Goal: Information Seeking & Learning: Learn about a topic

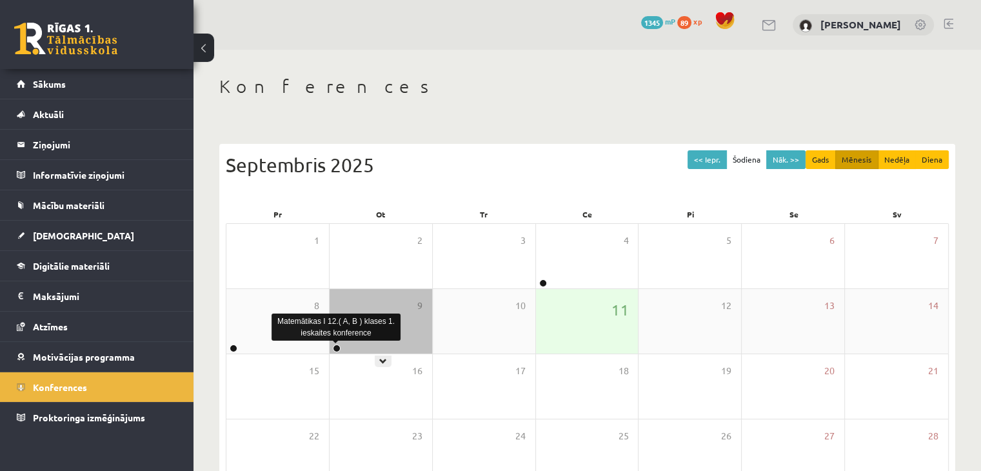
click at [337, 346] on link at bounding box center [337, 348] width 8 height 8
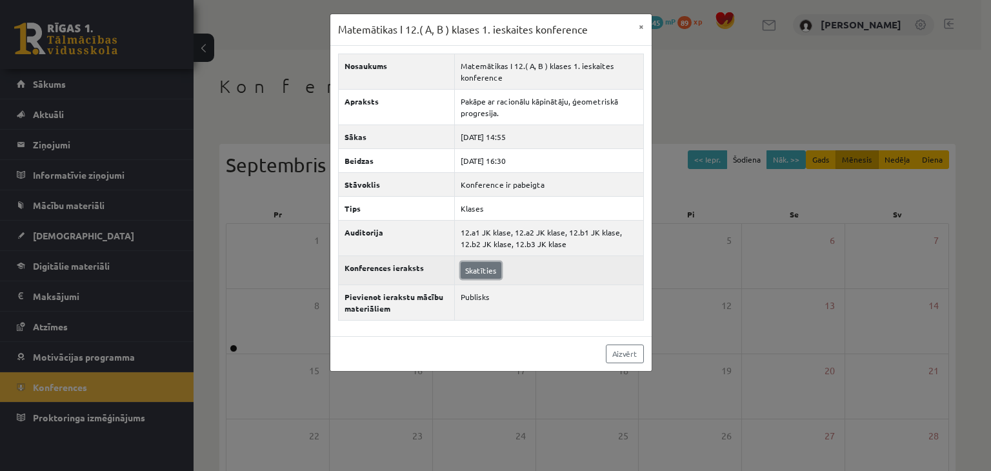
click at [485, 262] on link "Skatīties" at bounding box center [481, 270] width 41 height 17
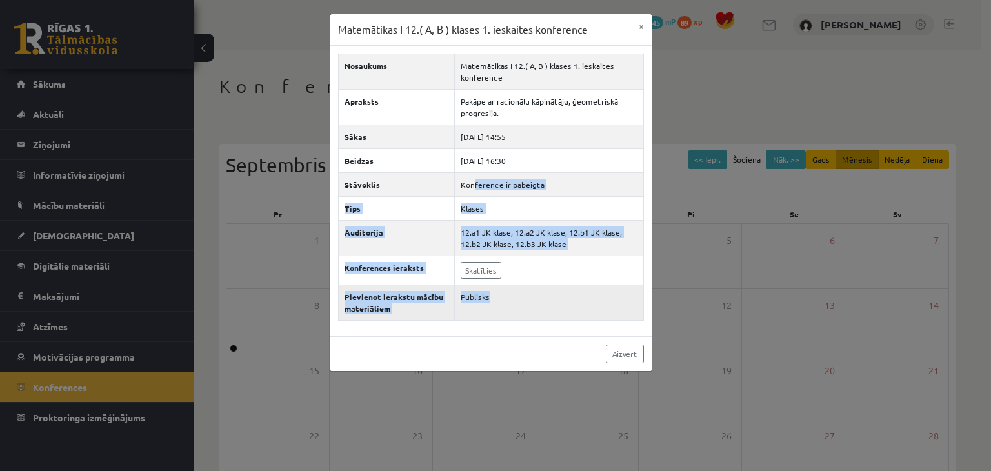
drag, startPoint x: 475, startPoint y: 193, endPoint x: 611, endPoint y: 317, distance: 184.9
click at [611, 317] on tbody "Nosaukums Matemātikas I 12.( A, B ) klases 1. ieskaites konference Apraksts Pak…" at bounding box center [490, 187] width 305 height 266
click at [624, 354] on link "Aizvērt" at bounding box center [625, 353] width 38 height 19
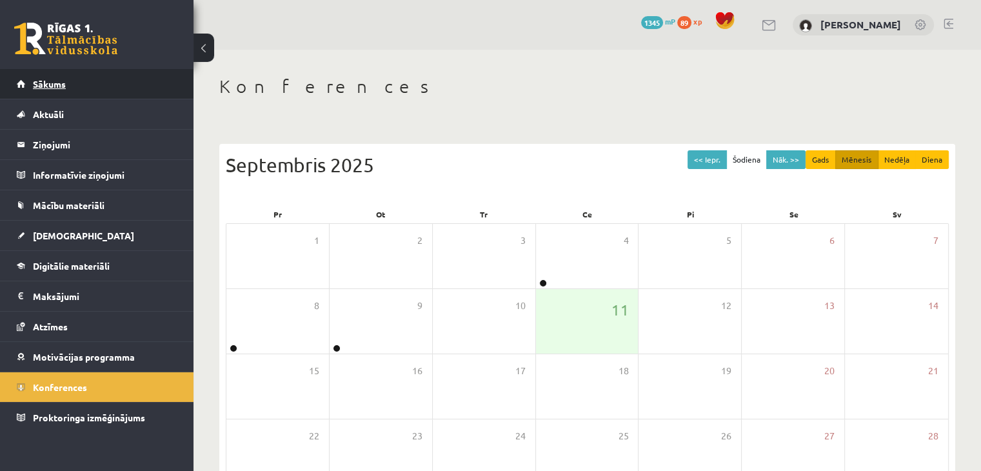
click at [62, 75] on link "Sākums" at bounding box center [97, 84] width 161 height 30
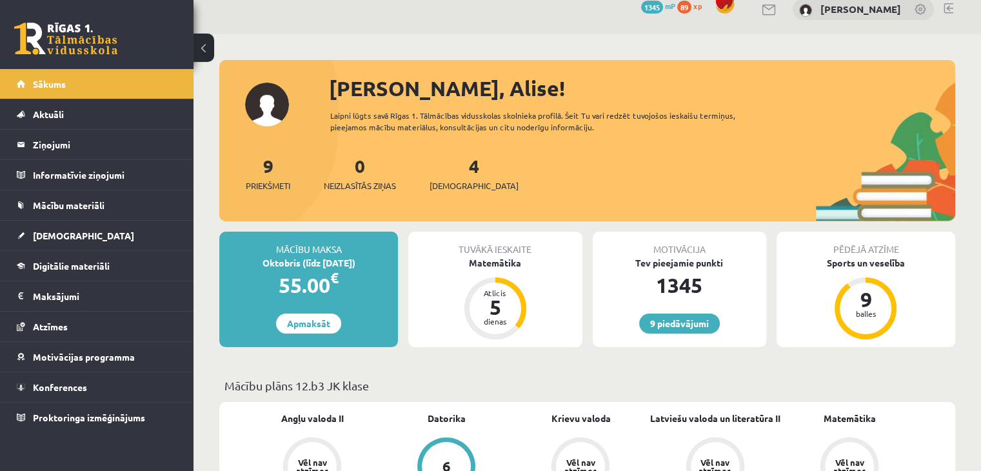
scroll to position [17, 0]
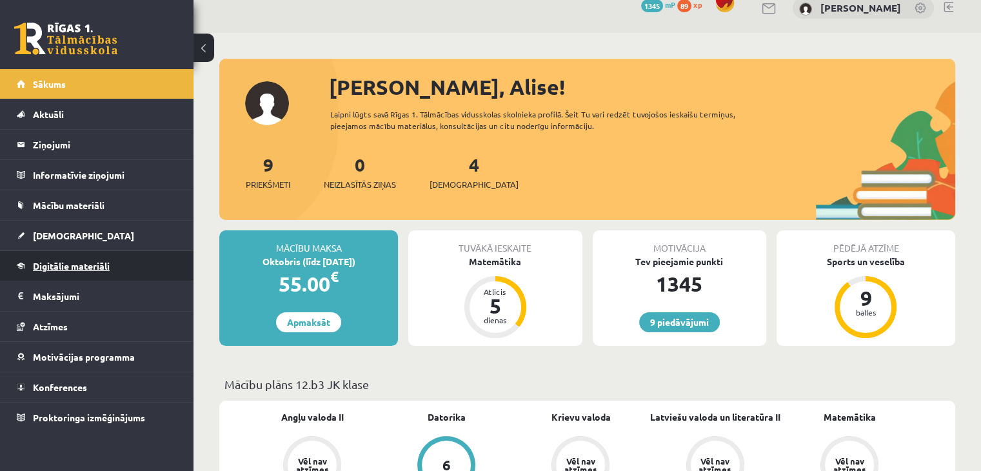
click at [78, 261] on span "Digitālie materiāli" at bounding box center [71, 266] width 77 height 12
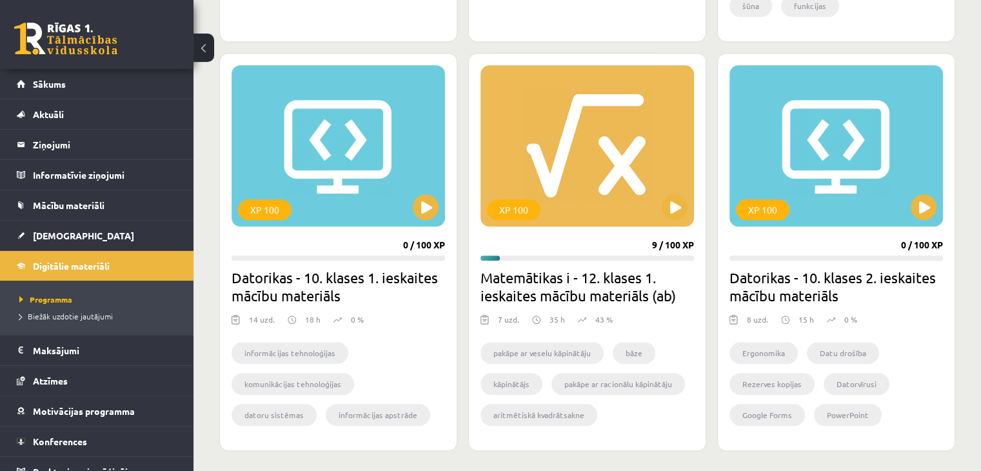
scroll to position [1131, 0]
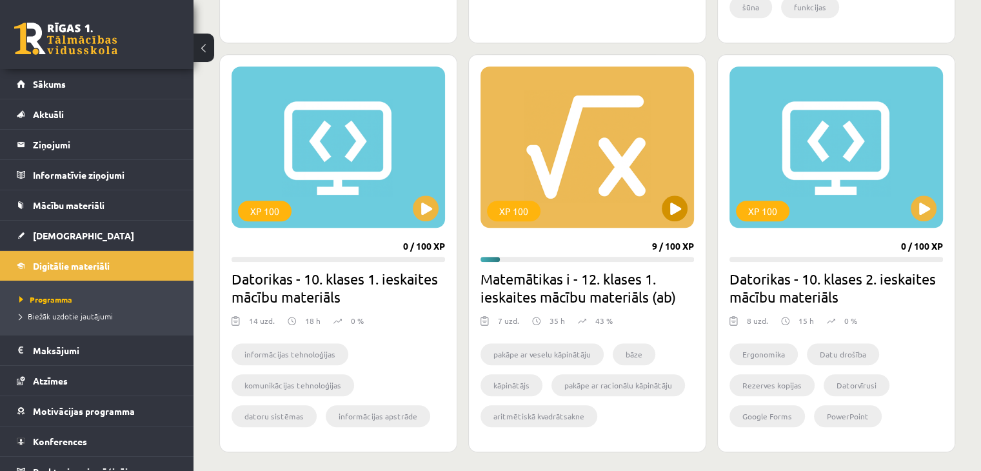
click at [686, 213] on div "XP 100" at bounding box center [587, 146] width 213 height 161
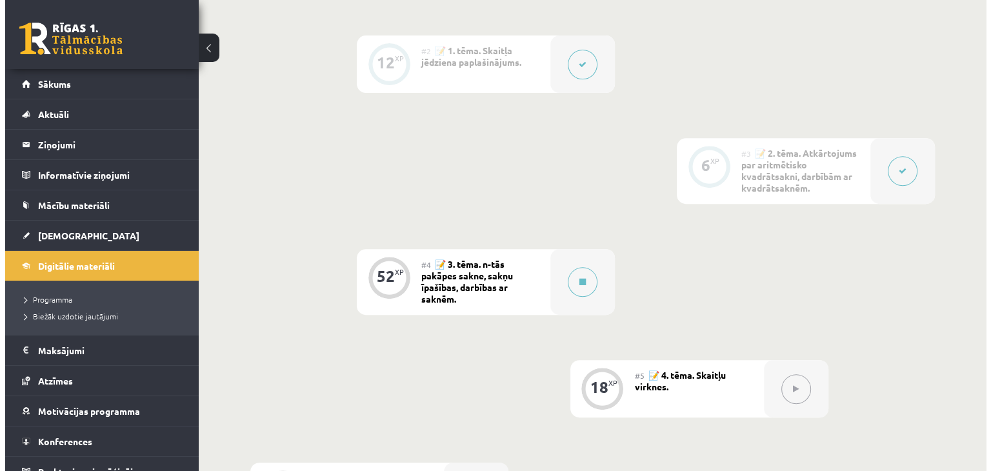
scroll to position [510, 0]
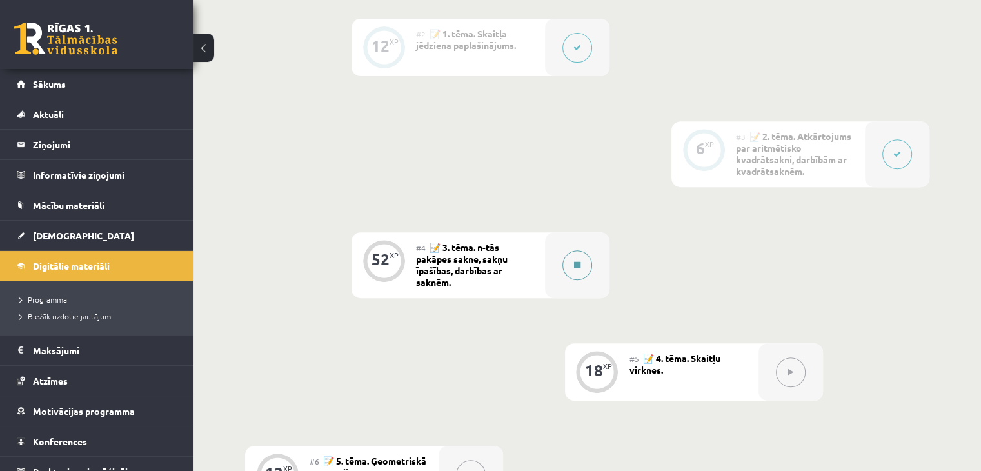
click at [596, 266] on div at bounding box center [577, 265] width 65 height 66
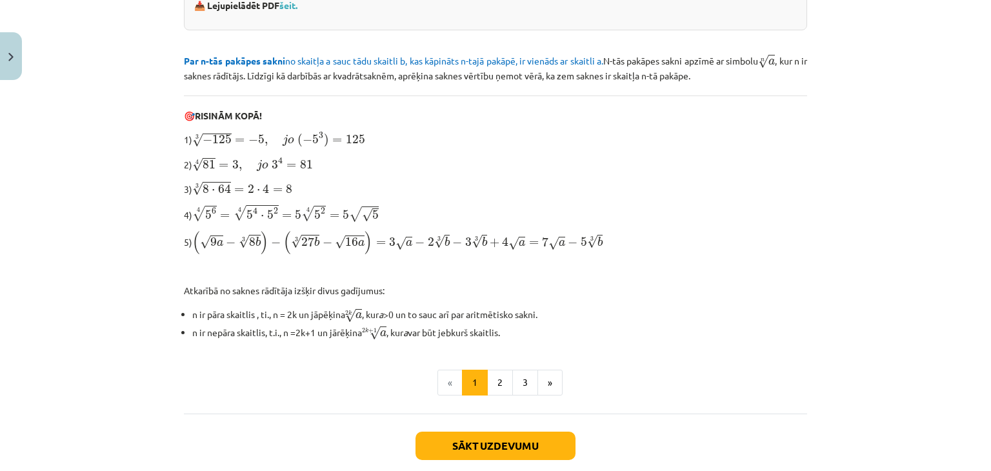
scroll to position [348, 0]
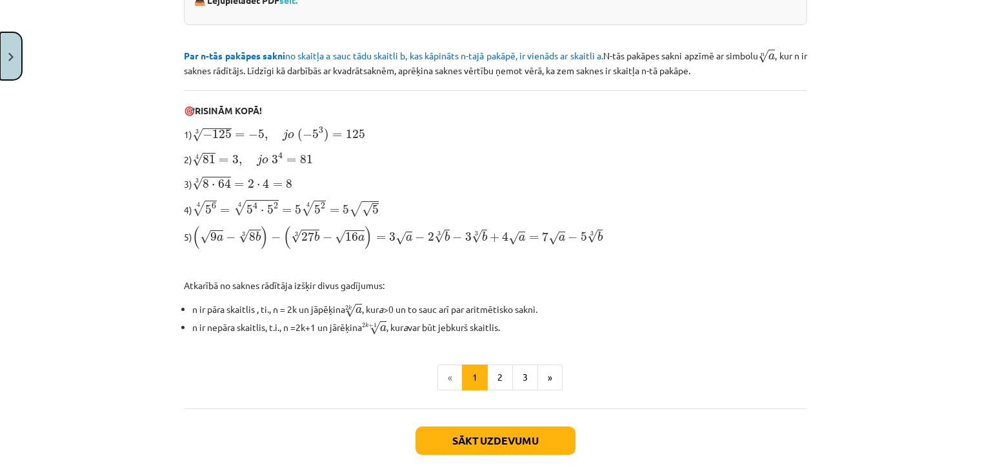
click at [11, 56] on img "Close" at bounding box center [10, 57] width 5 height 8
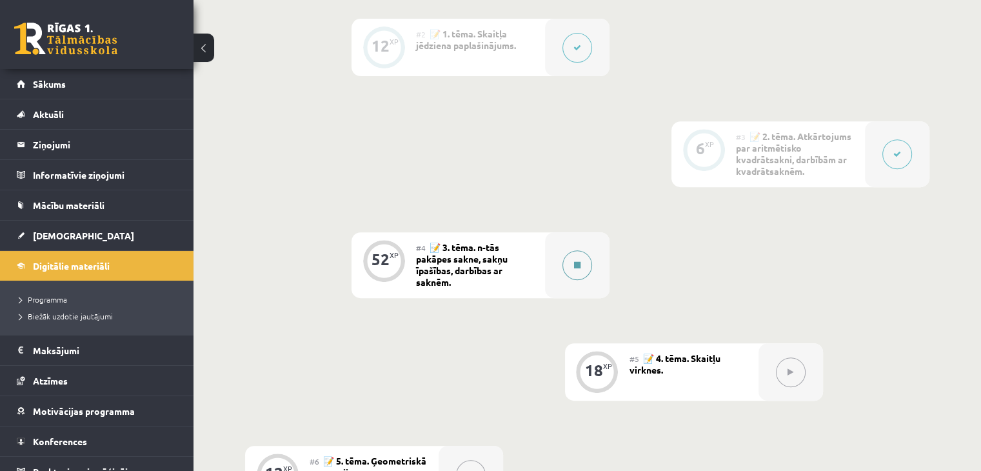
click at [588, 284] on div at bounding box center [577, 265] width 65 height 66
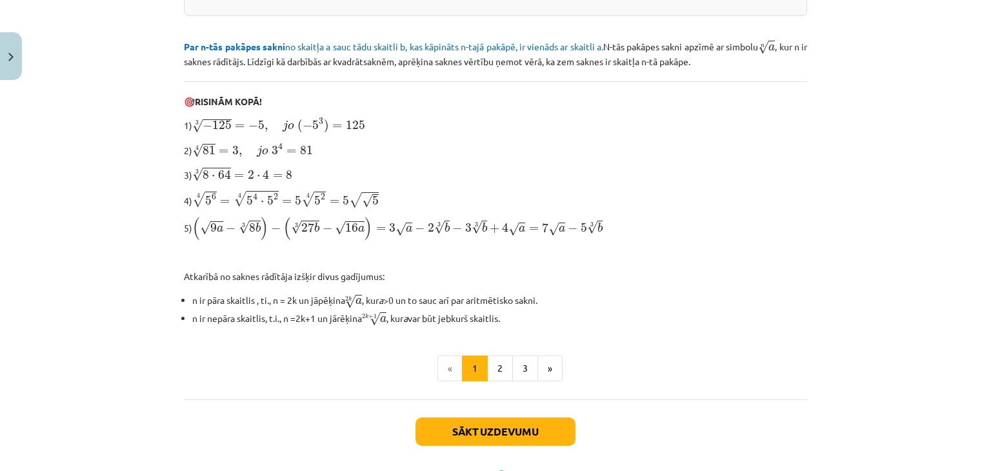
scroll to position [374, 0]
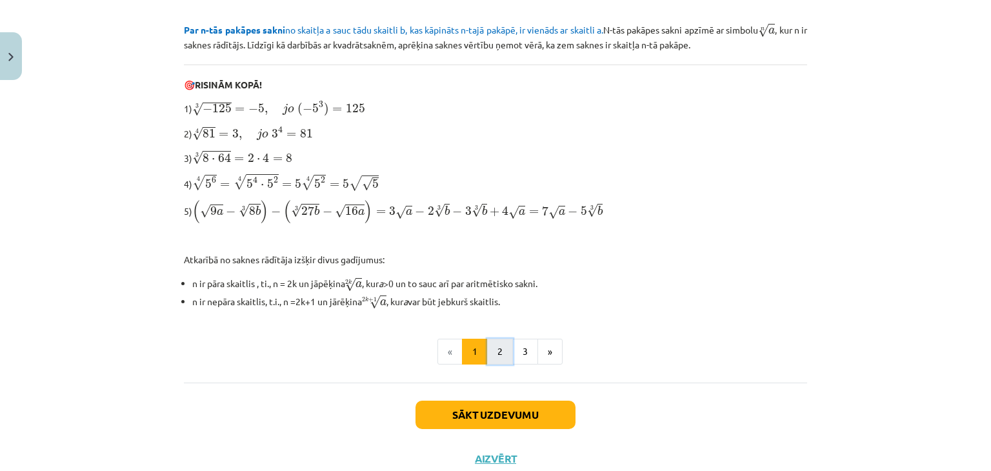
click at [493, 339] on button "2" at bounding box center [500, 352] width 26 height 26
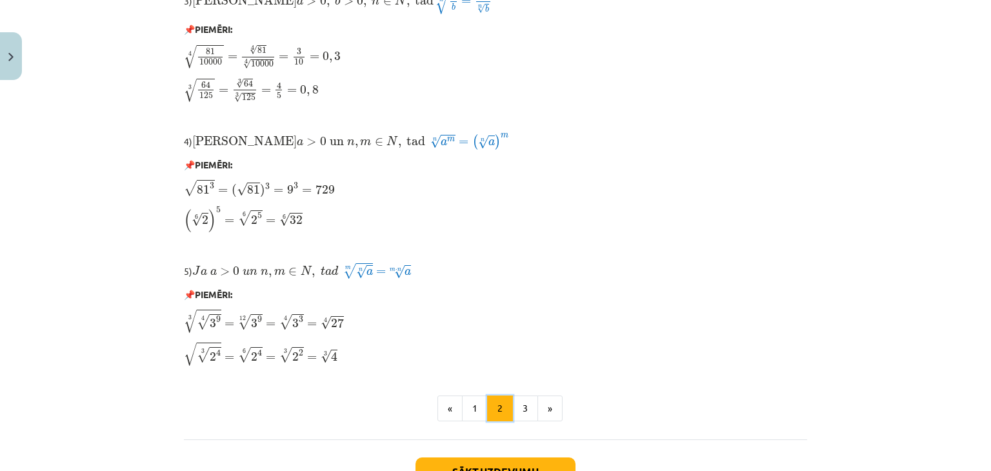
scroll to position [1019, 0]
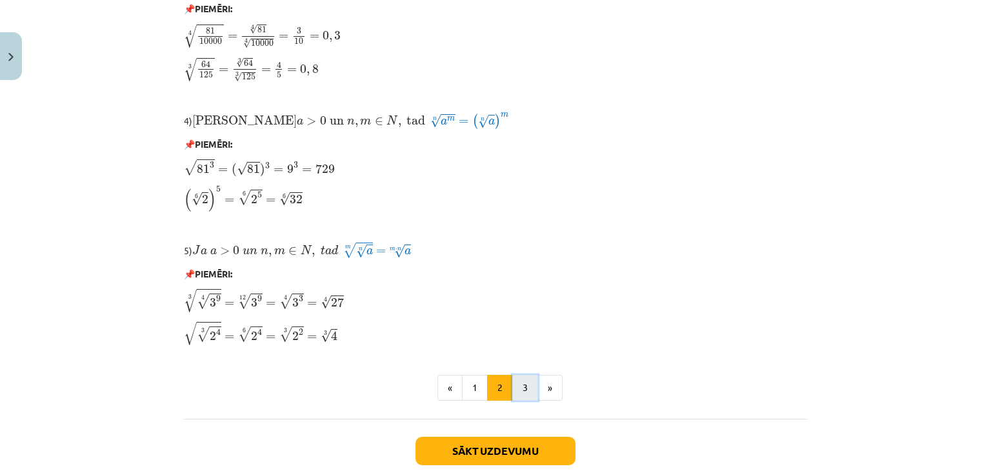
click at [521, 388] on button "3" at bounding box center [525, 388] width 26 height 26
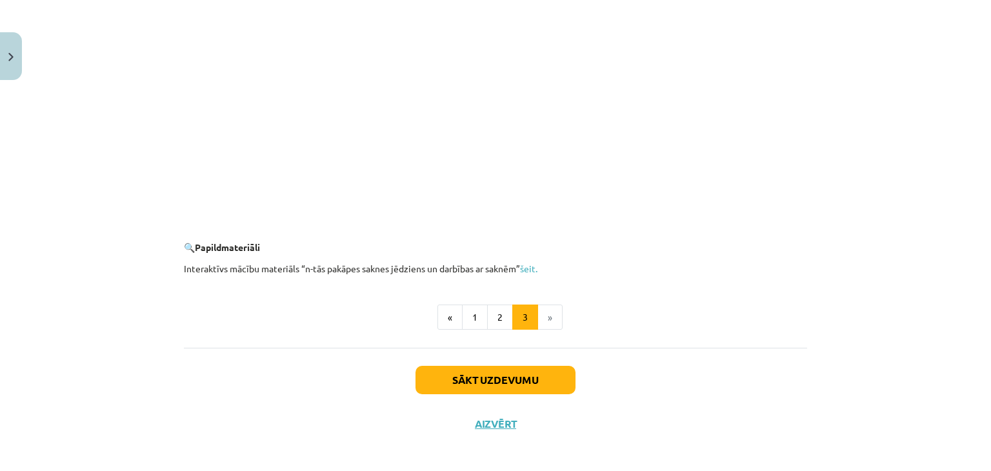
scroll to position [2341, 0]
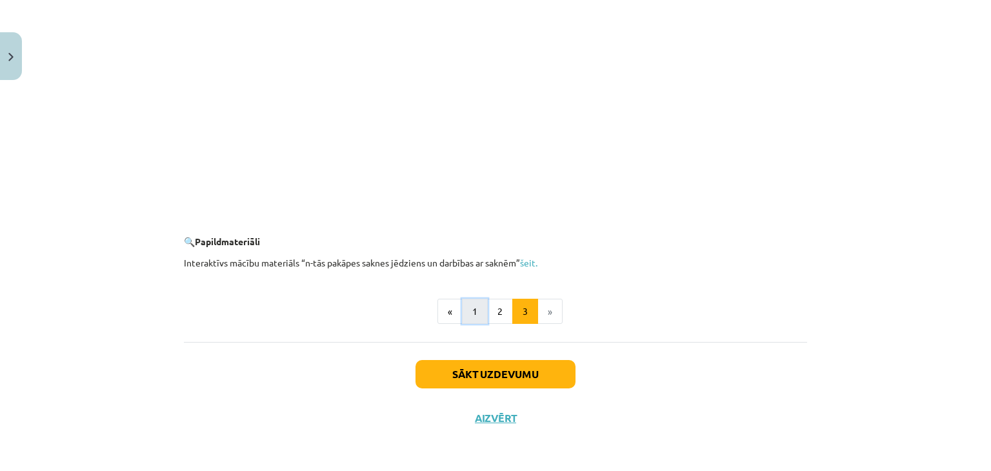
click at [477, 307] on button "1" at bounding box center [475, 312] width 26 height 26
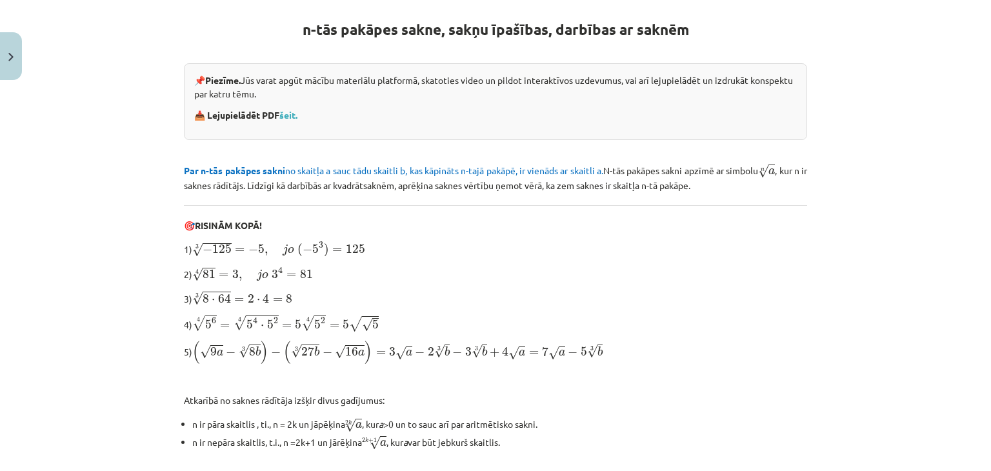
scroll to position [230, 0]
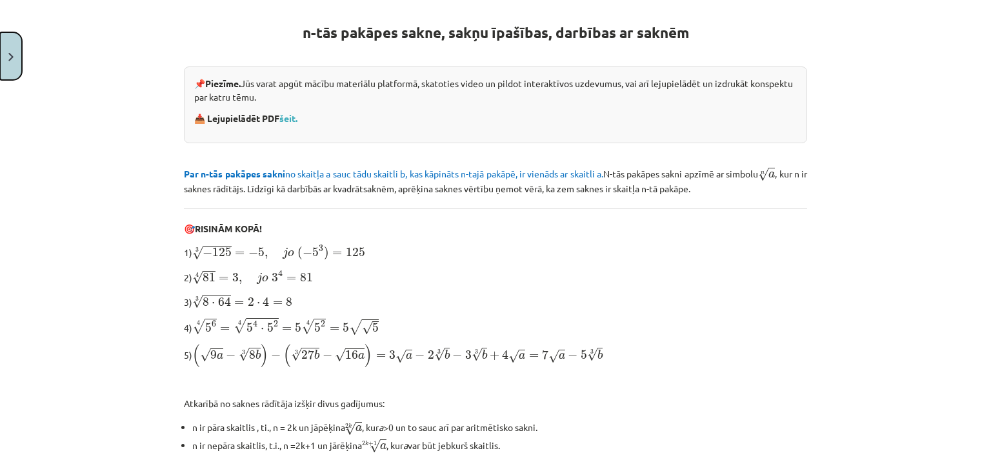
click at [1, 55] on button "Close" at bounding box center [11, 56] width 22 height 48
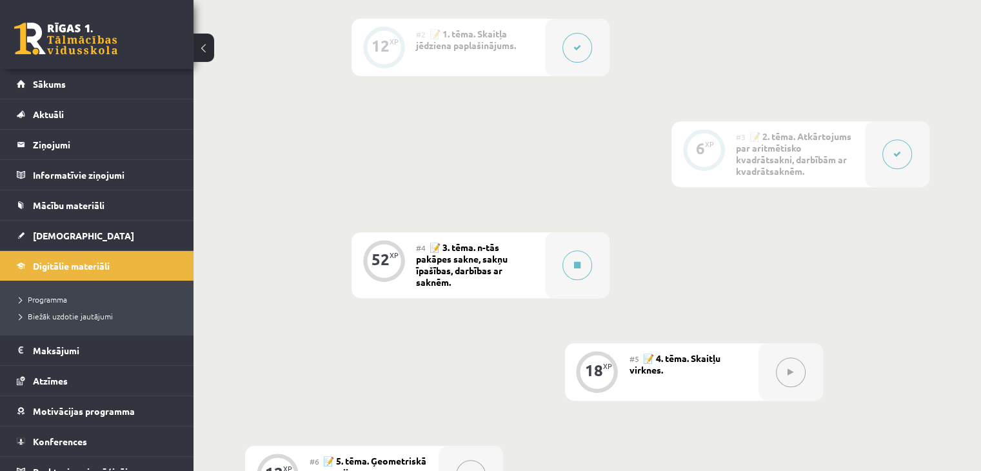
click at [904, 165] on button at bounding box center [897, 154] width 30 height 30
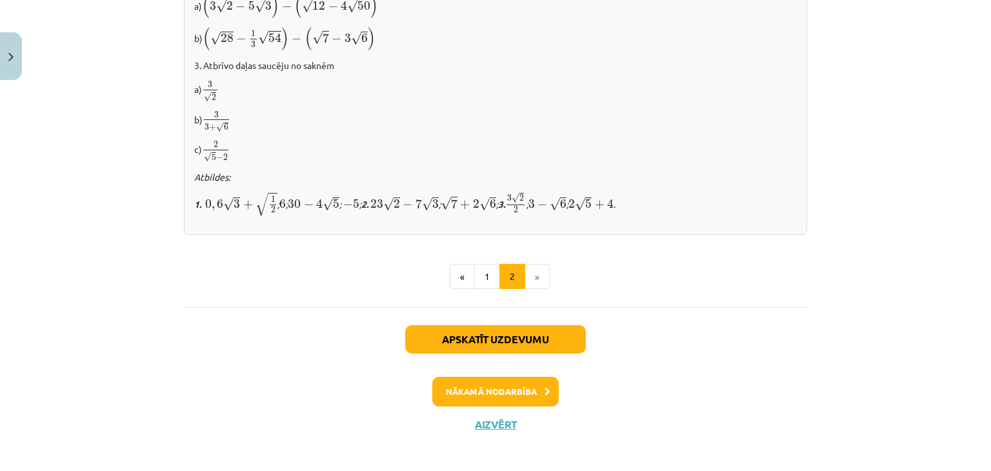
scroll to position [888, 0]
click at [480, 264] on button "1" at bounding box center [487, 277] width 26 height 26
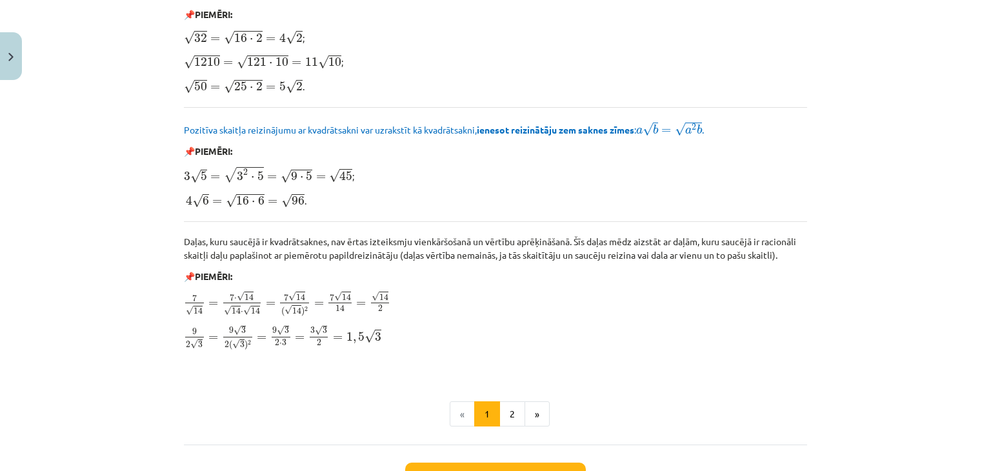
scroll to position [1442, 0]
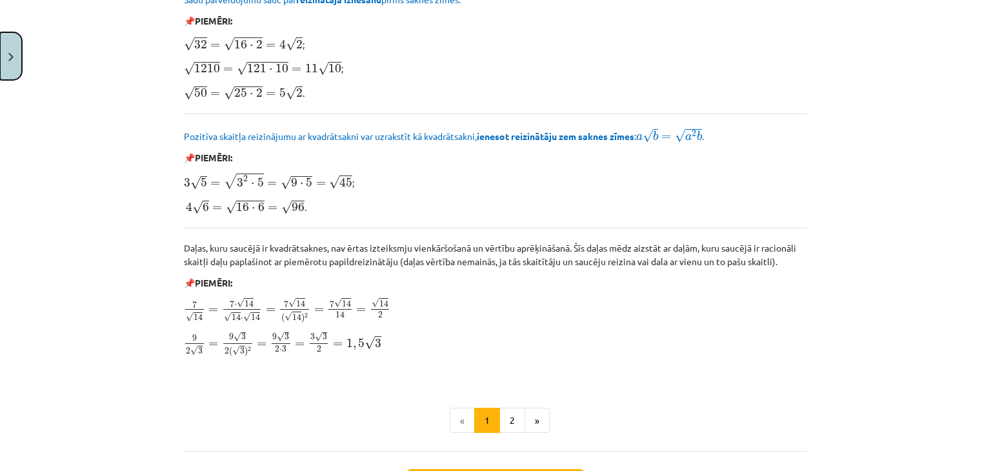
click at [8, 53] on img "Close" at bounding box center [10, 57] width 5 height 8
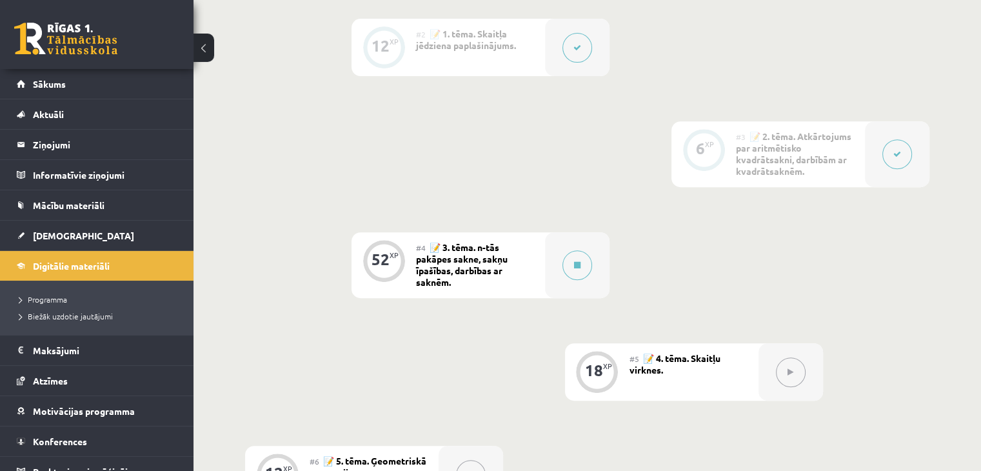
click at [877, 159] on div at bounding box center [897, 154] width 65 height 66
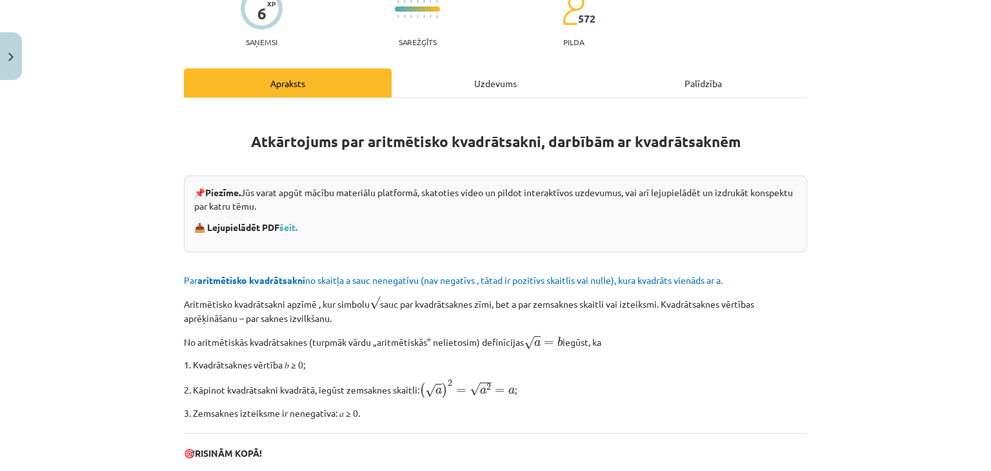
scroll to position [142, 0]
click at [474, 81] on div "Uzdevums" at bounding box center [496, 82] width 208 height 29
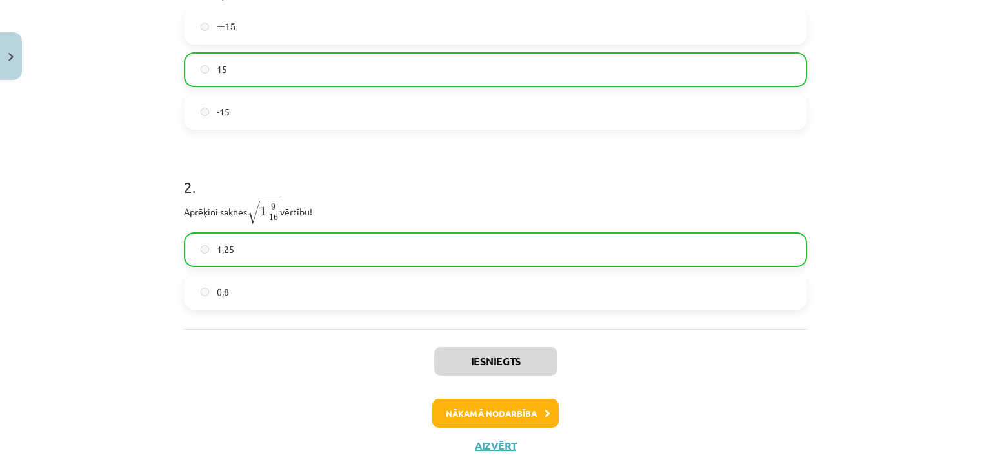
scroll to position [364, 0]
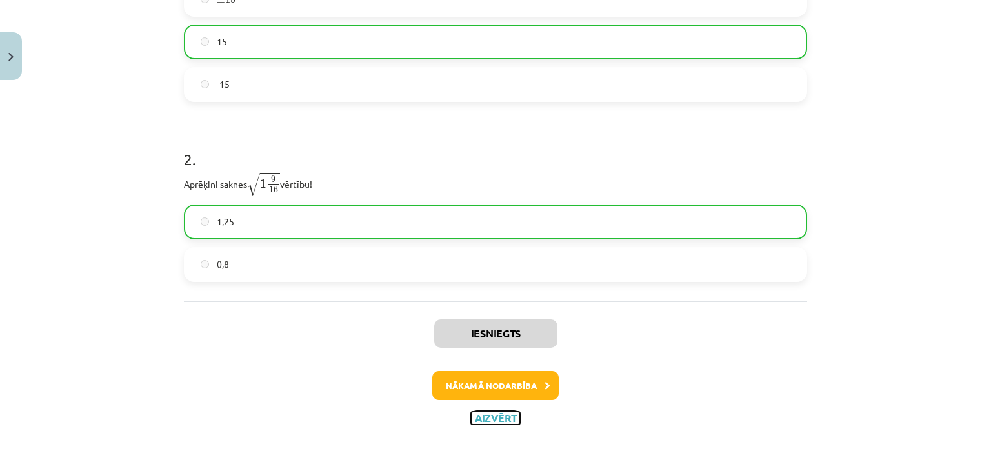
click at [471, 418] on button "Aizvērt" at bounding box center [495, 418] width 49 height 13
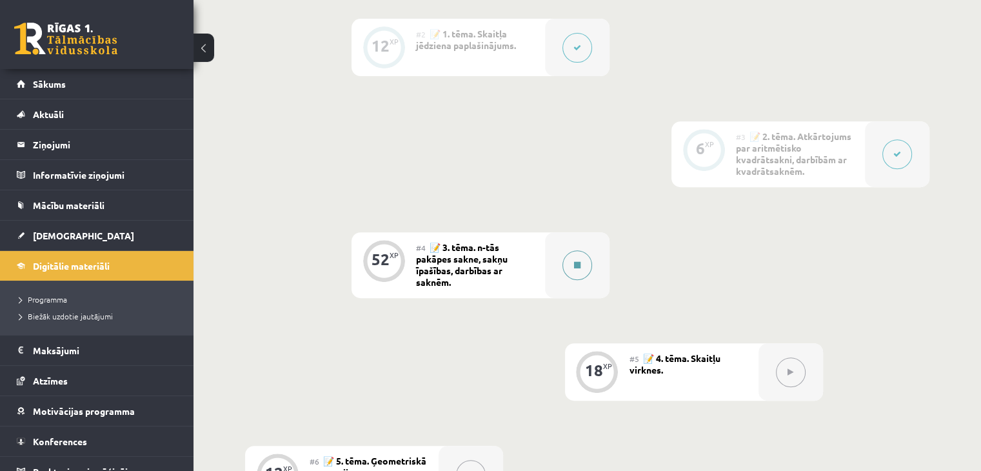
click at [581, 273] on button at bounding box center [577, 265] width 30 height 30
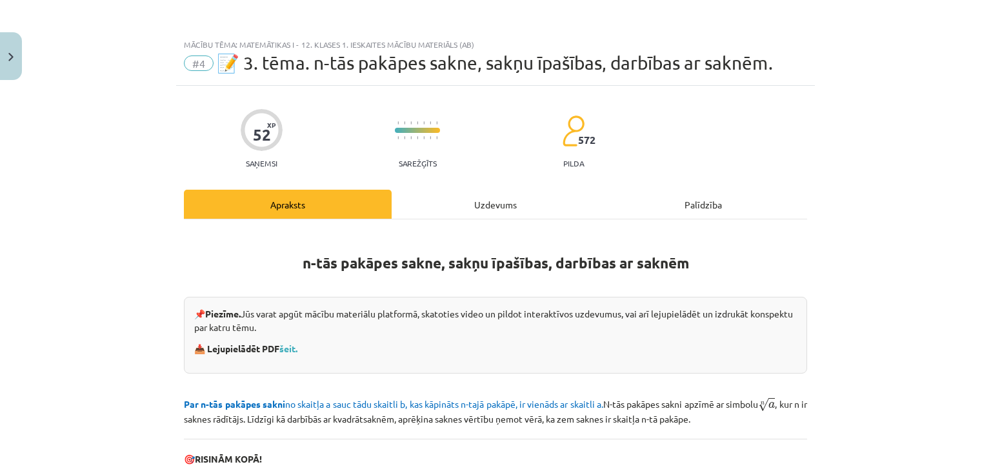
click at [513, 202] on div "Uzdevums" at bounding box center [496, 204] width 208 height 29
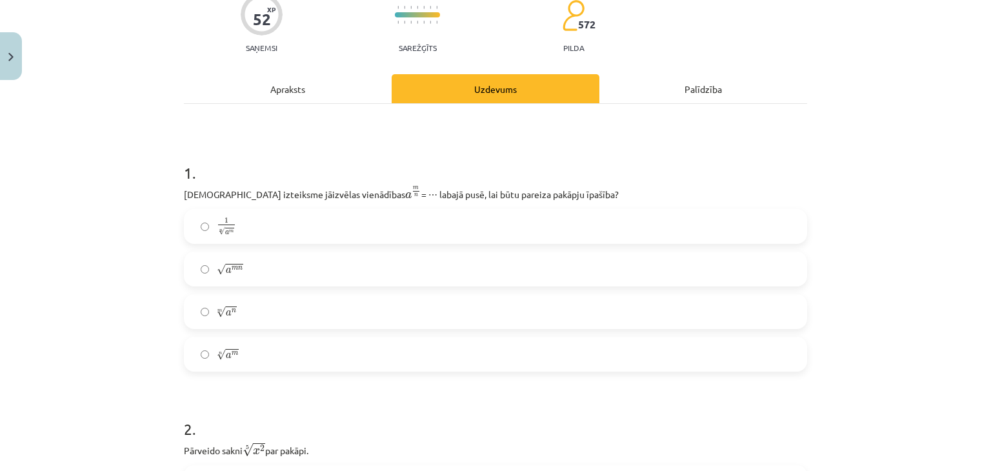
scroll to position [137, 0]
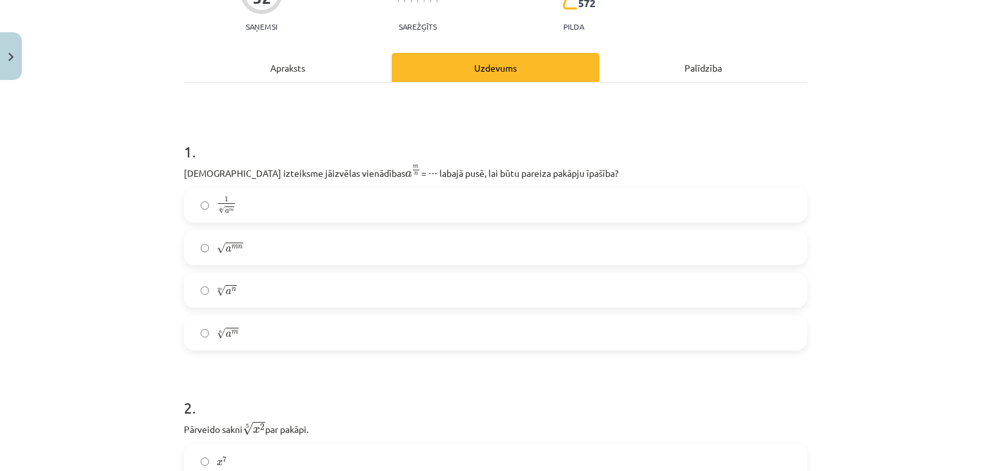
click at [284, 333] on label "n √ a m a m n" at bounding box center [495, 333] width 620 height 32
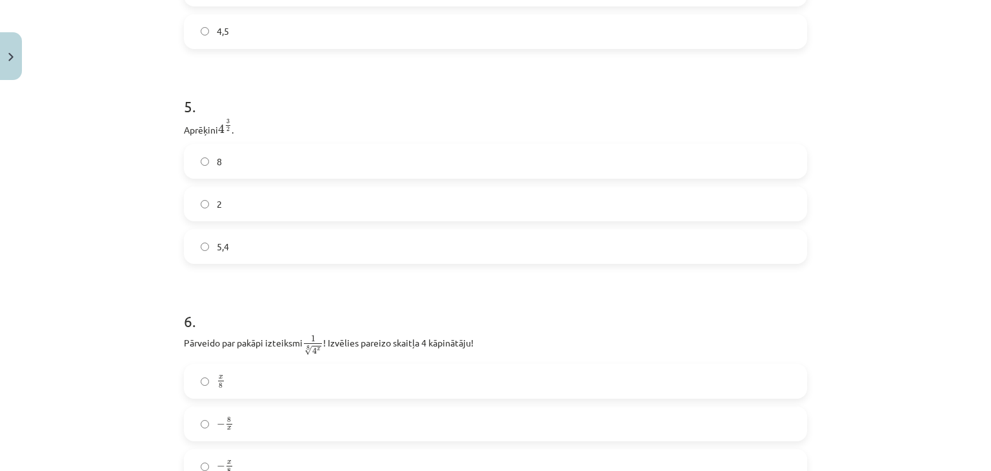
scroll to position [1039, 0]
click at [250, 203] on label "2" at bounding box center [495, 204] width 620 height 32
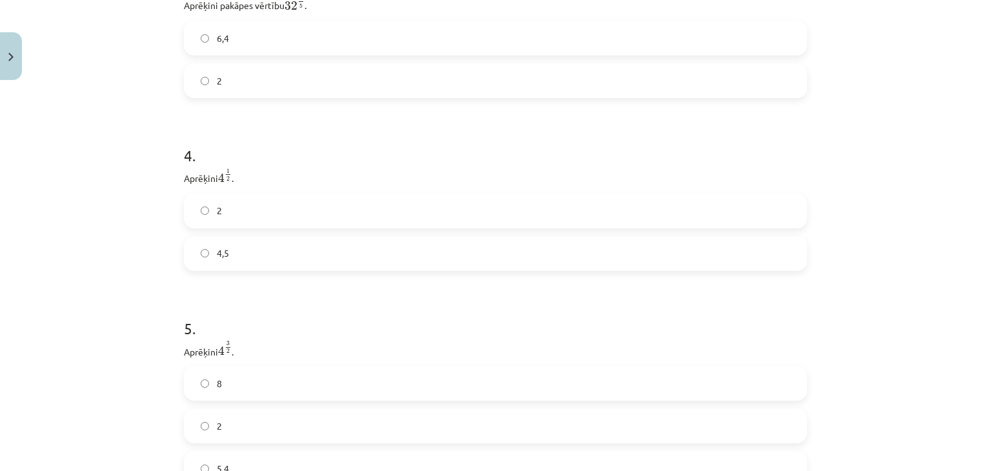
scroll to position [817, 0]
click at [228, 265] on label "4,5" at bounding box center [495, 254] width 620 height 32
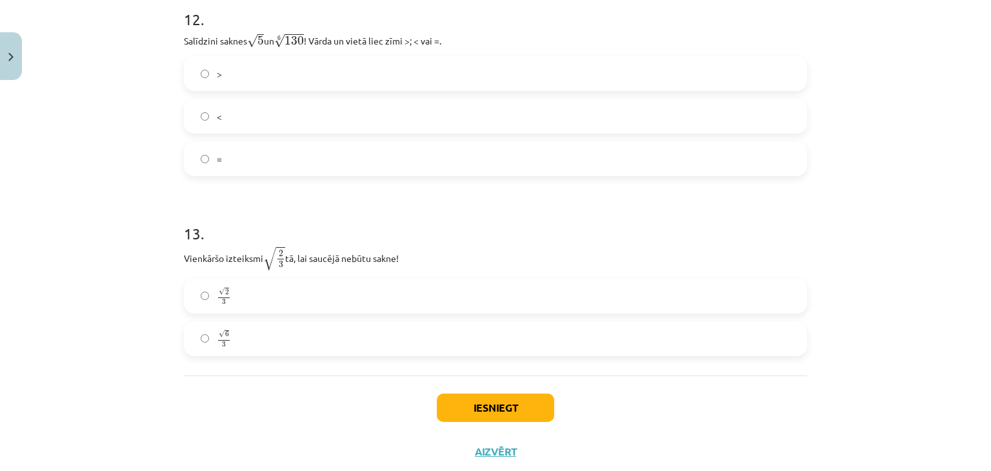
scroll to position [2785, 0]
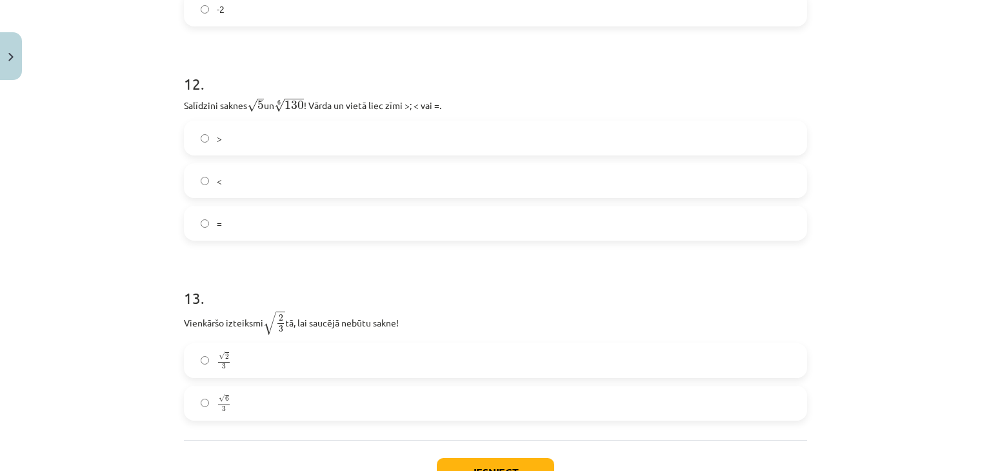
click at [250, 337] on div "13 . Vienkāršo izteiksmi √ 2 3 2 3 tā, lai saucējā nebūtu sakne! √ 2 3 2 3 √ 6 …" at bounding box center [495, 343] width 623 height 154
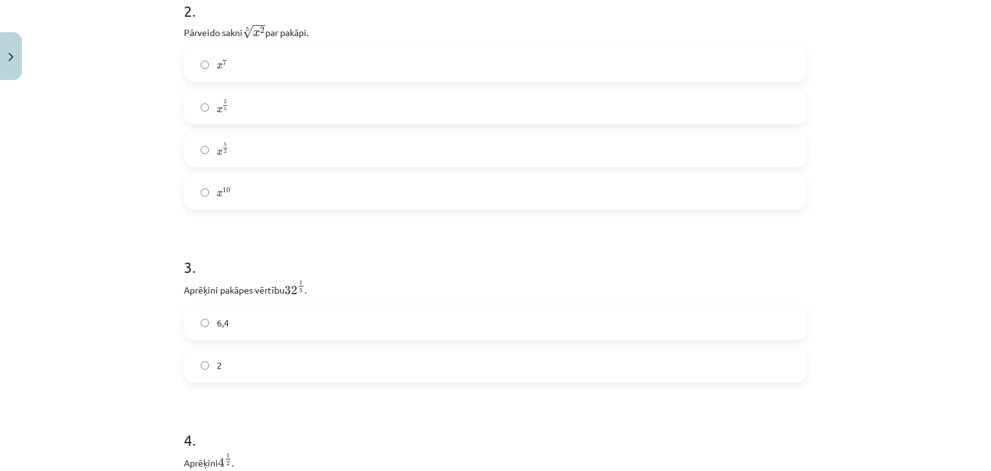
scroll to position [606, 0]
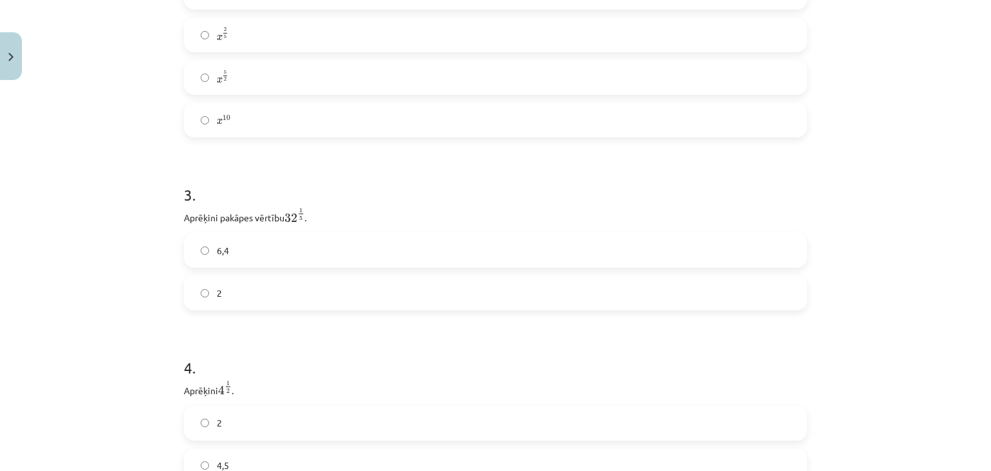
click at [312, 239] on label "6,4" at bounding box center [495, 250] width 620 height 32
click at [241, 132] on label "x 10 x 10" at bounding box center [495, 120] width 620 height 32
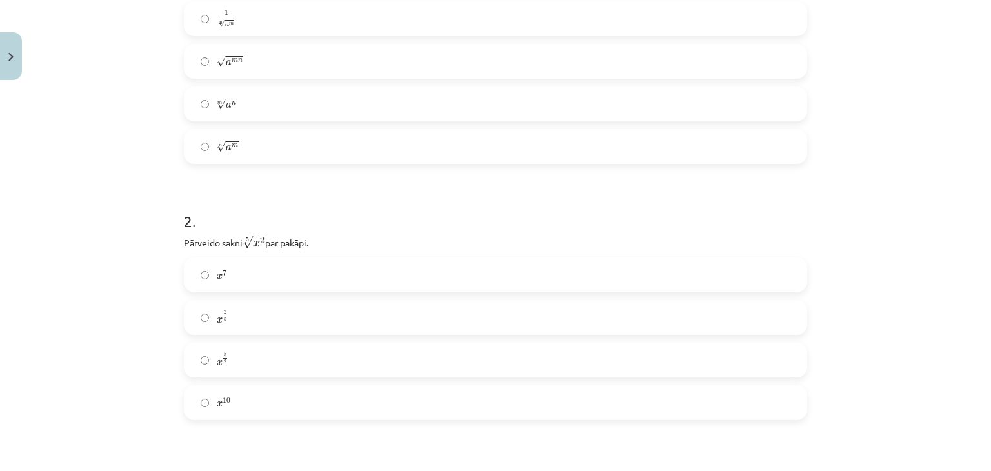
click at [219, 410] on label "x 10 x 10" at bounding box center [495, 402] width 620 height 32
click at [129, 345] on div "Mācību tēma: Matemātikas i - 12. klases 1. ieskaites mācību materiāls (ab) #4 📝…" at bounding box center [495, 235] width 991 height 471
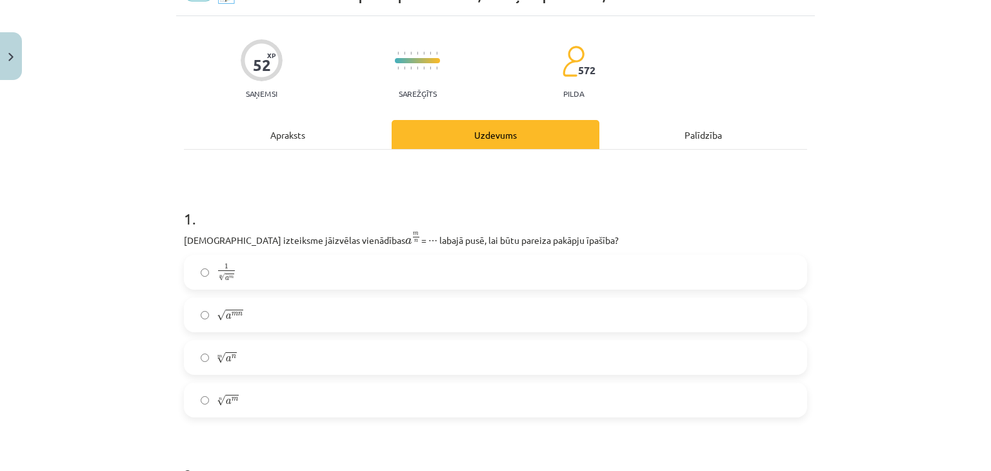
scroll to position [67, 0]
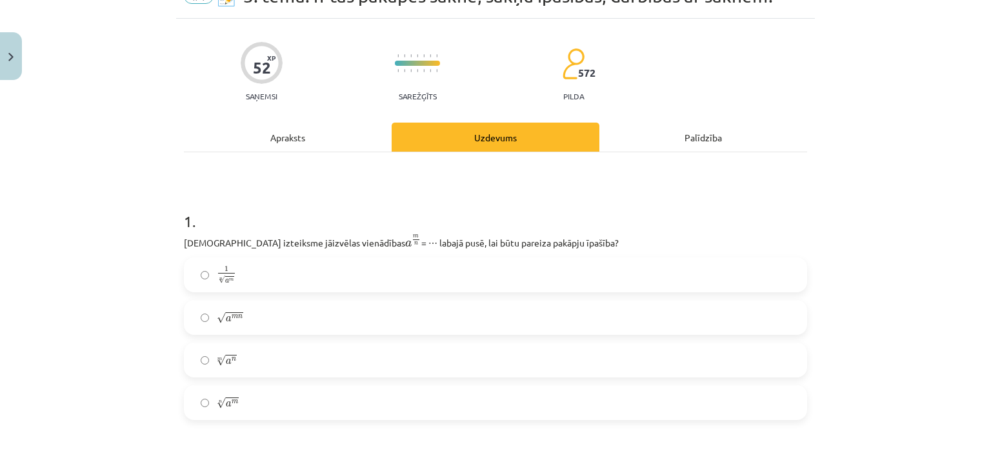
click at [293, 150] on div "Apraksts" at bounding box center [288, 137] width 208 height 29
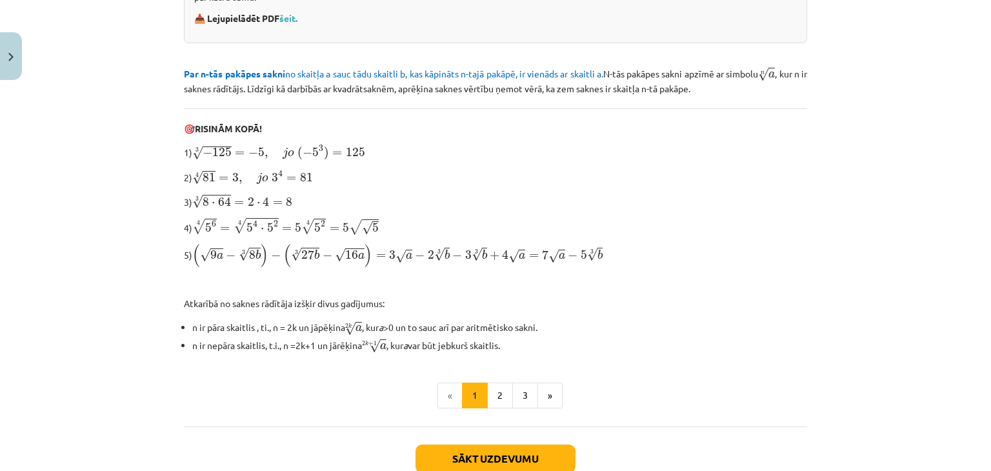
scroll to position [412, 0]
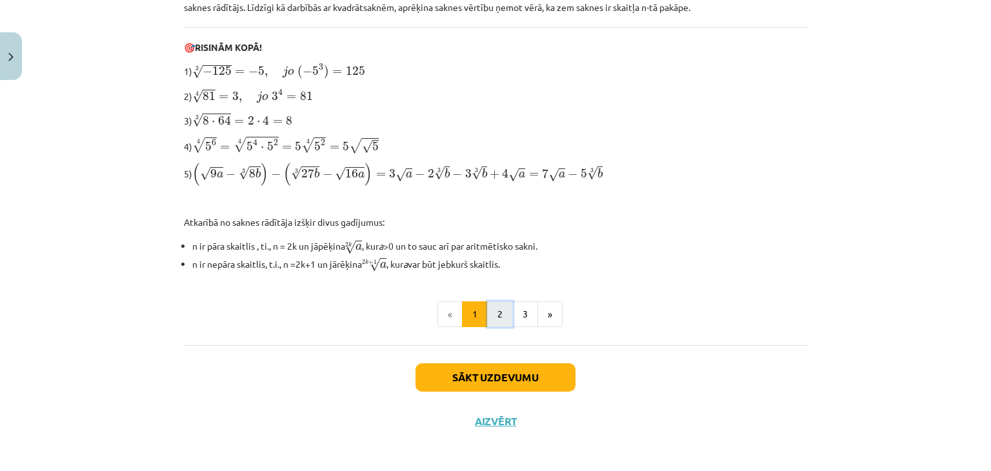
click at [494, 304] on button "2" at bounding box center [500, 314] width 26 height 26
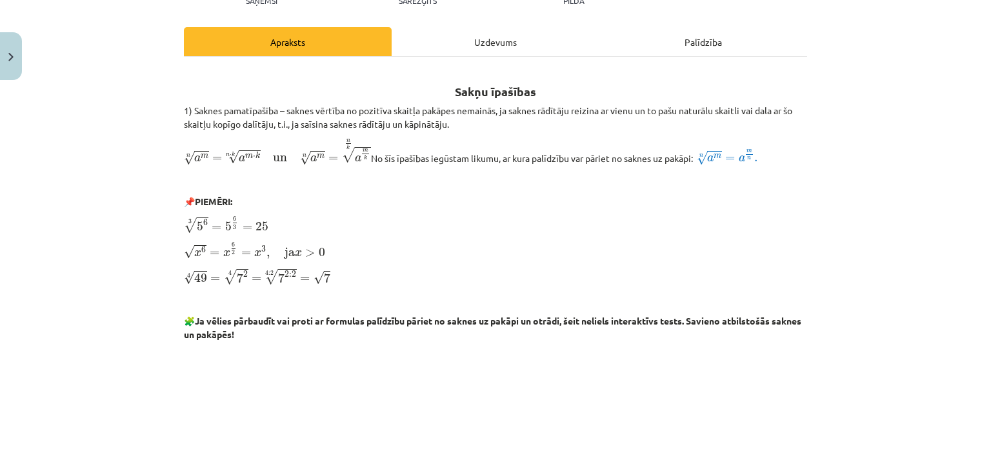
scroll to position [147, 0]
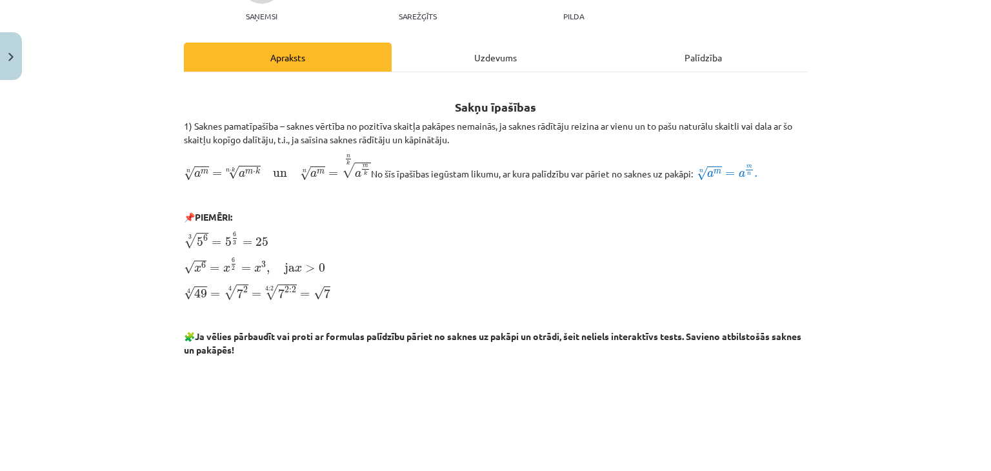
click at [478, 69] on div "Uzdevums" at bounding box center [496, 57] width 208 height 29
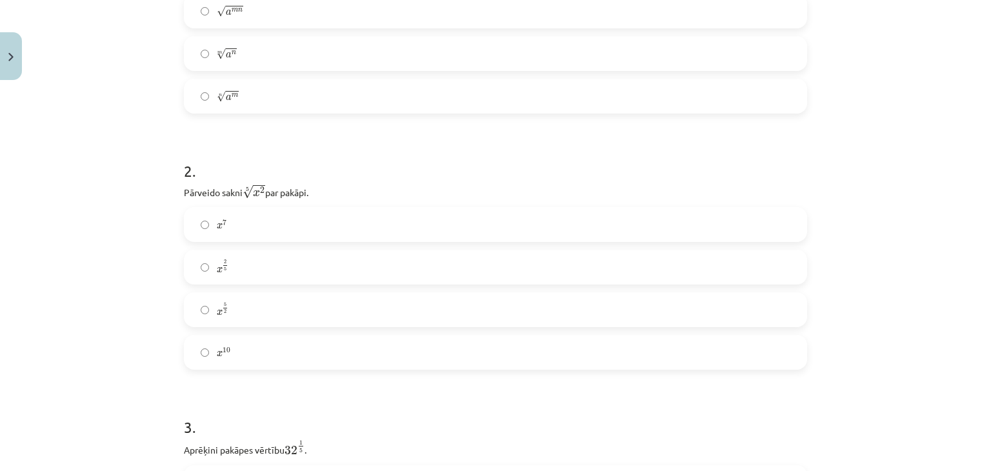
scroll to position [376, 0]
click at [303, 255] on label "x 2 5 x 2 5" at bounding box center [495, 264] width 620 height 32
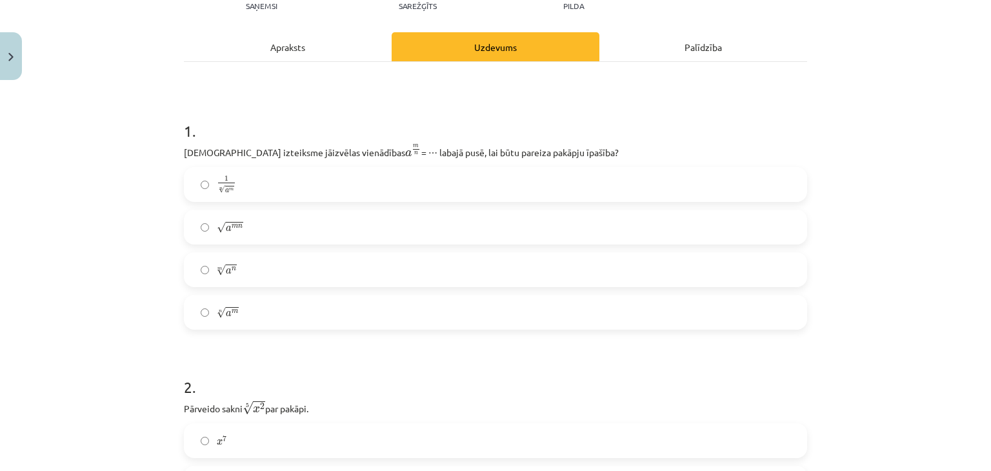
scroll to position [154, 0]
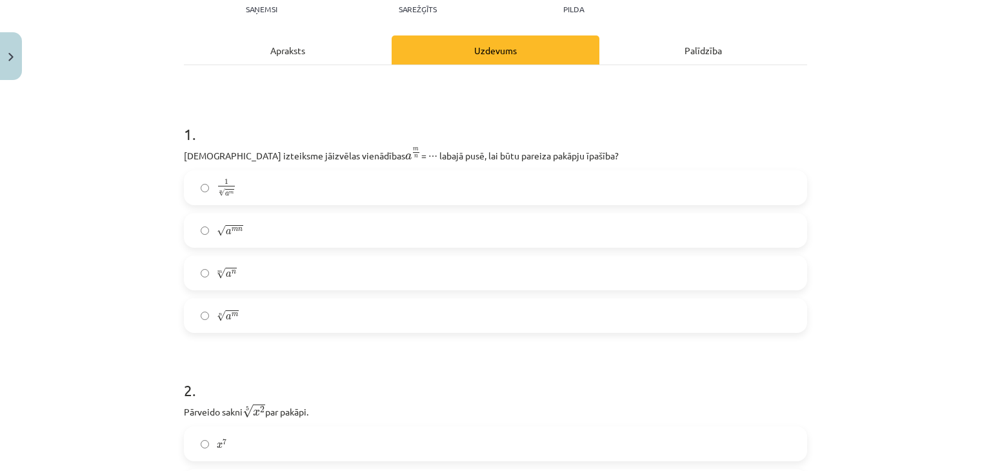
click at [273, 60] on div "Apraksts" at bounding box center [288, 49] width 208 height 29
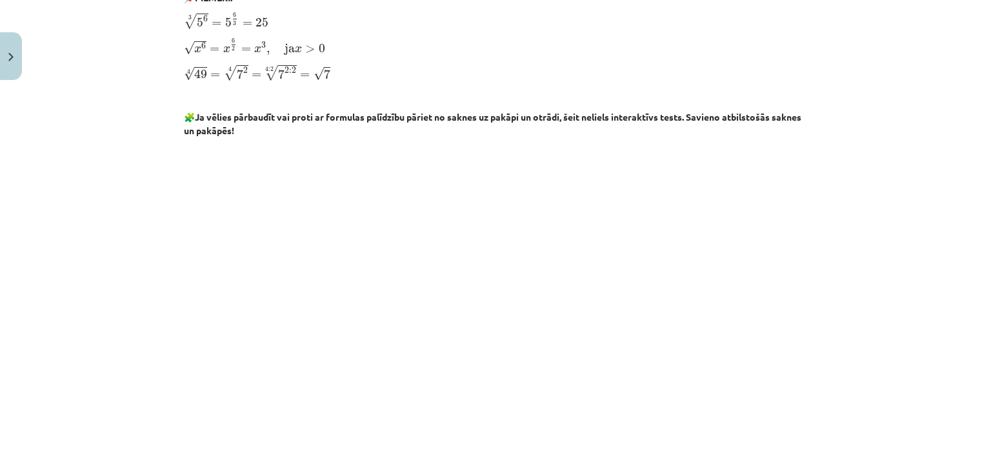
scroll to position [355, 0]
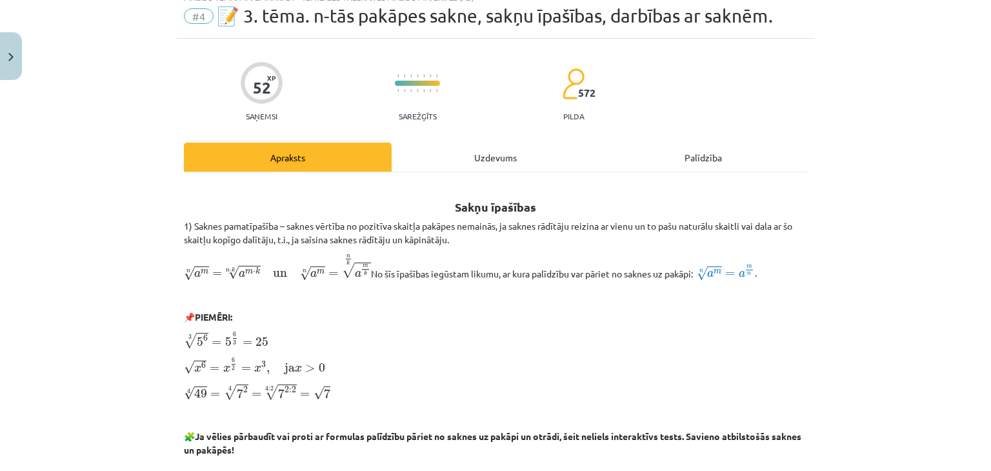
click at [457, 159] on div "Uzdevums" at bounding box center [496, 157] width 208 height 29
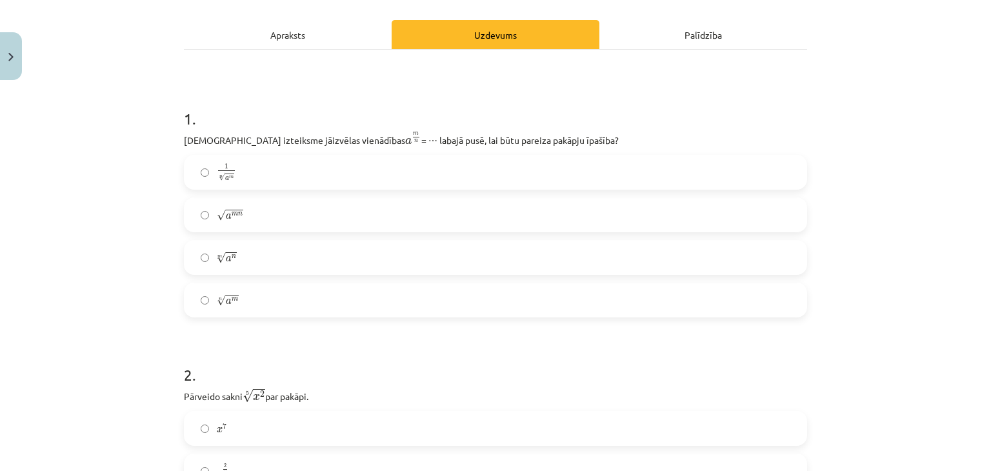
scroll to position [164, 0]
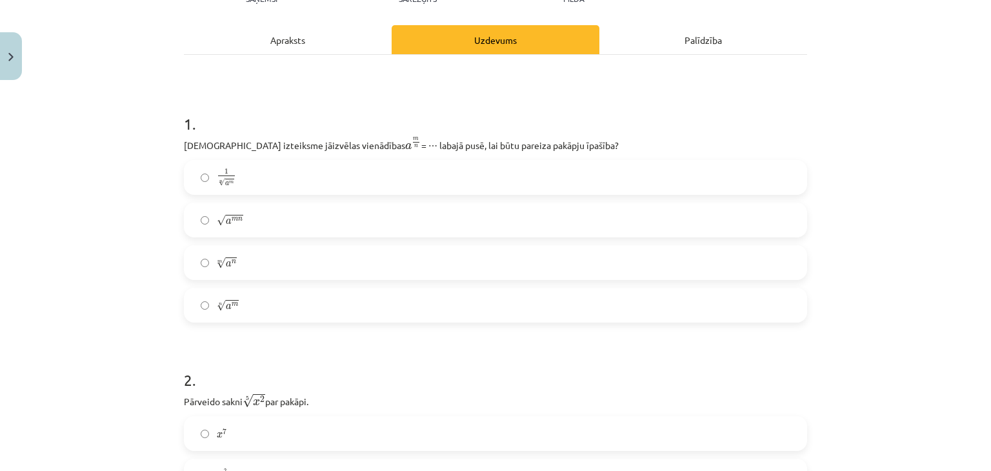
click at [325, 34] on div "Apraksts" at bounding box center [288, 39] width 208 height 29
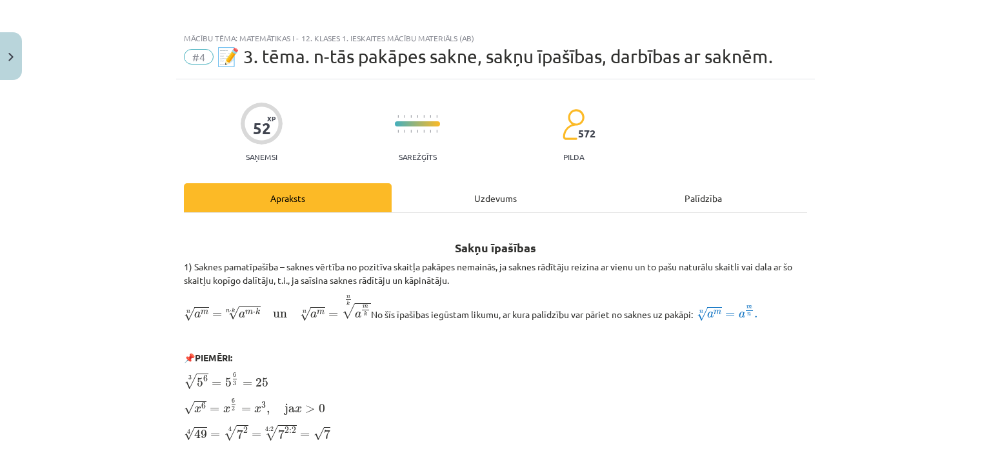
scroll to position [7, 0]
click at [516, 199] on div "Uzdevums" at bounding box center [496, 197] width 208 height 29
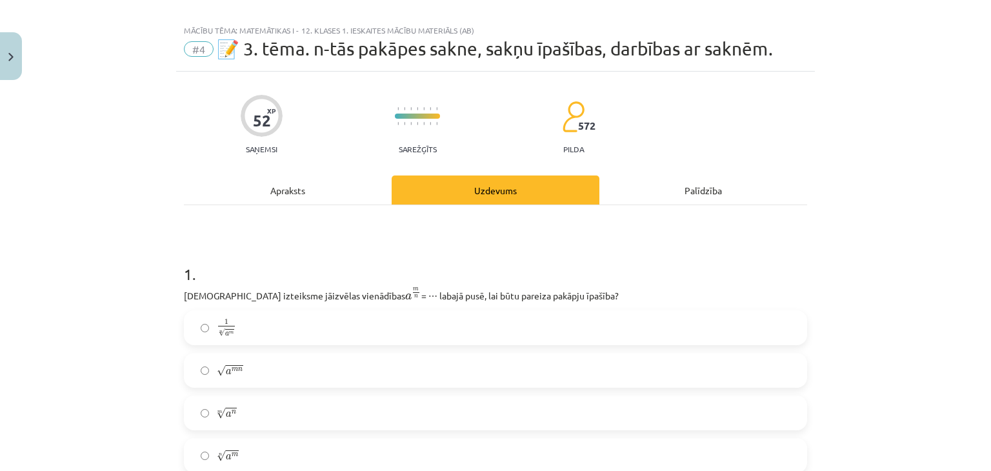
scroll to position [0, 0]
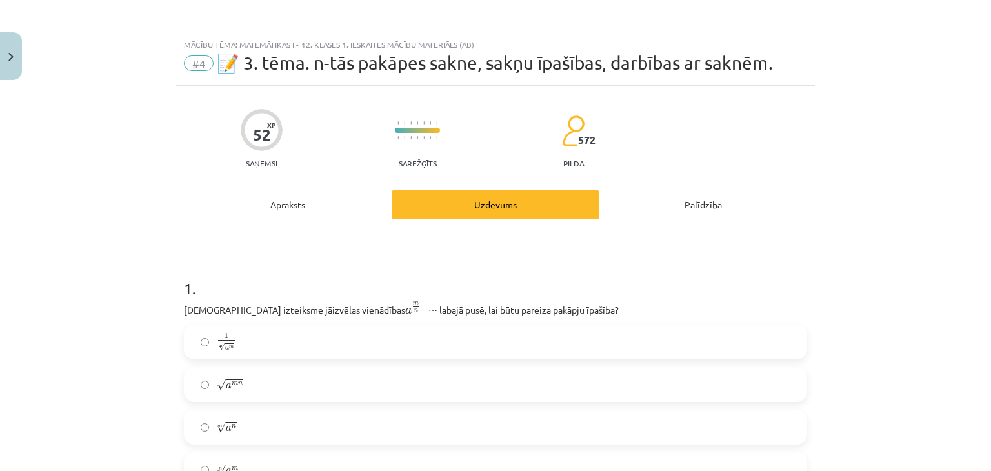
click at [276, 215] on div "Apraksts" at bounding box center [288, 204] width 208 height 29
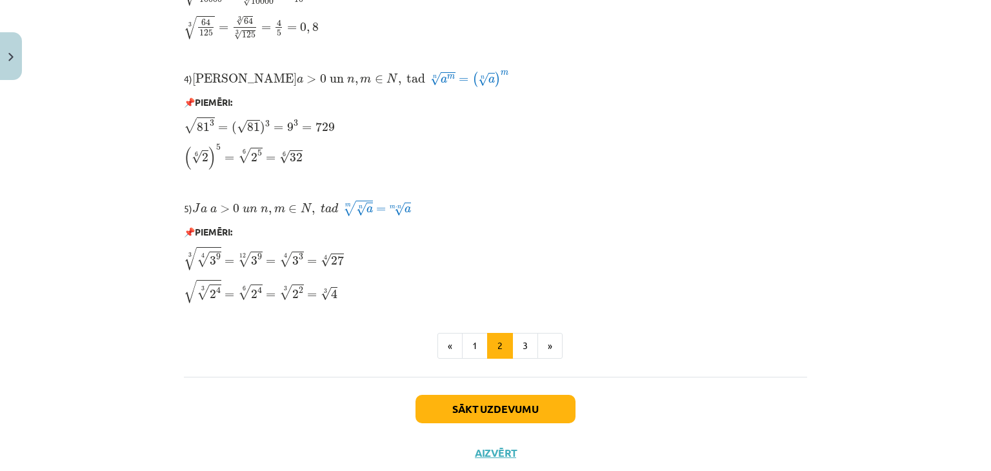
scroll to position [1062, 0]
click at [521, 350] on button "3" at bounding box center [525, 345] width 26 height 26
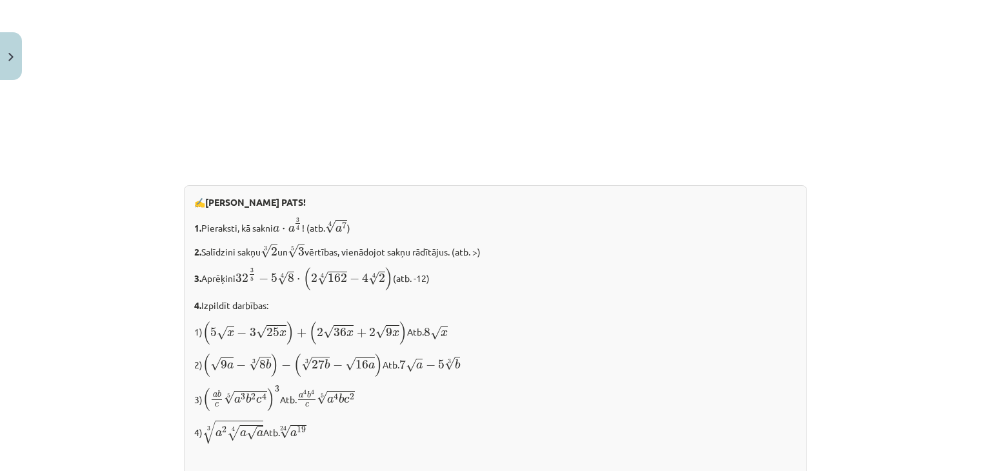
scroll to position [1284, 0]
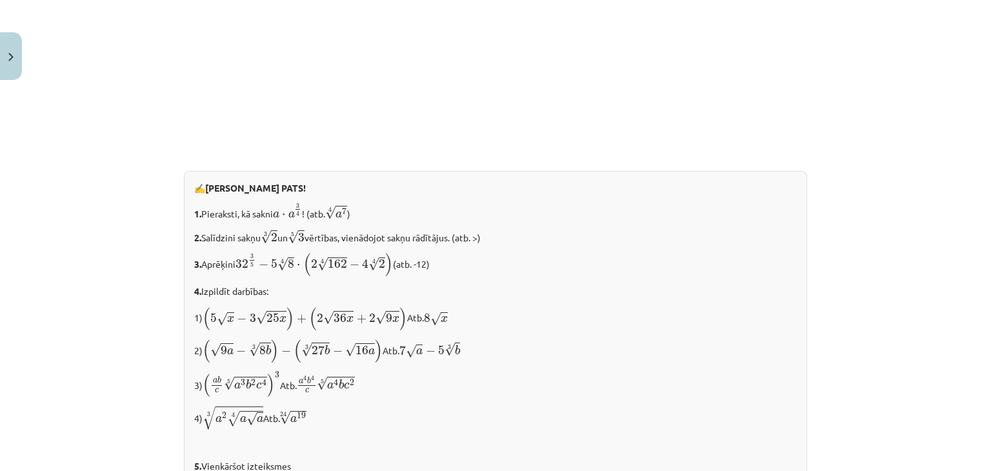
click at [286, 130] on p at bounding box center [495, 23] width 623 height 235
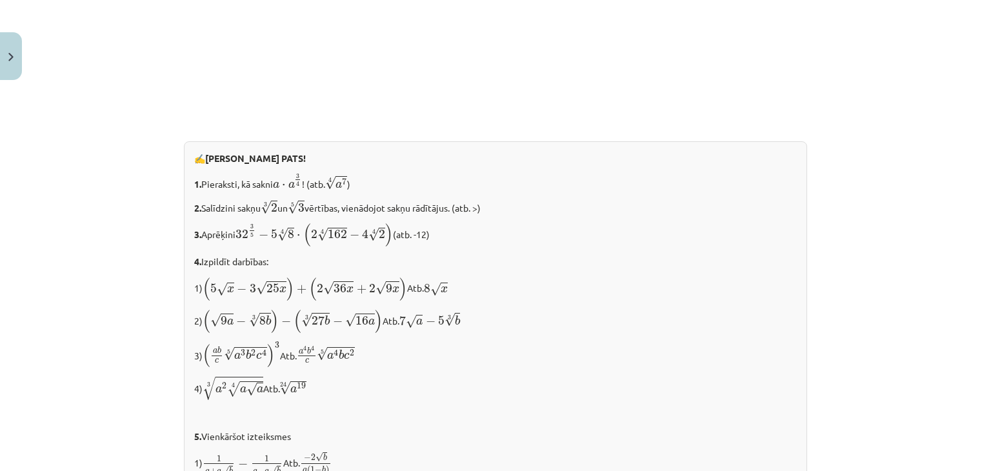
scroll to position [1314, 0]
click at [690, 203] on p "2. Salīdzini sakņu 3 √ 2 2 3 un 5 √ 3 3 5 vērtības, vienādojot sakņu rādītājus.…" at bounding box center [495, 206] width 602 height 17
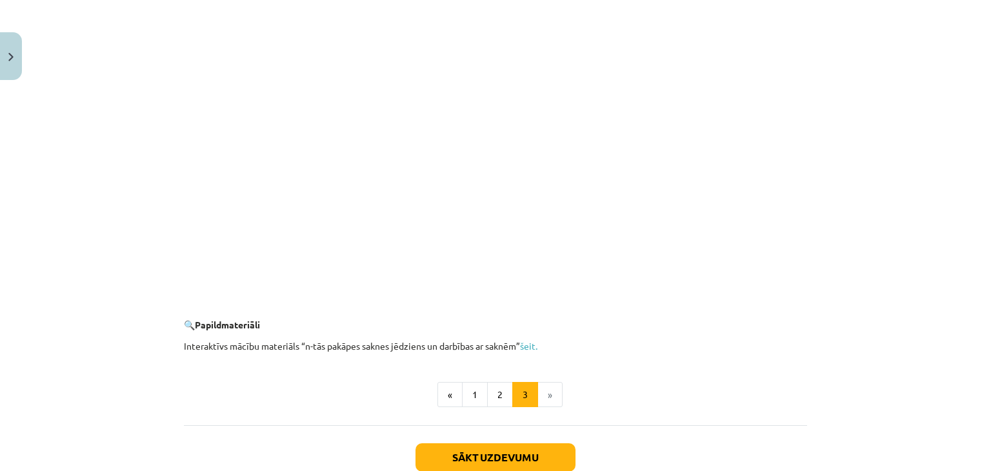
scroll to position [2259, 0]
click at [465, 385] on button "1" at bounding box center [475, 394] width 26 height 26
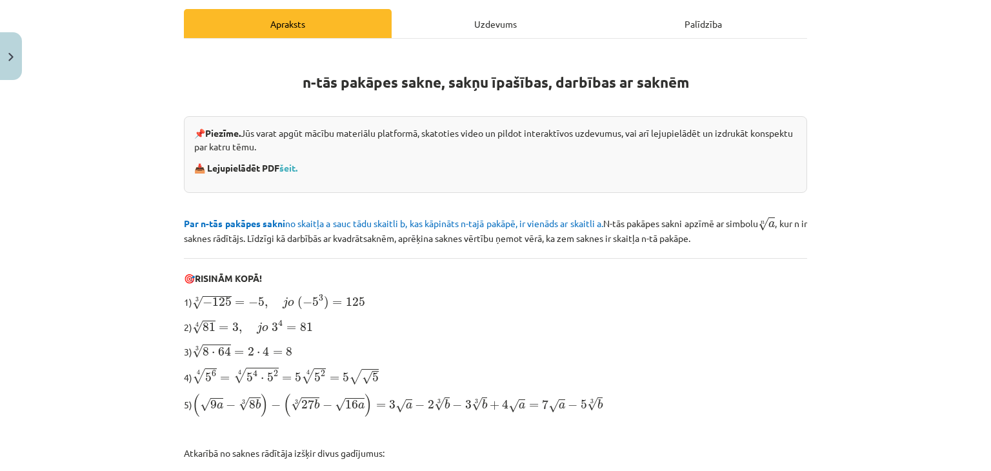
scroll to position [163, 0]
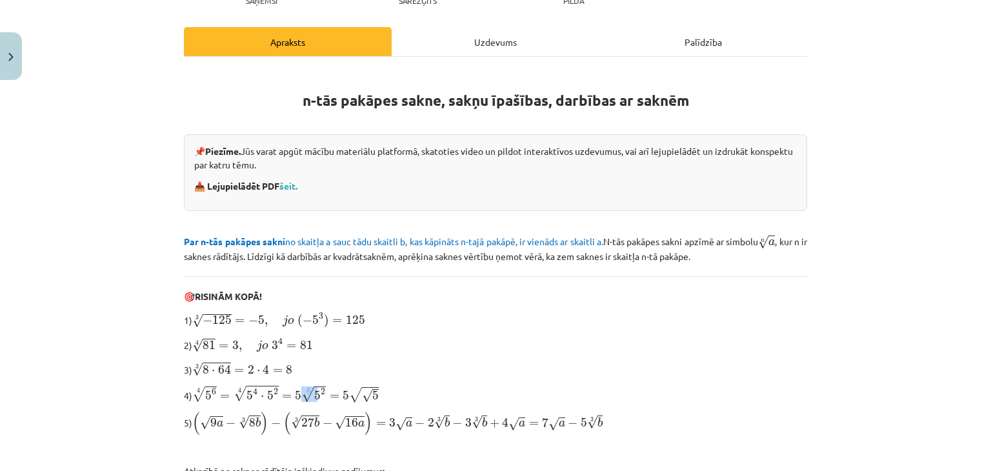
drag, startPoint x: 296, startPoint y: 391, endPoint x: 313, endPoint y: 384, distance: 18.8
click at [313, 385] on span "4 √ 5 6 = 4 √ 5 4 ⋅ 5 2 = 5 4 √ 5 2 = 5 √ √ 5" at bounding box center [285, 393] width 186 height 17
copy span "4 √"
click at [511, 55] on div "Uzdevums" at bounding box center [496, 41] width 208 height 29
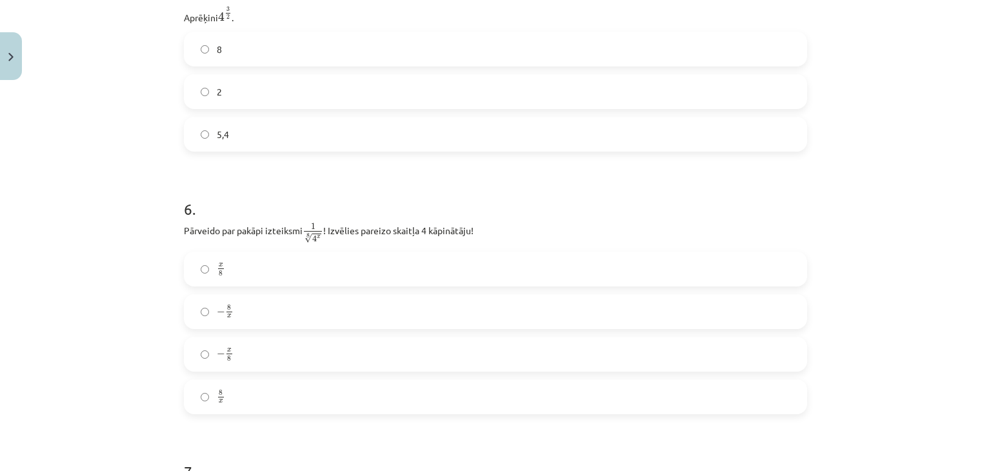
scroll to position [1246, 0]
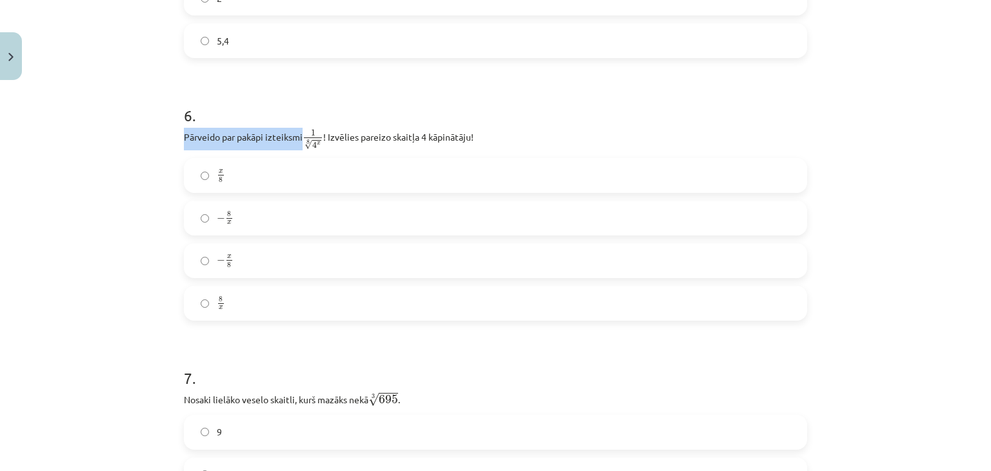
drag, startPoint x: 172, startPoint y: 137, endPoint x: 297, endPoint y: 135, distance: 125.2
click at [297, 135] on div "52 XP Saņemsi Sarežģīts 572 pilda Apraksts Uzdevums Palīdzība 1 . Kura izteiksm…" at bounding box center [495, 458] width 639 height 3237
copy p "Pārveido par pakāpi izteiksmi"
click at [401, 161] on label "x 8 x 8" at bounding box center [495, 175] width 620 height 32
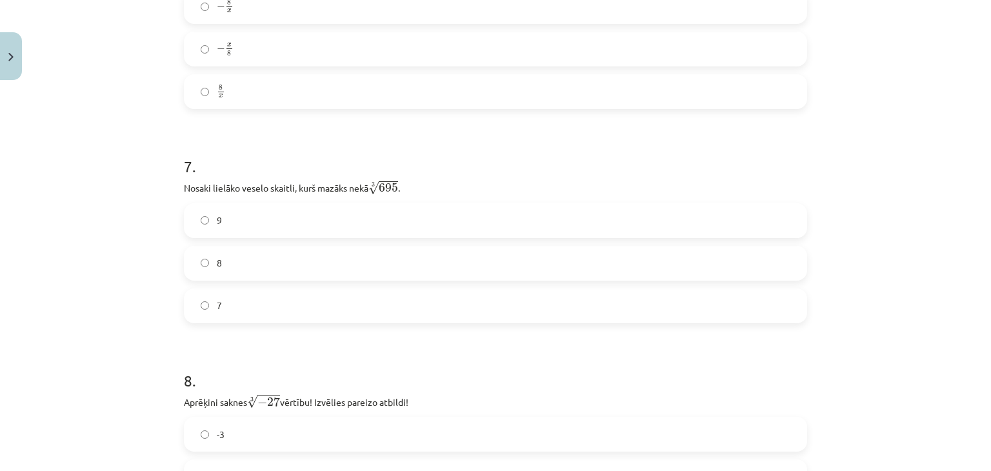
scroll to position [1460, 0]
drag, startPoint x: 171, startPoint y: 192, endPoint x: 413, endPoint y: 186, distance: 241.9
click at [413, 186] on div "52 XP Saņemsi Sarežģīts 572 pilda Apraksts Uzdevums Palīdzība 1 . Kura izteiksm…" at bounding box center [495, 244] width 639 height 3237
copy p "Nosaki lielāko veselo skaitli, kurš mazāks nekā 3 √ 695 695 3 ."
click at [266, 228] on label "9" at bounding box center [495, 218] width 620 height 32
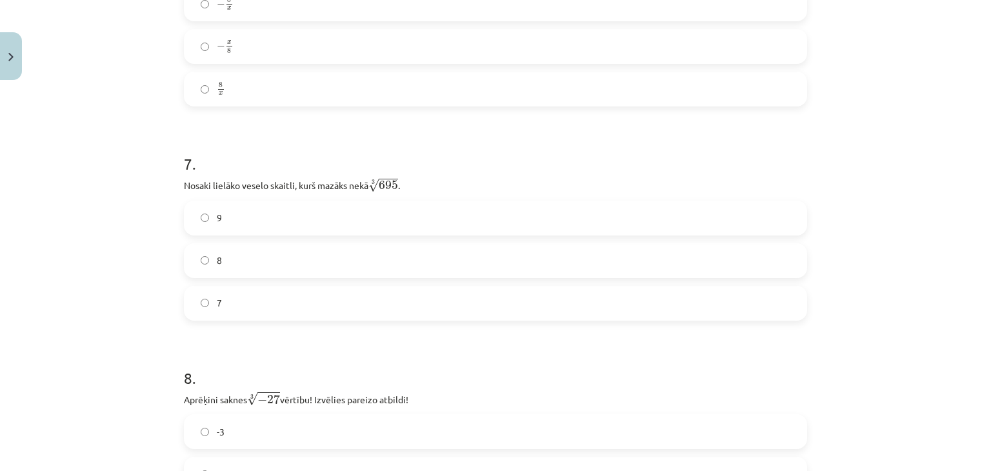
click at [272, 261] on label "8" at bounding box center [495, 260] width 620 height 32
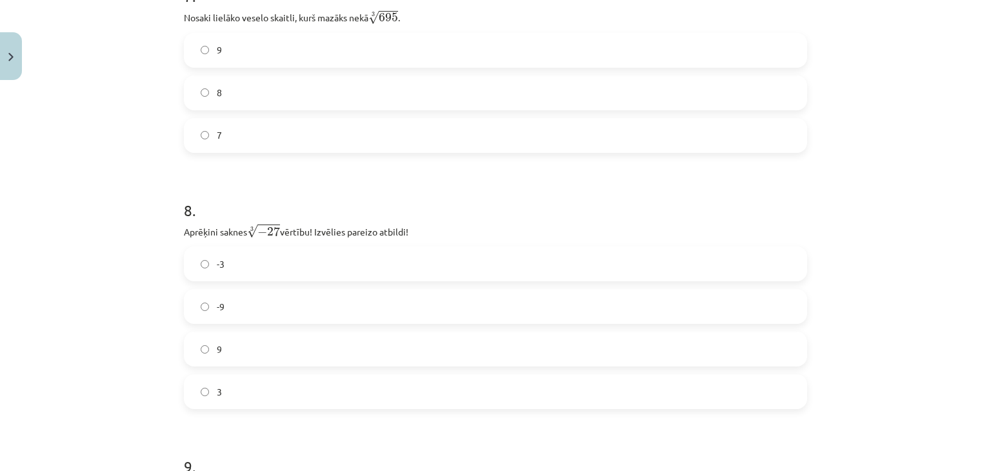
scroll to position [1665, 0]
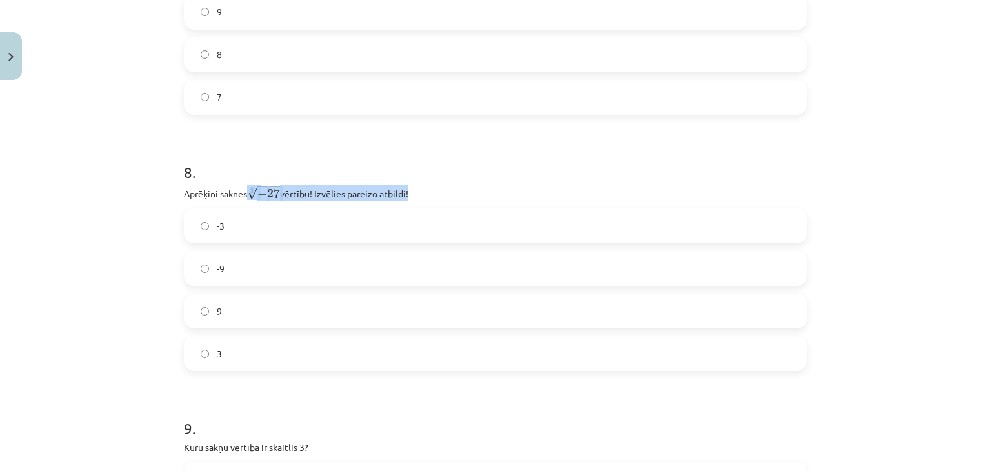
drag, startPoint x: 244, startPoint y: 192, endPoint x: 426, endPoint y: 190, distance: 182.5
click at [426, 190] on p "Aprēķini saknes 3 √ − 27 − 27 3 vērtību! Izvēlies pareizo atbildi!" at bounding box center [495, 192] width 623 height 16
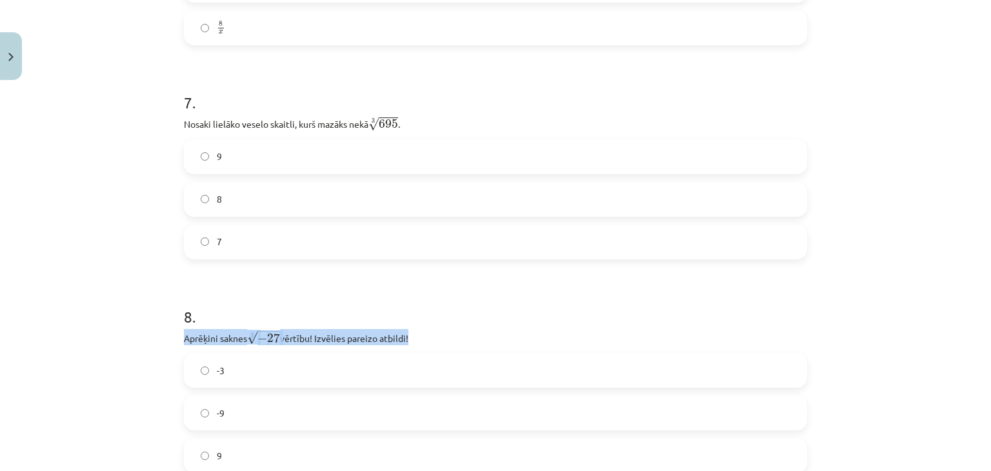
drag, startPoint x: 172, startPoint y: 333, endPoint x: 428, endPoint y: 332, distance: 256.1
click at [428, 332] on div "52 XP Saņemsi Sarežģīts 572 pilda Apraksts Uzdevums Palīdzība 1 . Kura izteiksm…" at bounding box center [495, 183] width 639 height 3237
copy p "Aprēķini saknes 3 √ − 27 − 27 3 vērtību! Izvēlies pareizo atbildi!"
drag, startPoint x: 319, startPoint y: 367, endPoint x: 227, endPoint y: 379, distance: 93.0
click at [227, 379] on label "-3" at bounding box center [495, 370] width 620 height 32
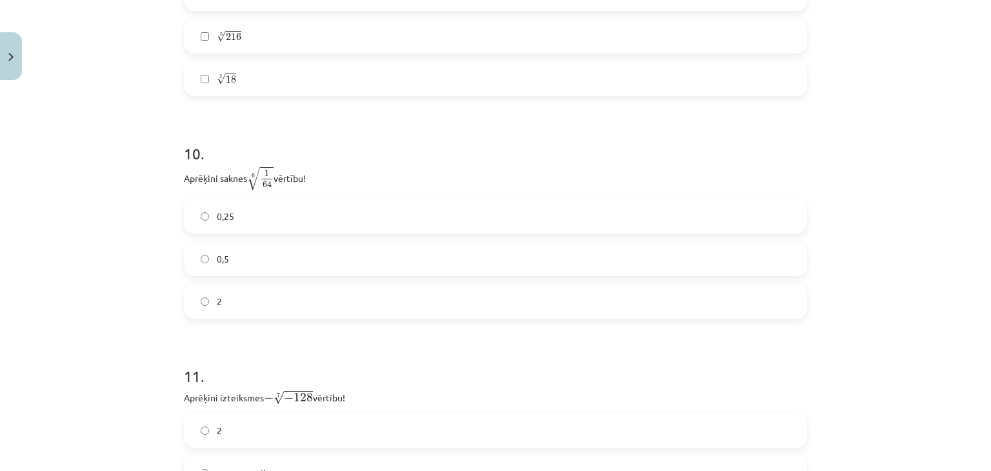
scroll to position [2279, 0]
drag, startPoint x: 174, startPoint y: 179, endPoint x: 334, endPoint y: 181, distance: 160.6
copy p "Aprēķini saknes 6 √ 1 64 1 64 6 vērtību!"
drag, startPoint x: 127, startPoint y: 268, endPoint x: 426, endPoint y: 143, distance: 323.8
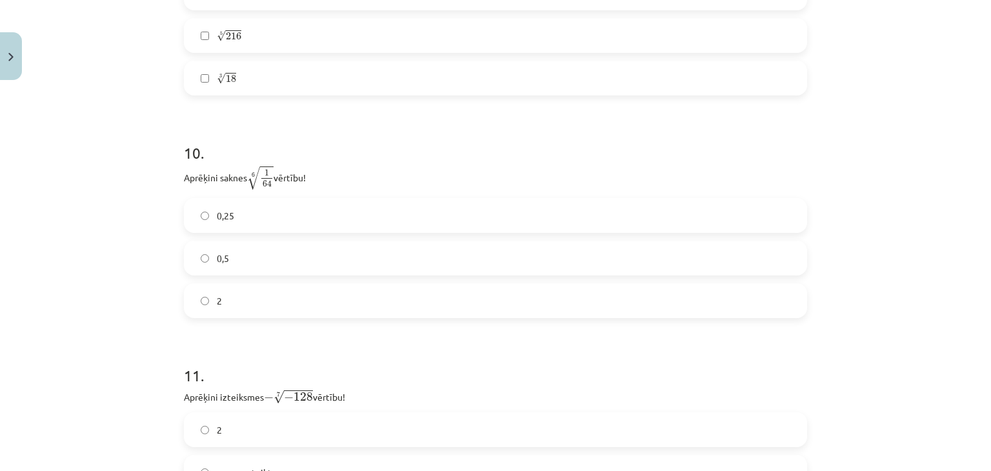
click at [426, 143] on h1 "10 ." at bounding box center [495, 141] width 623 height 40
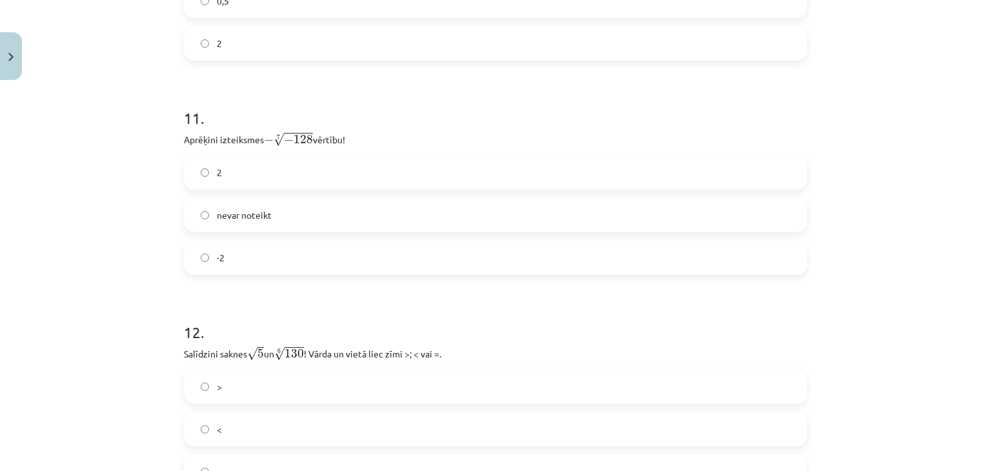
scroll to position [2537, 0]
drag, startPoint x: 174, startPoint y: 144, endPoint x: 364, endPoint y: 137, distance: 190.4
copy p "Aprēķini izteiksmes − 7 √ − 128 − − 128 7 vērtību!"
click at [259, 178] on label "2" at bounding box center [495, 171] width 620 height 32
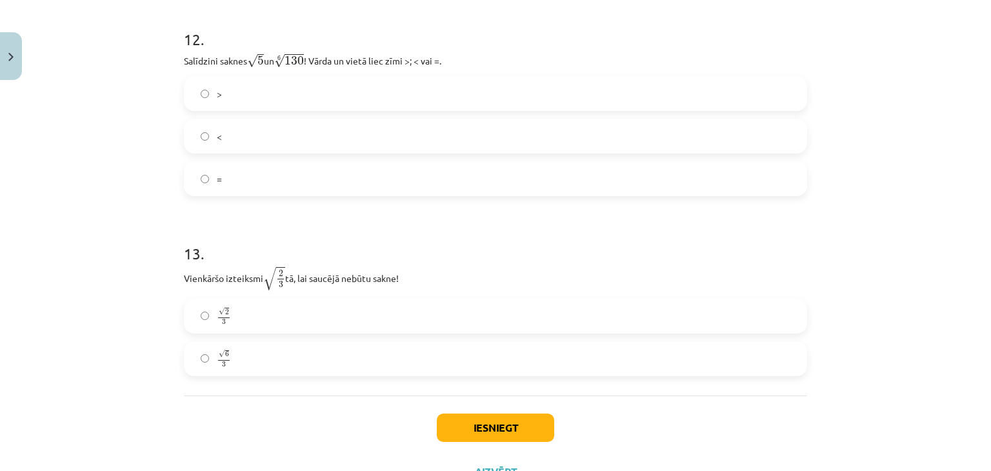
scroll to position [2886, 0]
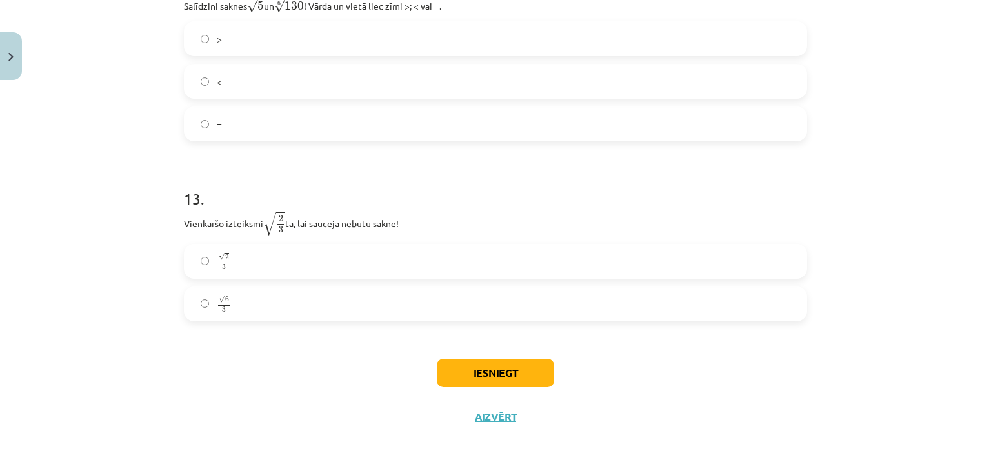
drag, startPoint x: 177, startPoint y: 221, endPoint x: 416, endPoint y: 218, distance: 239.3
copy p "Vienkāršo izteiksmi √ 2 3 2 3 tā, lai saucējā nebūtu sakne!"
click at [233, 320] on div "√ 6 3 6 3" at bounding box center [495, 303] width 623 height 35
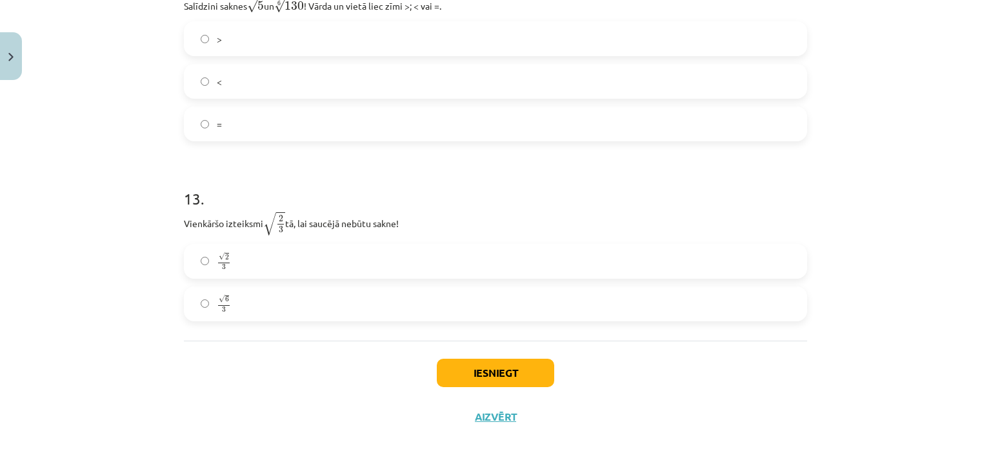
click at [239, 294] on label "√ 6 3 6 3" at bounding box center [495, 304] width 620 height 32
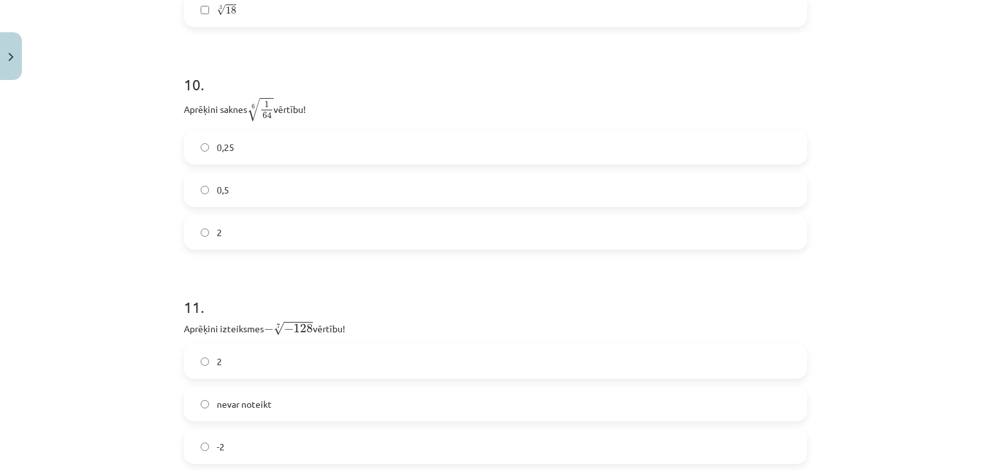
scroll to position [2348, 0]
click at [246, 199] on label "0,5" at bounding box center [495, 190] width 620 height 32
click at [248, 235] on label "2" at bounding box center [495, 232] width 620 height 32
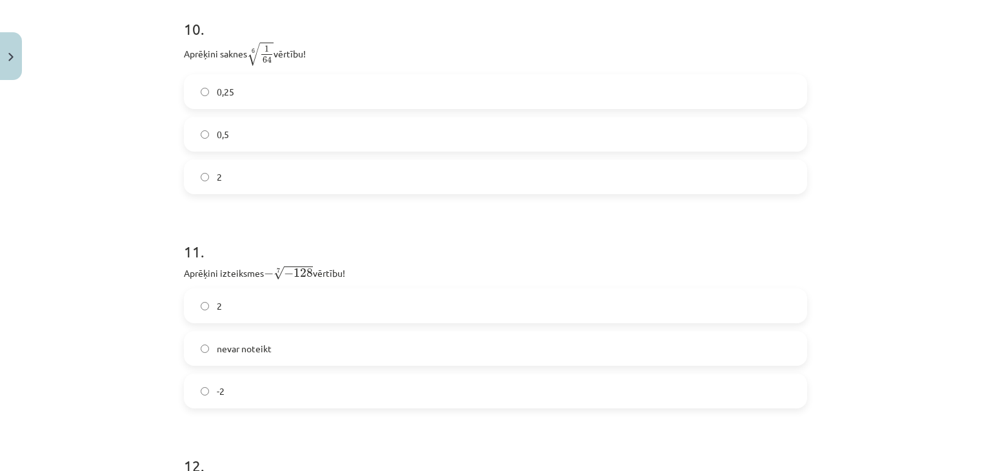
scroll to position [2406, 0]
click at [300, 129] on label "0,5" at bounding box center [495, 131] width 620 height 32
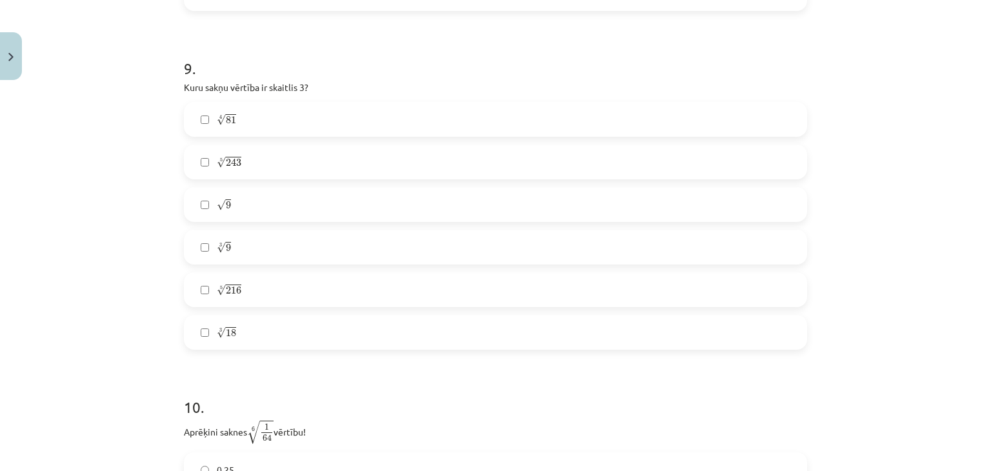
scroll to position [2025, 0]
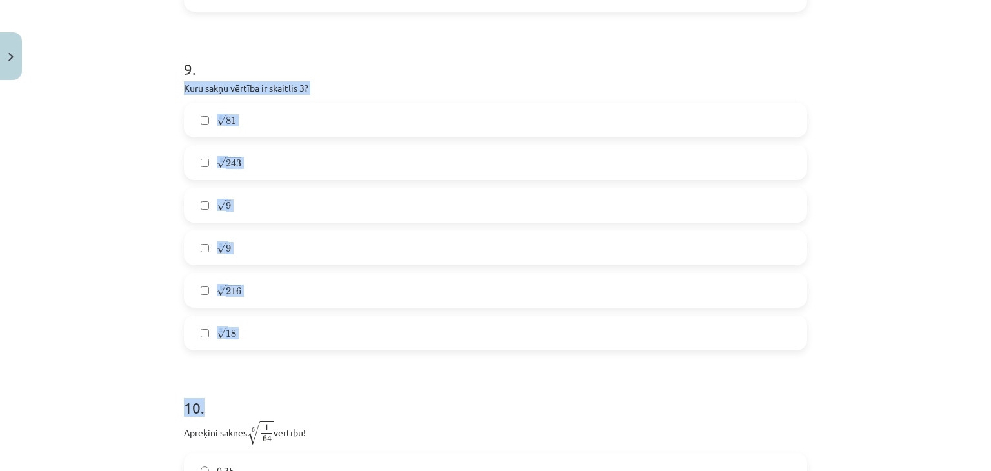
drag, startPoint x: 181, startPoint y: 87, endPoint x: 294, endPoint y: 366, distance: 300.9
click at [332, 86] on p "Kuru sakņu vērtība ir skaitlis 3?" at bounding box center [495, 88] width 623 height 14
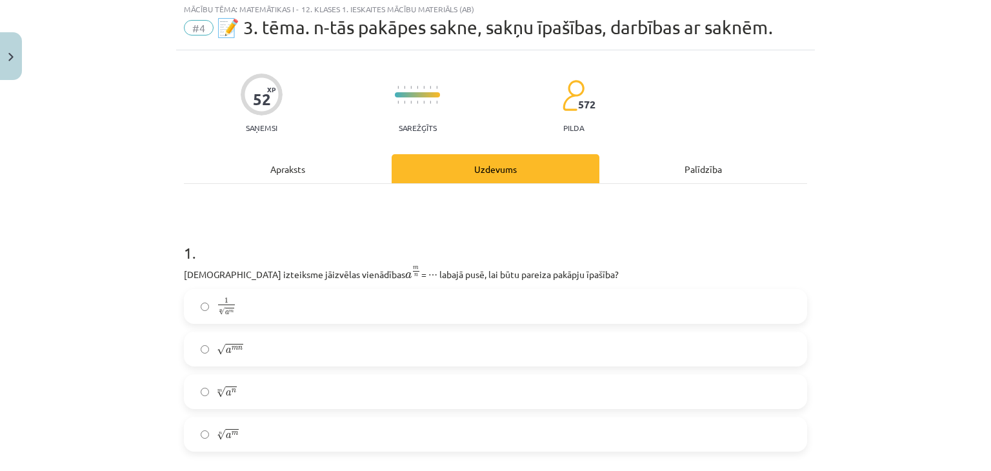
scroll to position [0, 0]
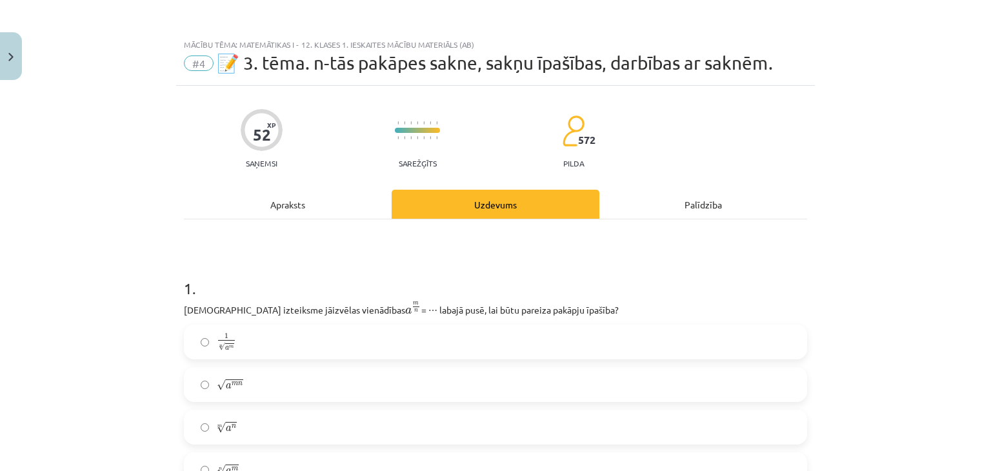
click at [279, 210] on div "Apraksts" at bounding box center [288, 204] width 208 height 29
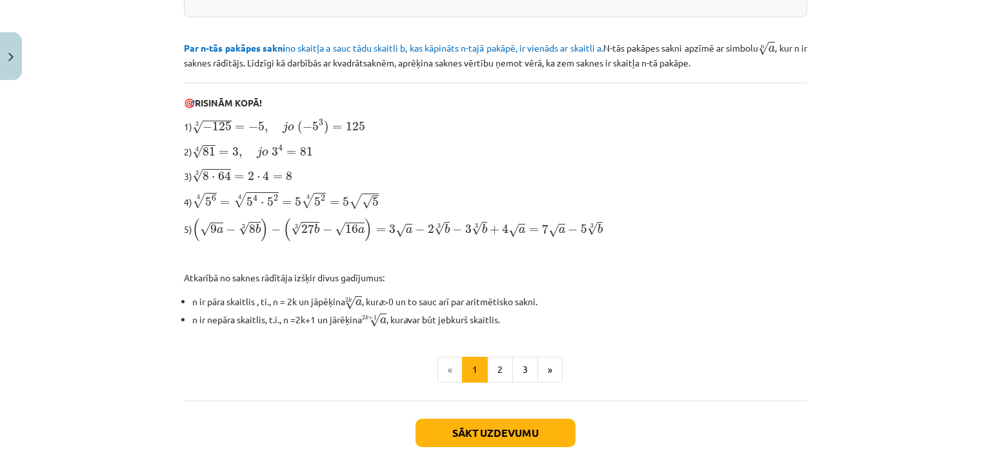
scroll to position [357, 0]
click at [514, 362] on button "3" at bounding box center [525, 369] width 26 height 26
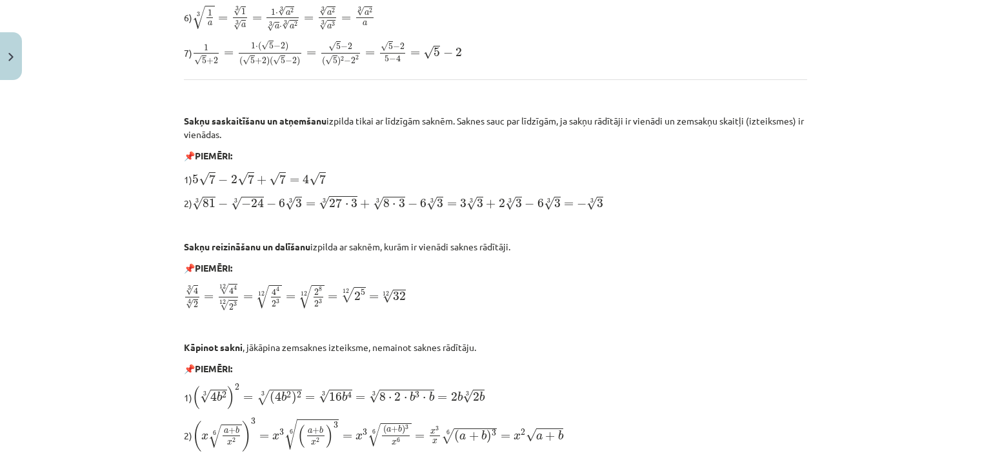
scroll to position [519, 0]
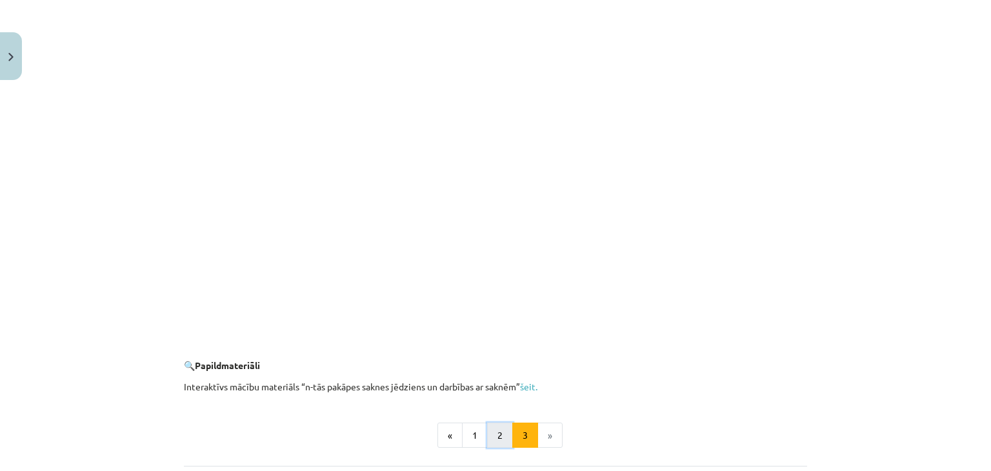
click at [488, 426] on button "2" at bounding box center [500, 435] width 26 height 26
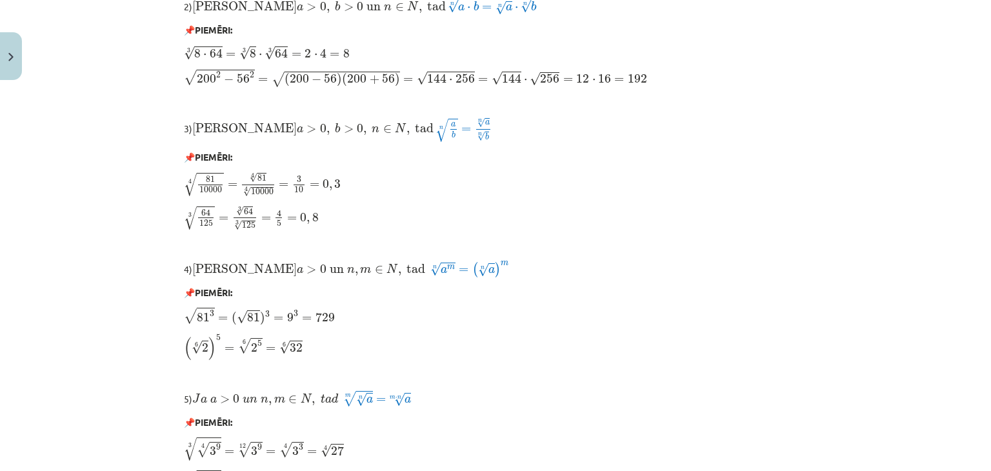
scroll to position [1098, 0]
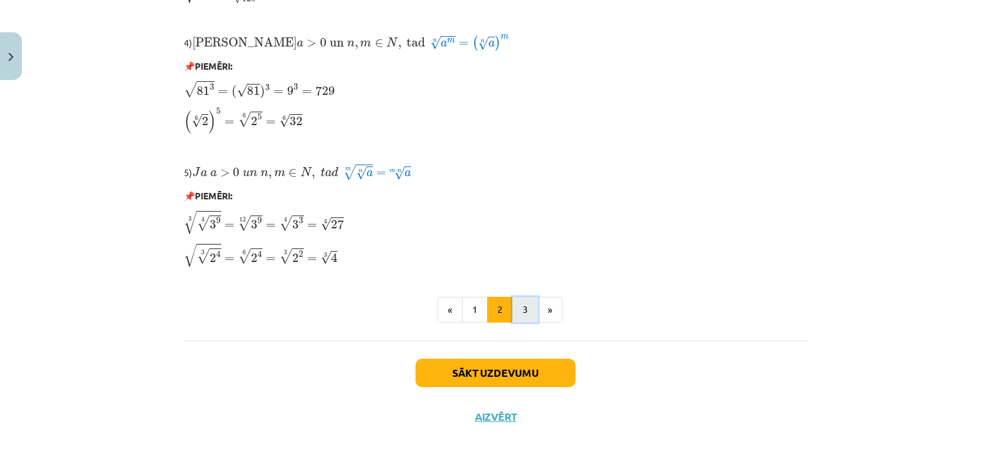
click at [514, 313] on button "3" at bounding box center [525, 310] width 26 height 26
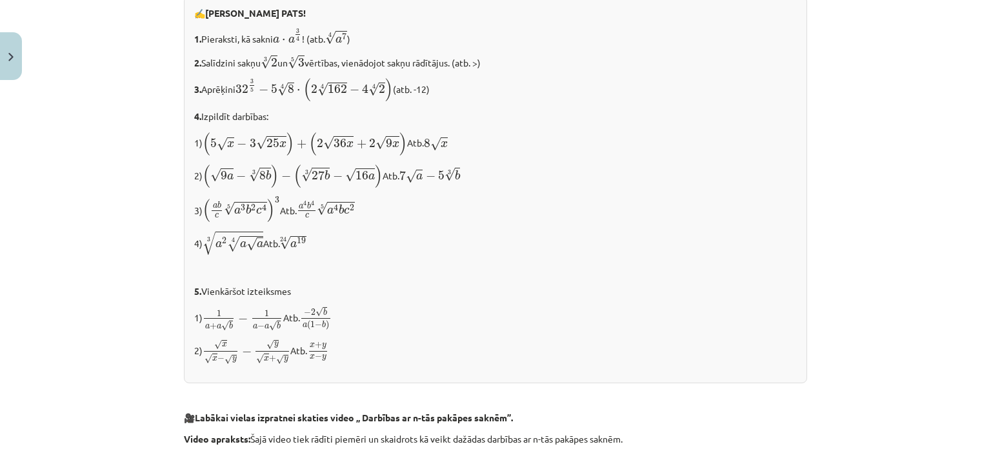
scroll to position [1357, 0]
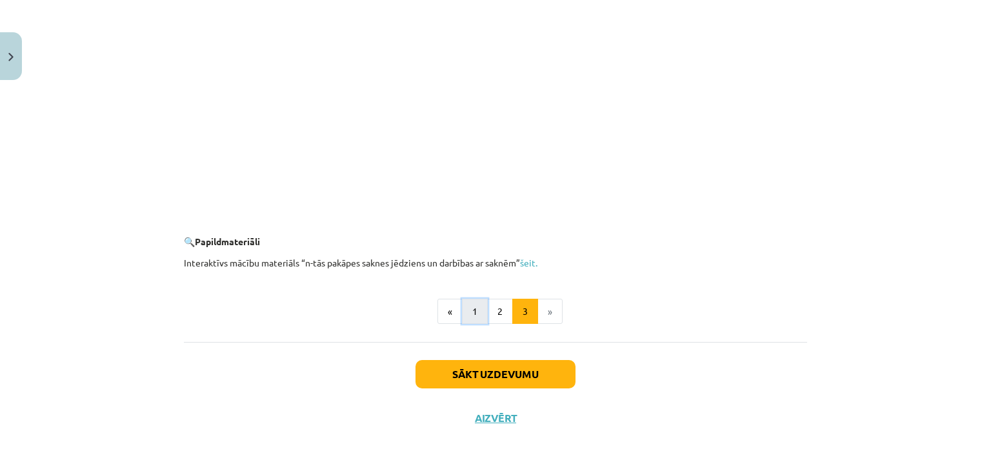
click at [477, 319] on button "1" at bounding box center [475, 312] width 26 height 26
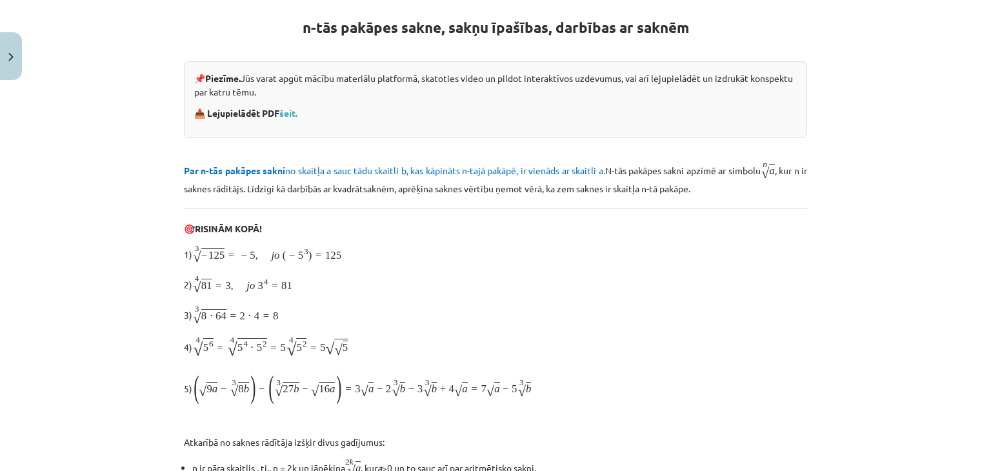
scroll to position [230, 0]
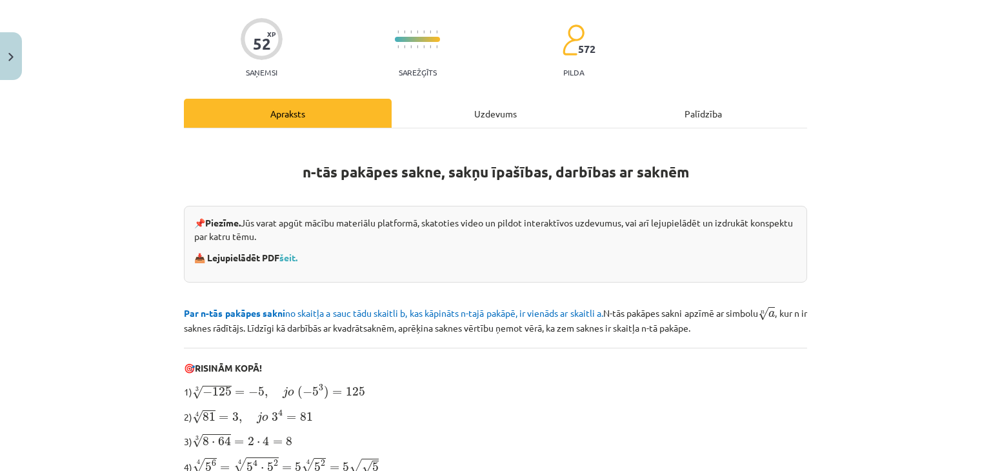
click at [462, 124] on div "Uzdevums" at bounding box center [496, 113] width 208 height 29
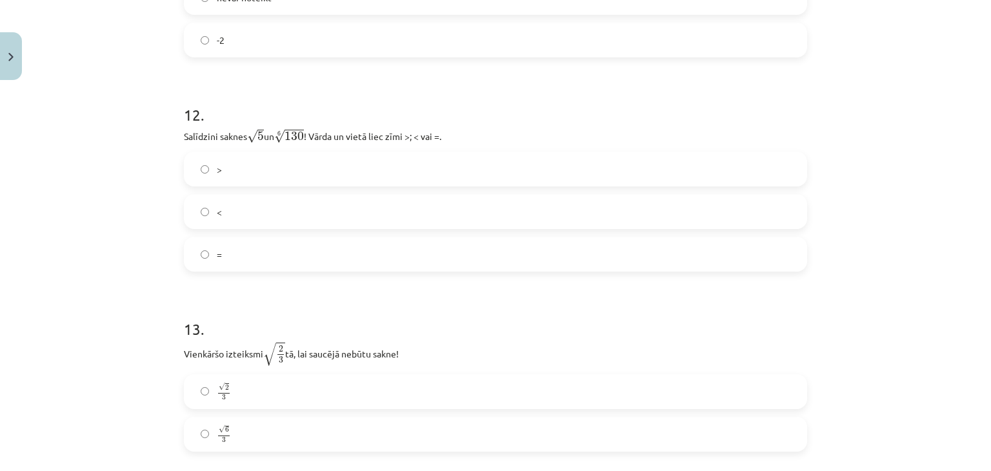
scroll to position [2755, 0]
click at [317, 258] on label "=" at bounding box center [495, 253] width 620 height 32
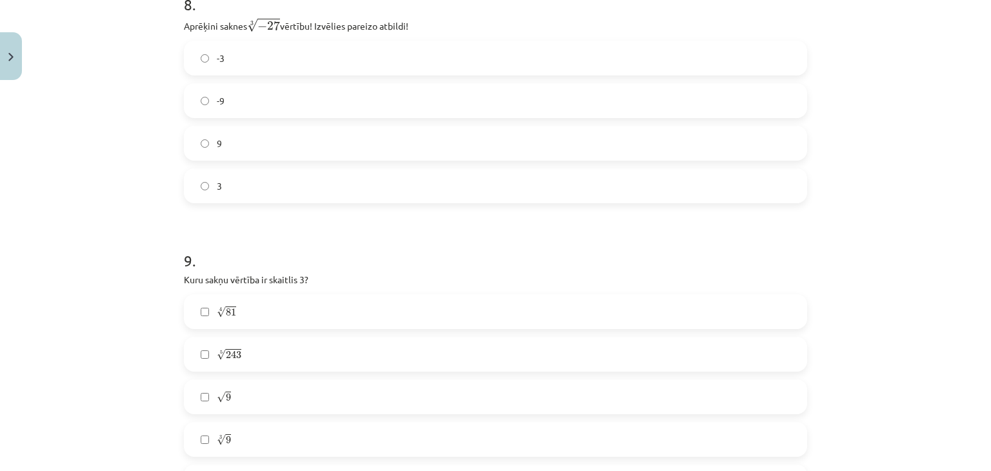
scroll to position [1829, 0]
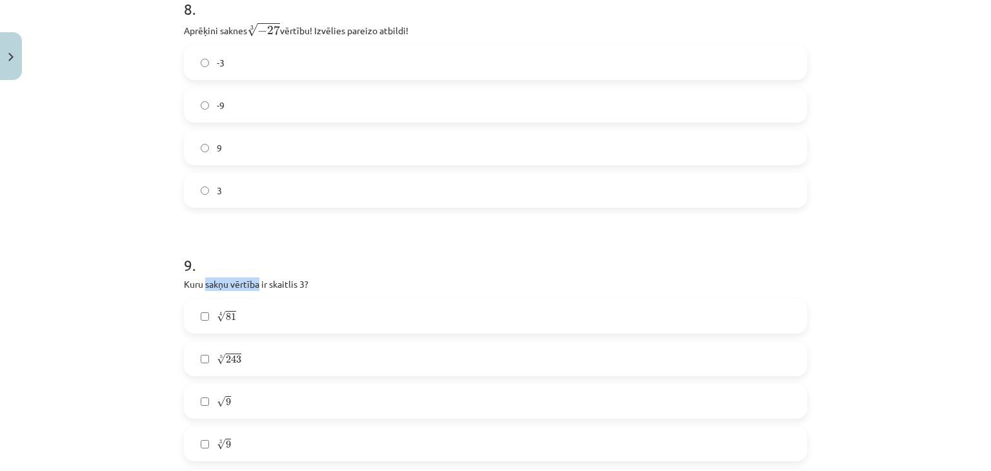
drag, startPoint x: 201, startPoint y: 283, endPoint x: 253, endPoint y: 287, distance: 52.4
click at [253, 287] on p "Kuru sakņu vērtība ir skaitlis 3?" at bounding box center [495, 284] width 623 height 14
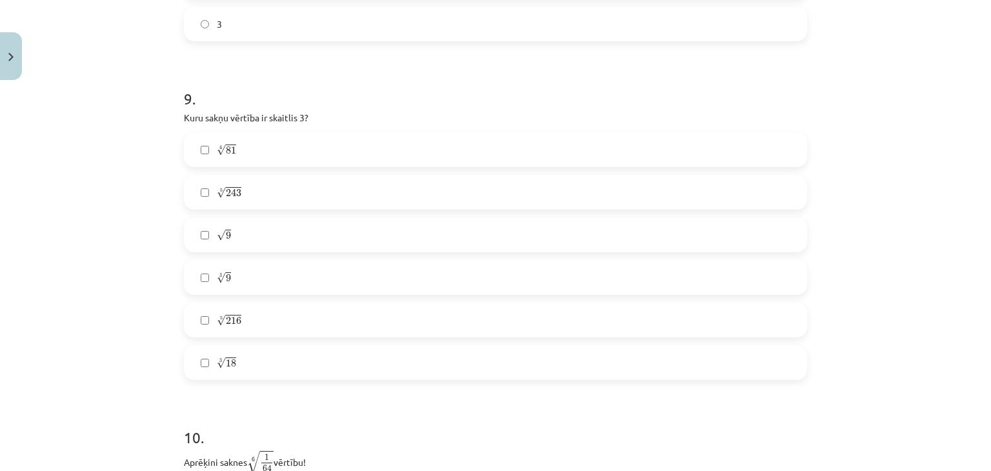
scroll to position [1994, 0]
click at [248, 241] on label "√ 9 9" at bounding box center [495, 235] width 620 height 32
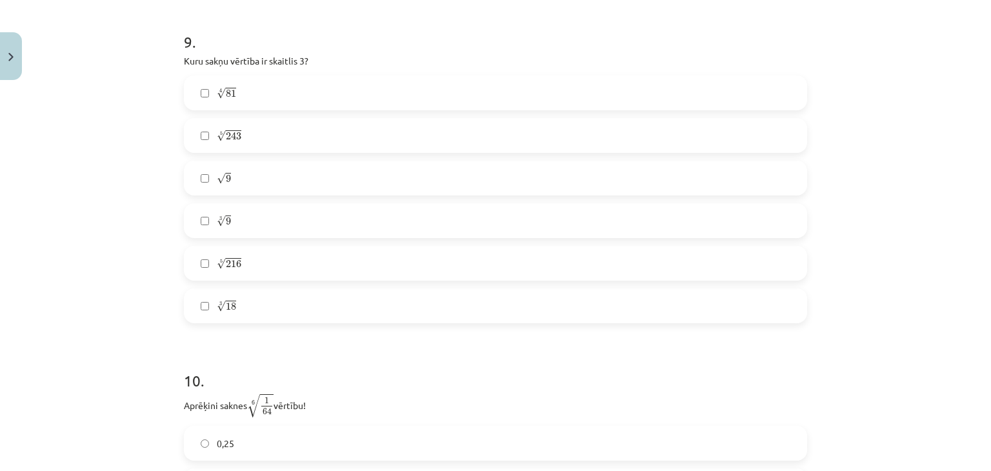
scroll to position [2052, 0]
click at [253, 127] on label "5 √ 243 243 5" at bounding box center [495, 135] width 620 height 32
click at [320, 94] on label "4 √ 81 81 4" at bounding box center [495, 92] width 620 height 32
click at [302, 230] on label "3 √ 9 9 3" at bounding box center [495, 220] width 620 height 32
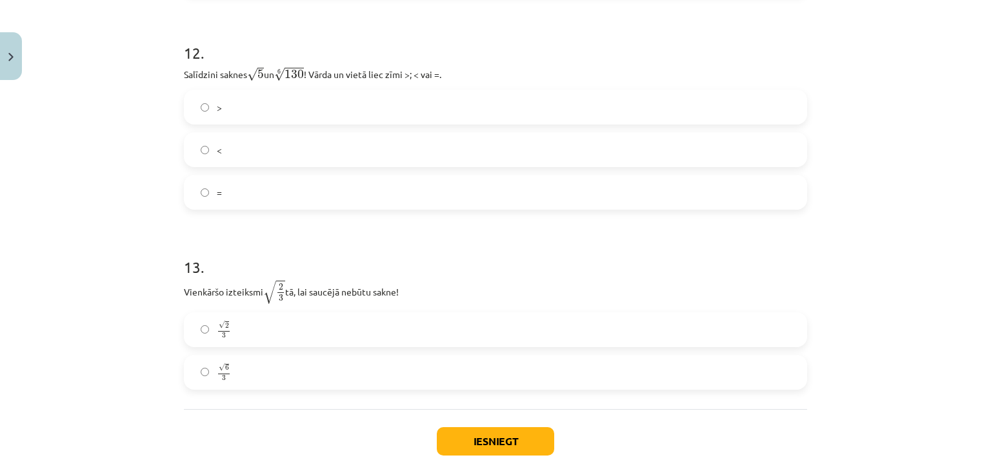
scroll to position [2886, 0]
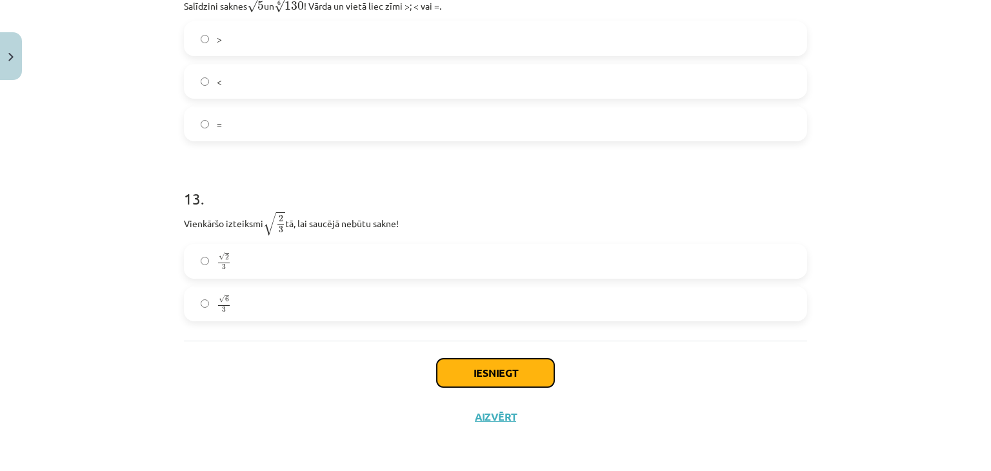
click at [534, 369] on button "Iesniegt" at bounding box center [495, 373] width 117 height 28
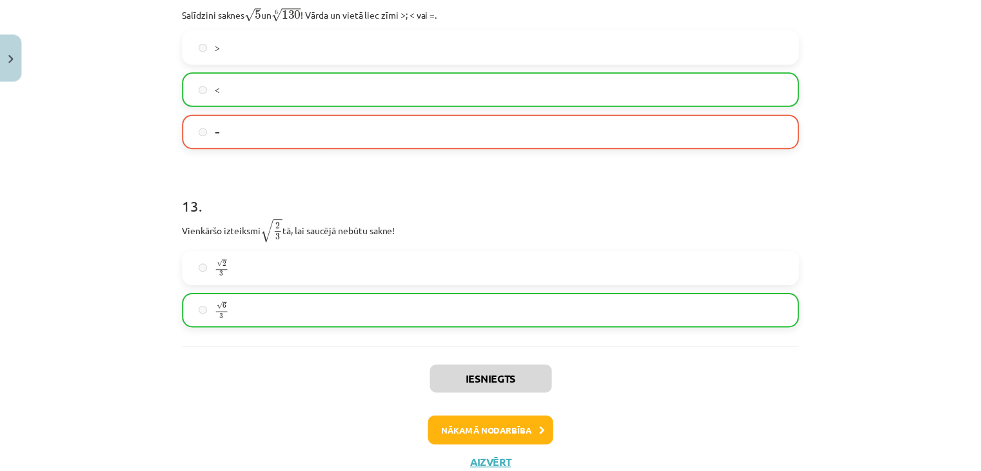
scroll to position [2926, 0]
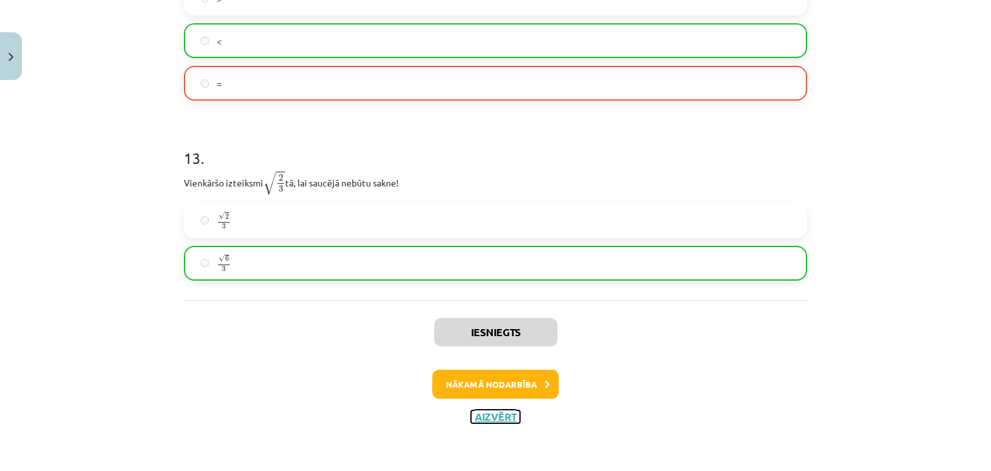
click at [474, 422] on button "Aizvērt" at bounding box center [495, 416] width 49 height 13
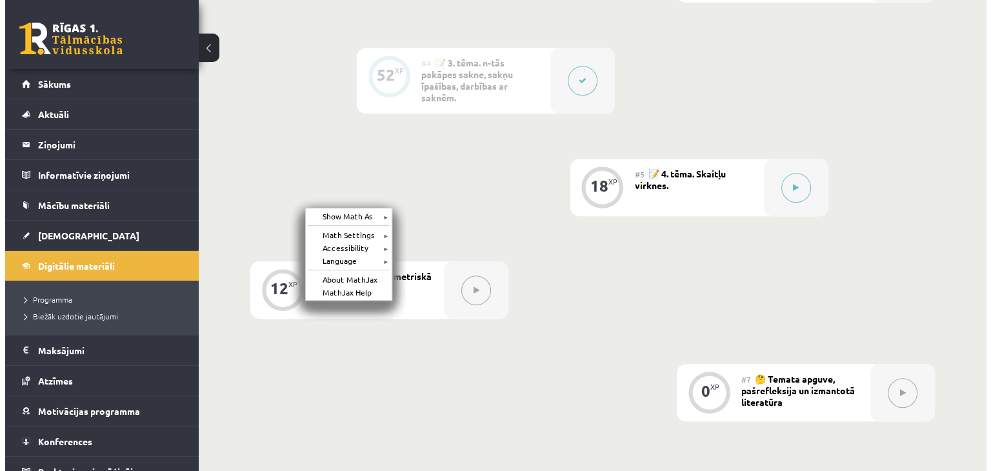
scroll to position [696, 0]
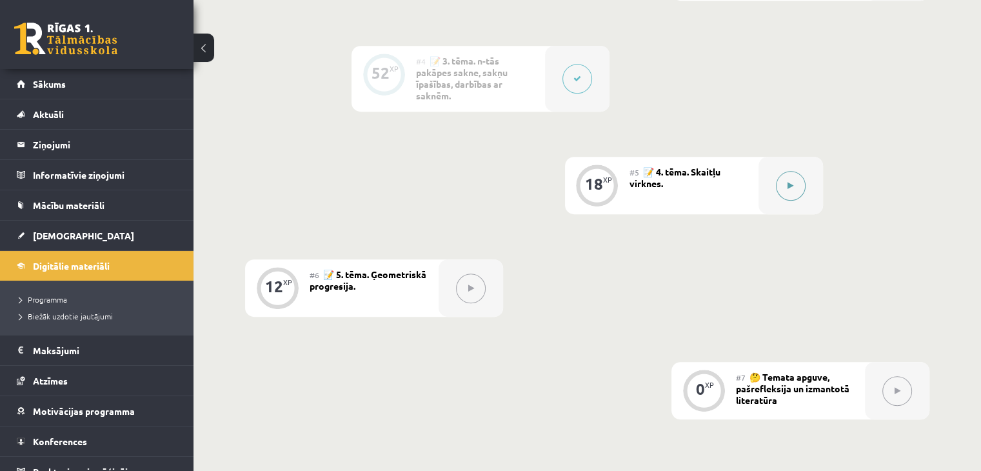
click at [788, 198] on button at bounding box center [791, 186] width 30 height 30
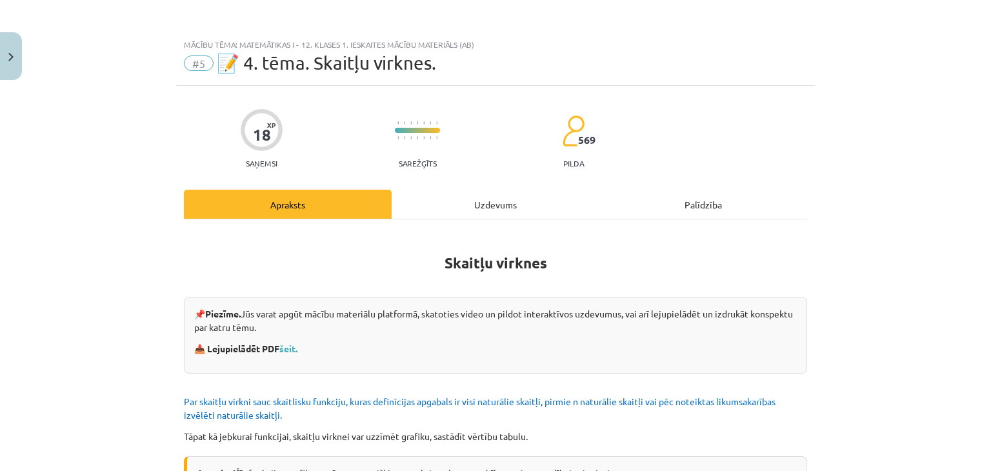
click at [525, 204] on div "Uzdevums" at bounding box center [496, 204] width 208 height 29
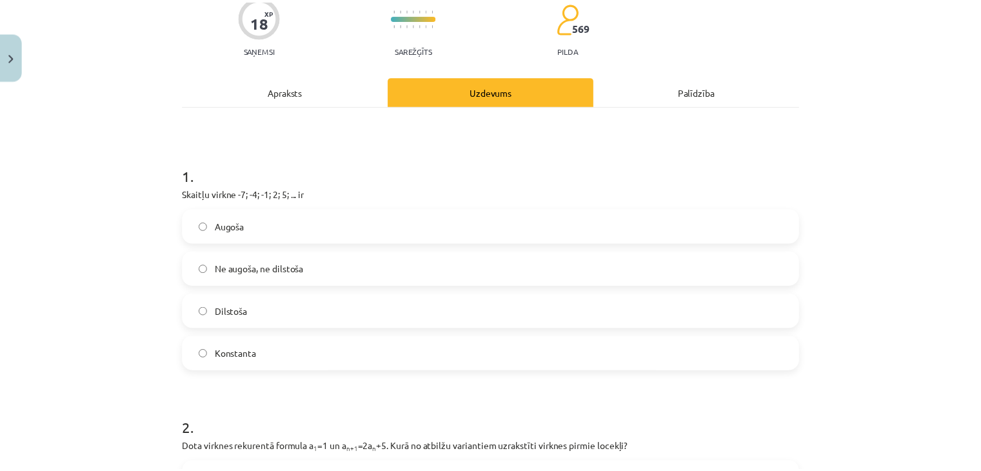
scroll to position [0, 0]
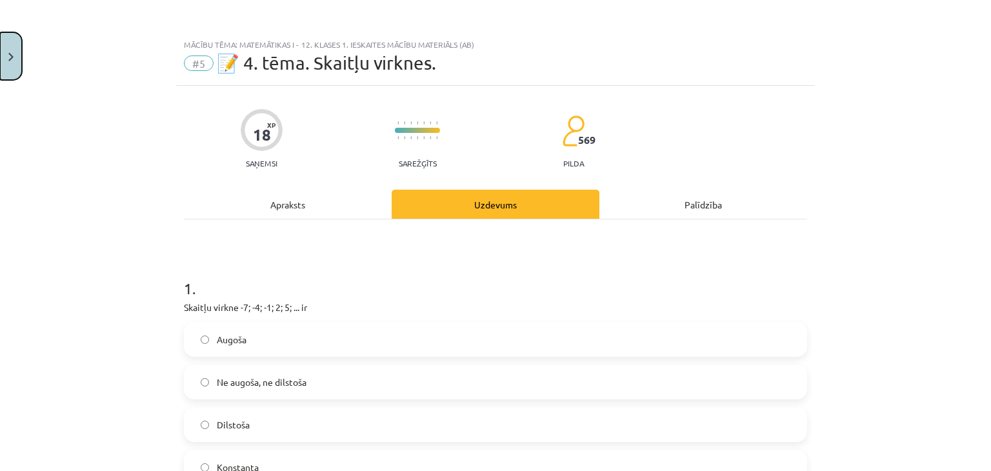
click at [10, 59] on img "Close" at bounding box center [10, 57] width 5 height 8
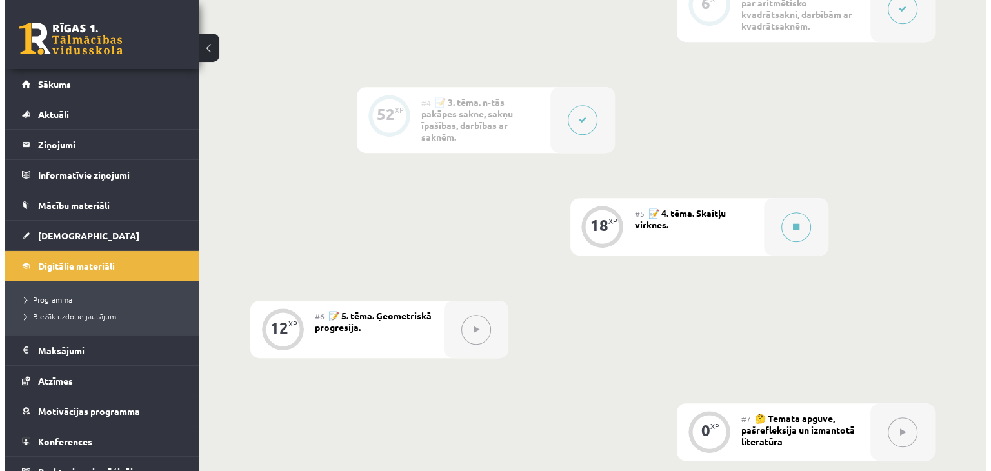
scroll to position [655, 0]
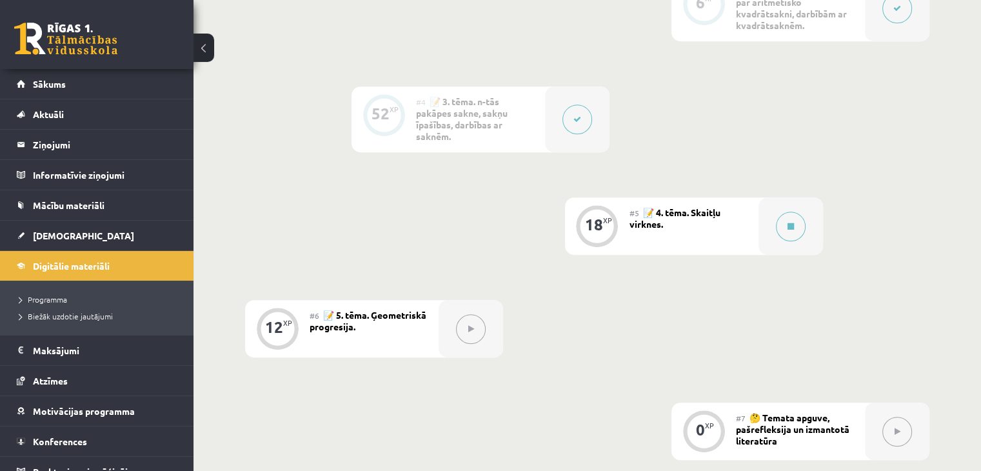
click at [584, 109] on button at bounding box center [577, 119] width 30 height 30
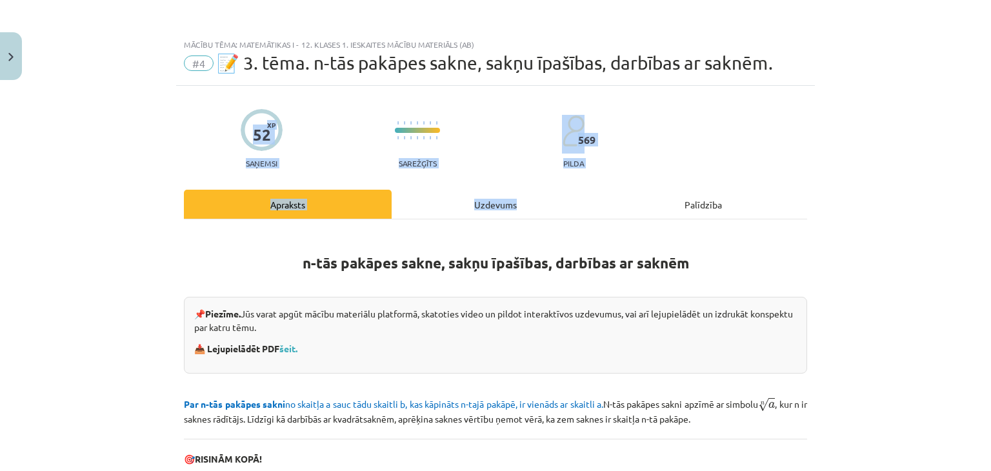
drag, startPoint x: 584, startPoint y: 109, endPoint x: 495, endPoint y: 202, distance: 128.6
click at [495, 202] on div "Mācību tēma: Matemātikas i - 12. klases 1. ieskaites mācību materiāls (ab) #4 📝…" at bounding box center [495, 235] width 991 height 471
click at [570, 198] on div "Uzdevums" at bounding box center [496, 204] width 208 height 29
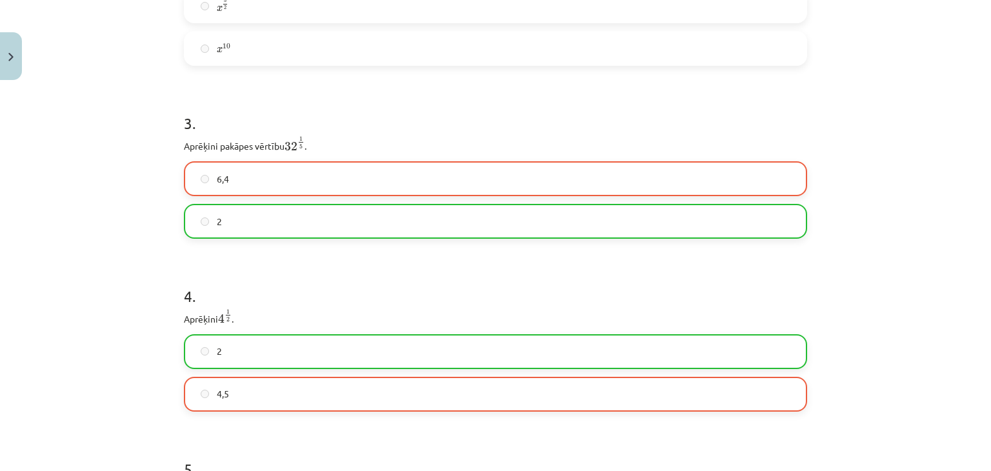
scroll to position [688, 0]
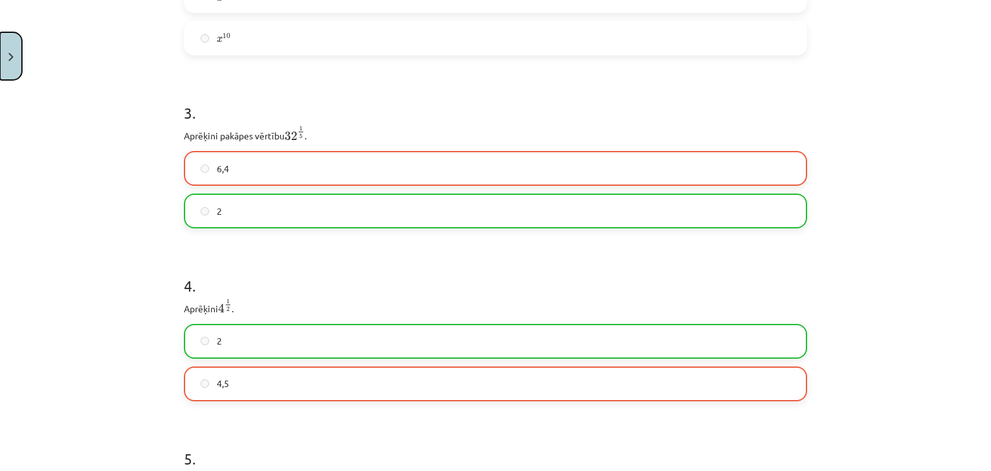
click at [21, 64] on button "Close" at bounding box center [11, 56] width 22 height 48
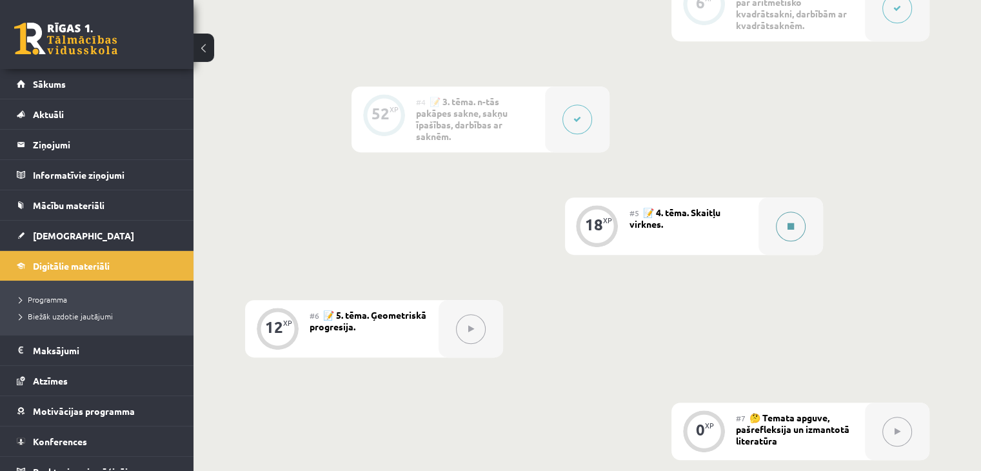
click at [782, 223] on button at bounding box center [791, 227] width 30 height 30
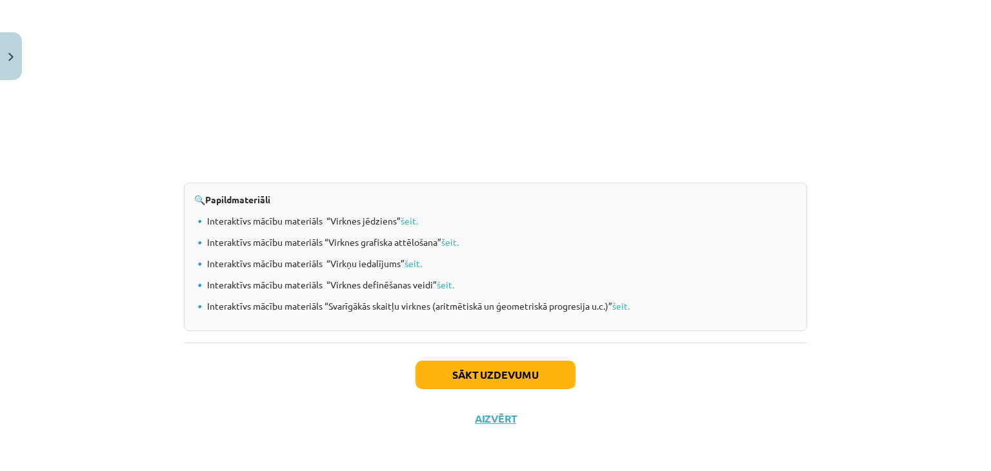
scroll to position [1336, 0]
click at [618, 303] on link "šeit." at bounding box center [620, 307] width 17 height 12
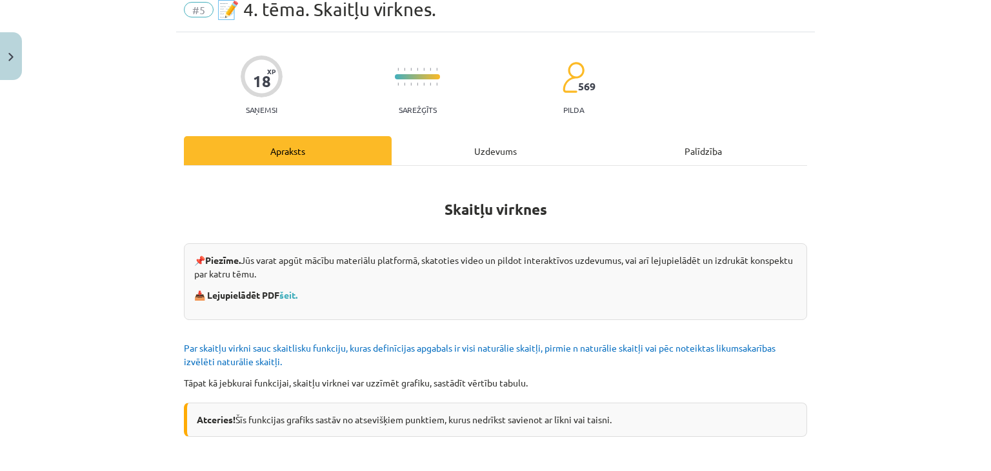
scroll to position [0, 0]
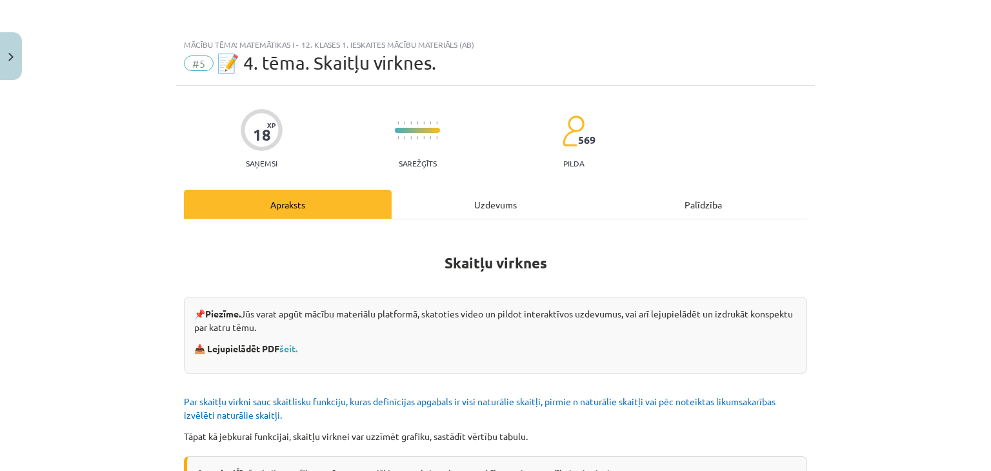
click at [486, 204] on div "Uzdevums" at bounding box center [496, 204] width 208 height 29
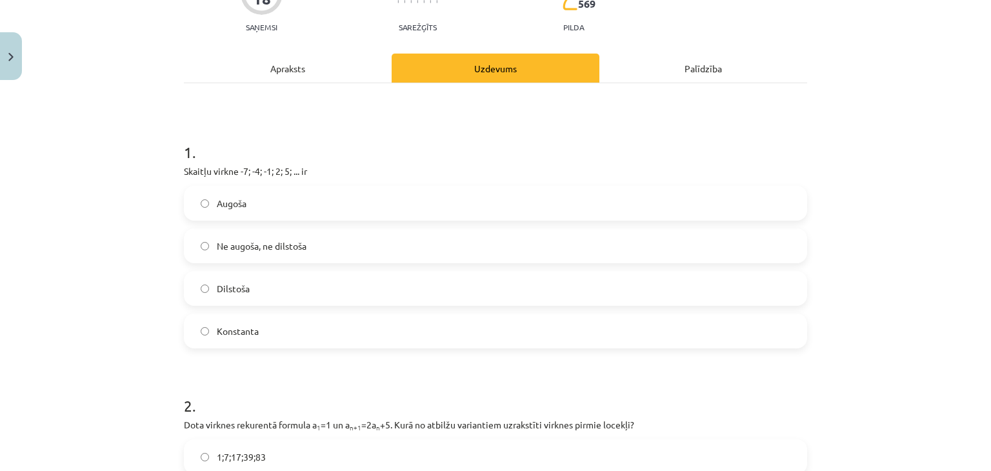
scroll to position [136, 0]
drag, startPoint x: 170, startPoint y: 156, endPoint x: 330, endPoint y: 206, distance: 167.1
click at [377, 164] on p "Skaitļu virkne -7; -4; -1; 2; 5; ... ir" at bounding box center [495, 171] width 623 height 14
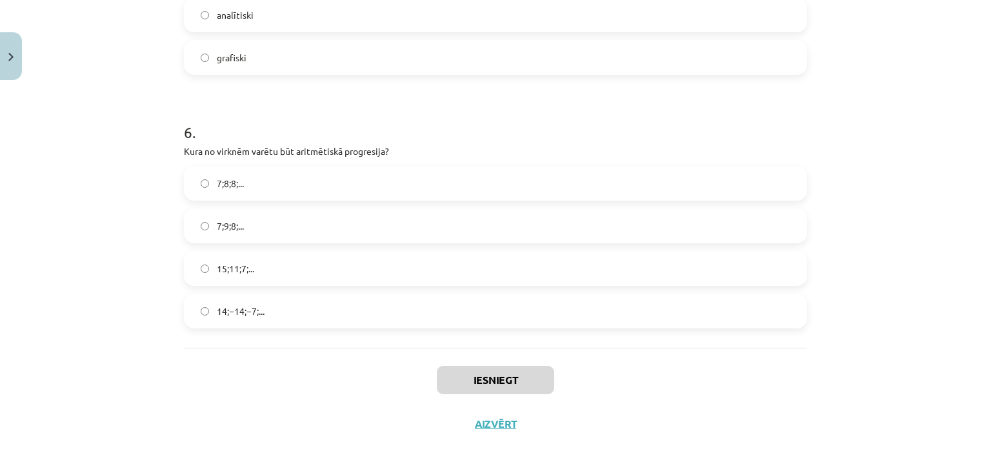
scroll to position [1435, 0]
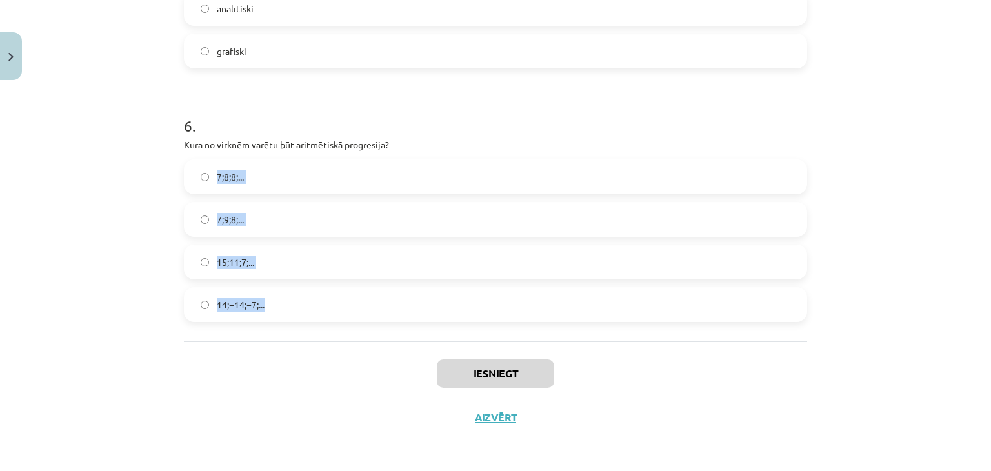
drag, startPoint x: 302, startPoint y: 331, endPoint x: 179, endPoint y: 186, distance: 189.5
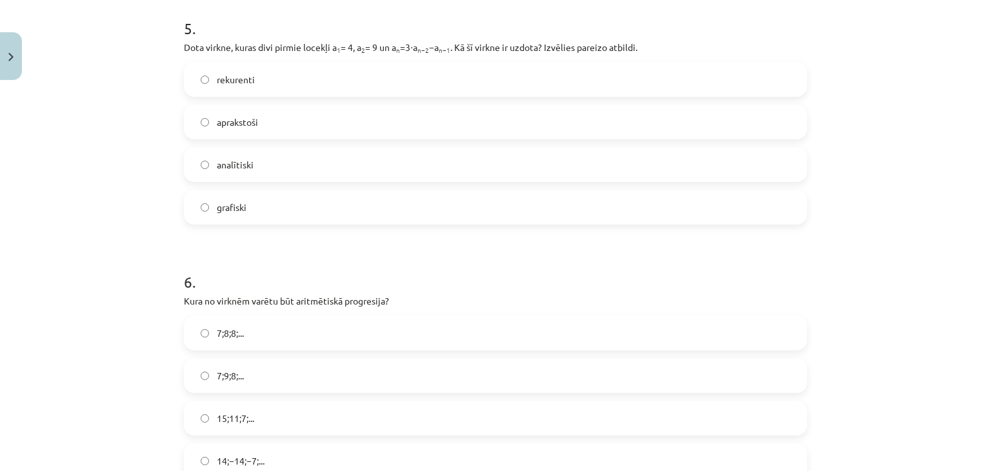
scroll to position [1360, 0]
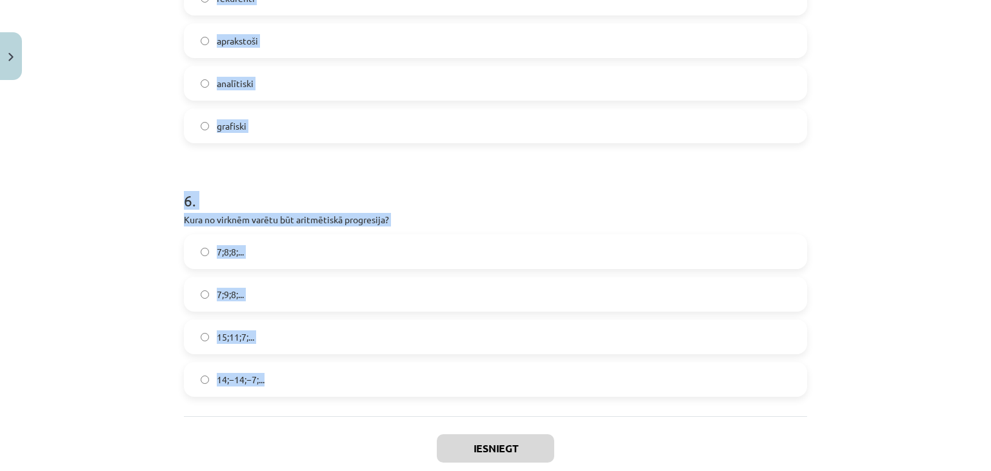
drag, startPoint x: 174, startPoint y: 184, endPoint x: 289, endPoint y: 385, distance: 232.0
copy form "1 . Skaitļu virkne -7; -4; -1; 2; 5; ... ir Augoša Ne augoša, ne dilstoša Dilst…"
click at [164, 219] on div "Mācību tēma: Matemātikas i - 12. klases 1. ieskaites mācību materiāls (ab) #5 📝…" at bounding box center [495, 235] width 991 height 471
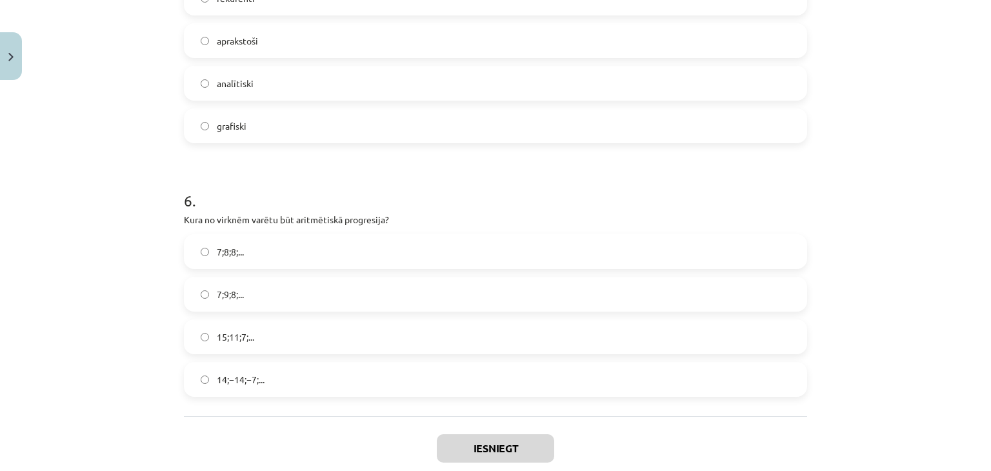
click at [219, 334] on span "15;11;7;..." at bounding box center [235, 337] width 37 height 14
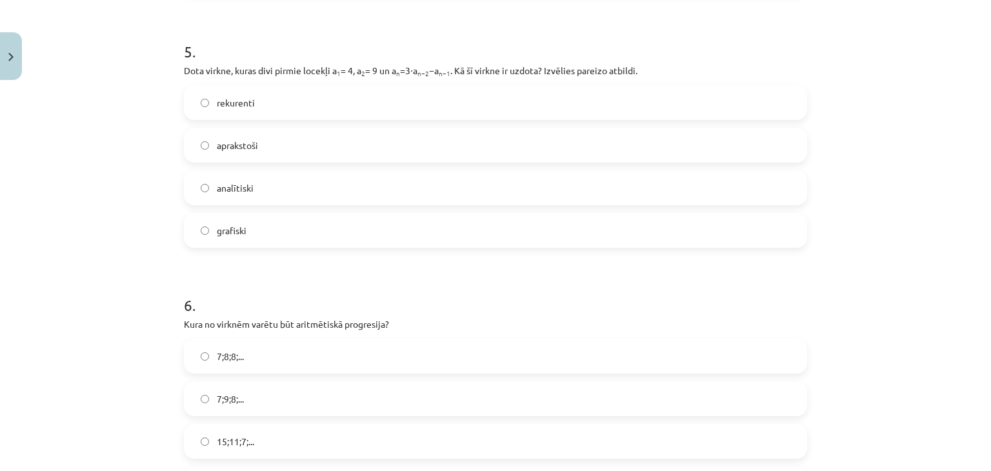
scroll to position [1251, 0]
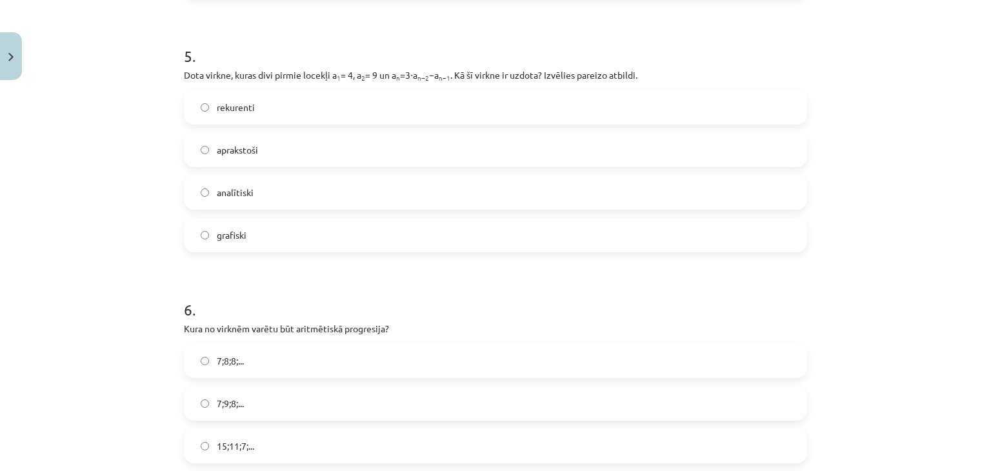
click at [264, 106] on label "rekurenti" at bounding box center [495, 107] width 620 height 32
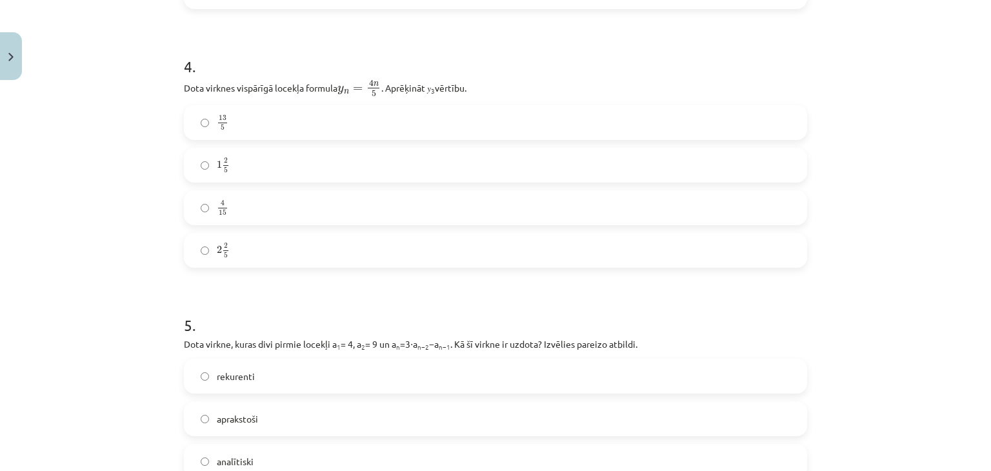
scroll to position [980, 0]
click at [272, 237] on label "2 2 5 2 2 5" at bounding box center [495, 252] width 620 height 32
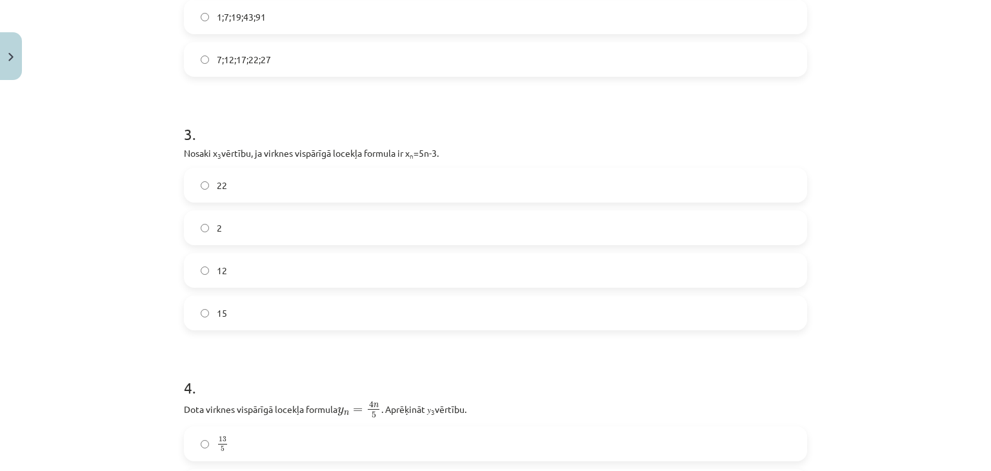
scroll to position [660, 0]
click at [272, 281] on label "12" at bounding box center [495, 271] width 620 height 32
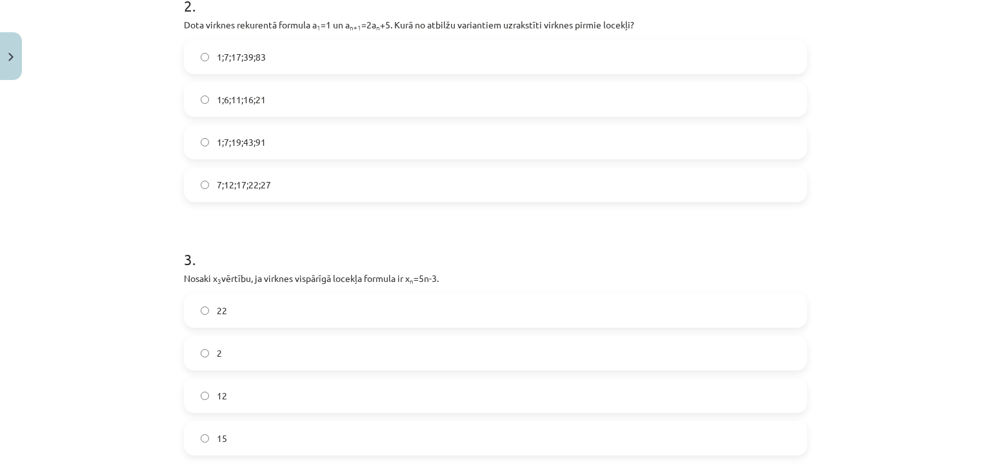
scroll to position [535, 0]
click at [221, 66] on label "1;7;17;39;83" at bounding box center [495, 58] width 620 height 32
click at [279, 156] on label "1;7;19;43;91" at bounding box center [495, 143] width 620 height 32
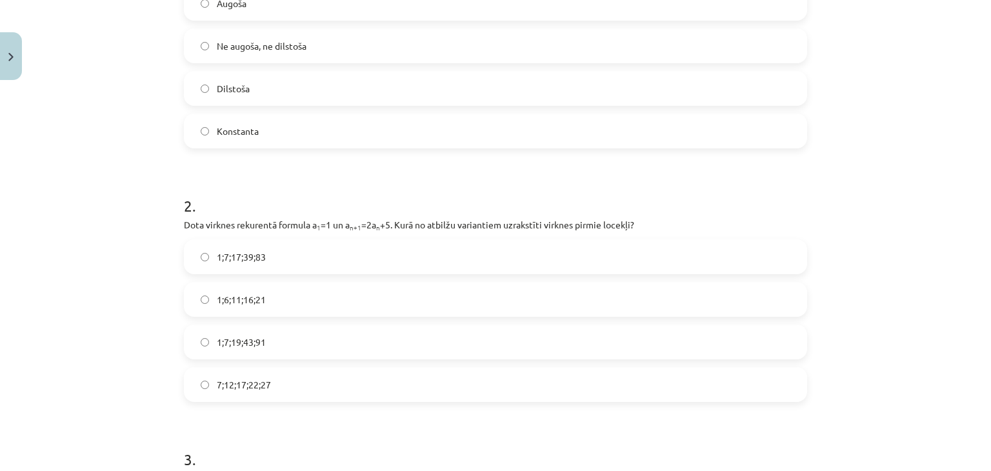
scroll to position [194, 0]
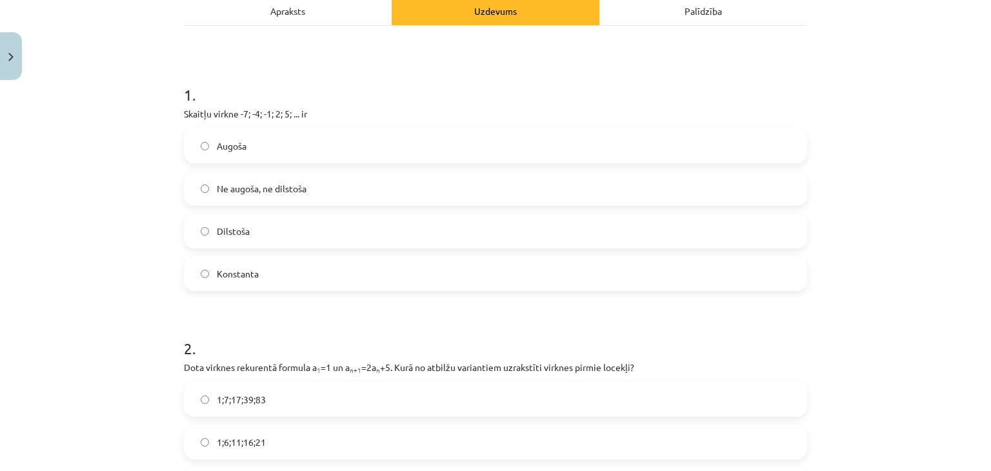
click at [237, 139] on span "Augoša" at bounding box center [232, 146] width 30 height 14
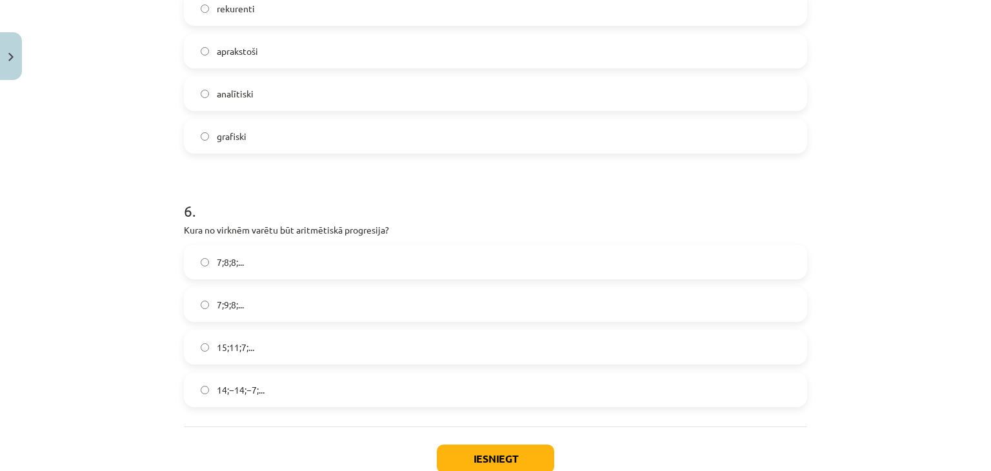
scroll to position [1435, 0]
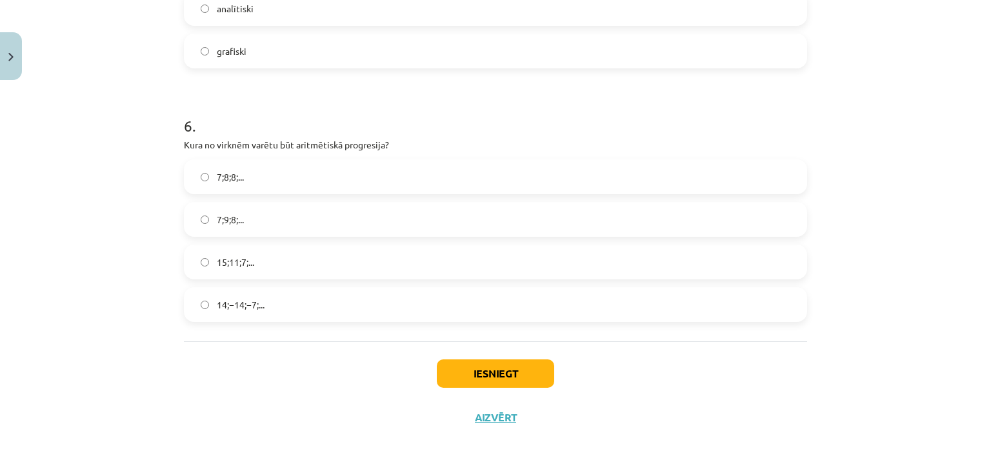
click at [470, 388] on div "Iesniegt Aizvērt" at bounding box center [495, 386] width 623 height 90
click at [465, 379] on button "Iesniegt" at bounding box center [495, 373] width 117 height 28
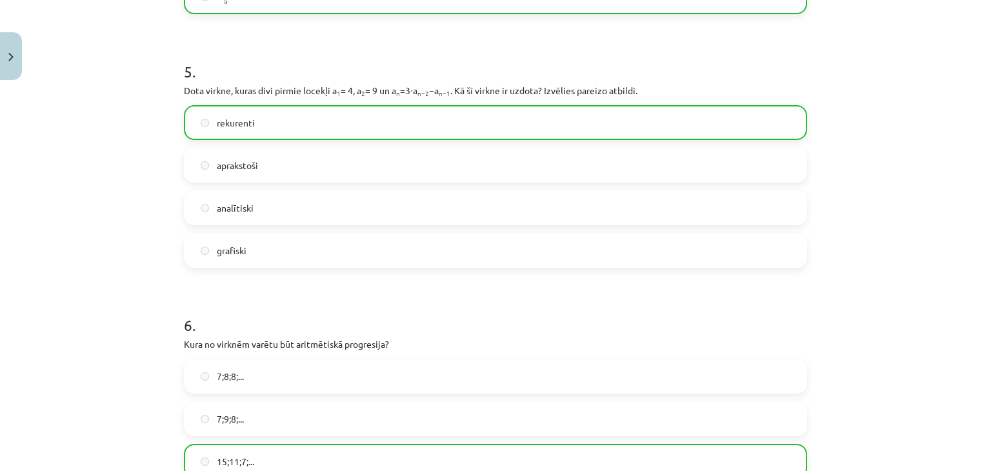
scroll to position [1476, 0]
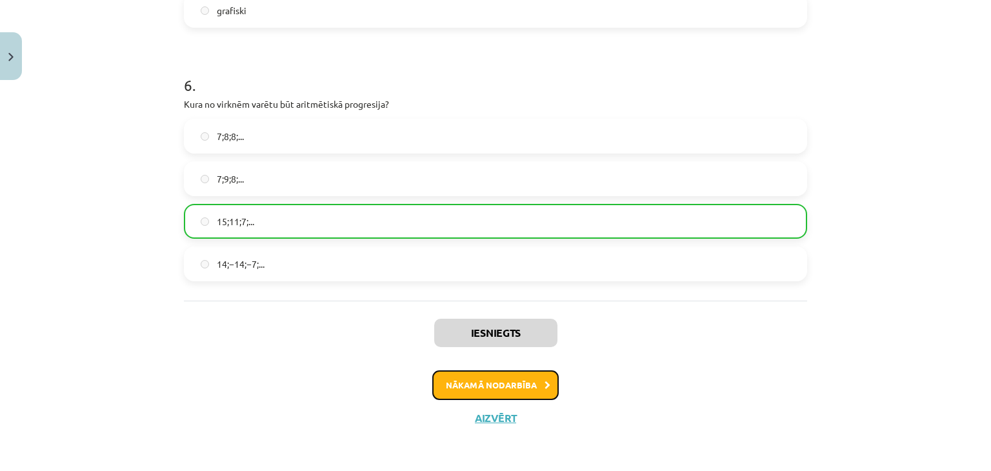
click at [470, 392] on button "Nākamā nodarbība" at bounding box center [495, 385] width 126 height 30
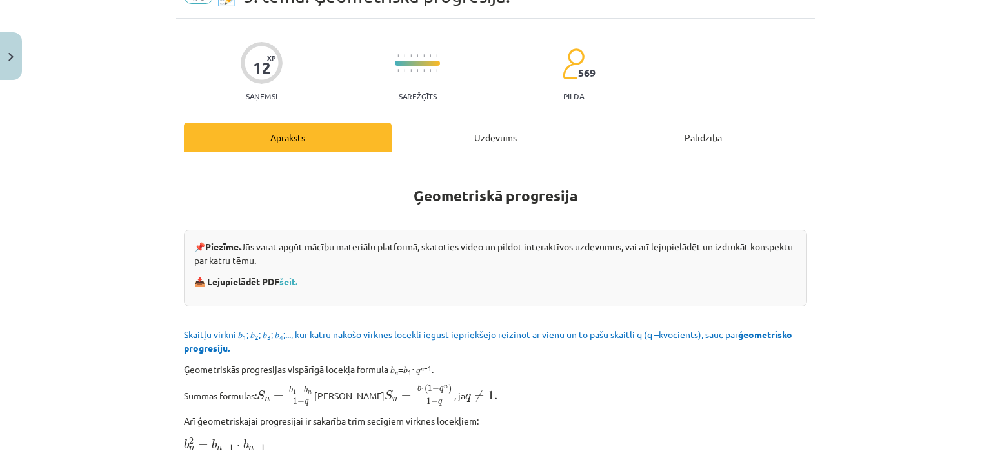
scroll to position [32, 0]
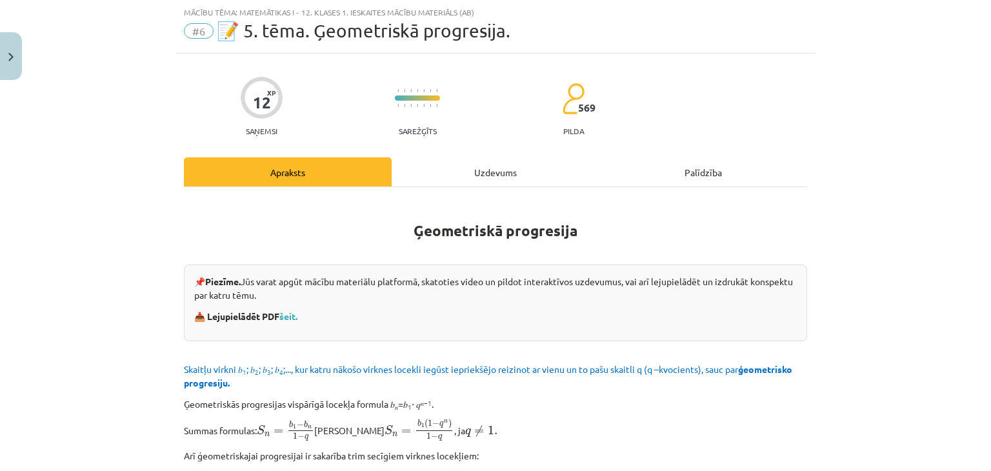
click at [489, 161] on div "Uzdevums" at bounding box center [496, 171] width 208 height 29
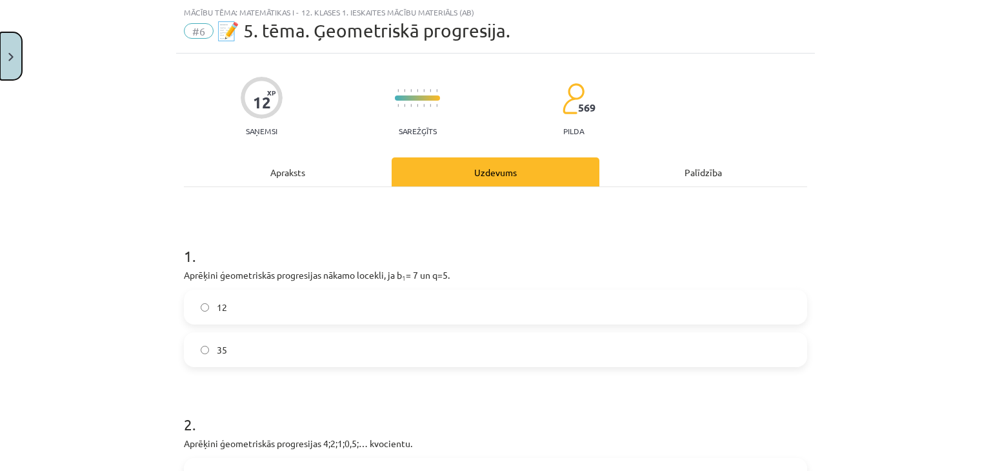
click at [0, 50] on button "Close" at bounding box center [11, 56] width 22 height 48
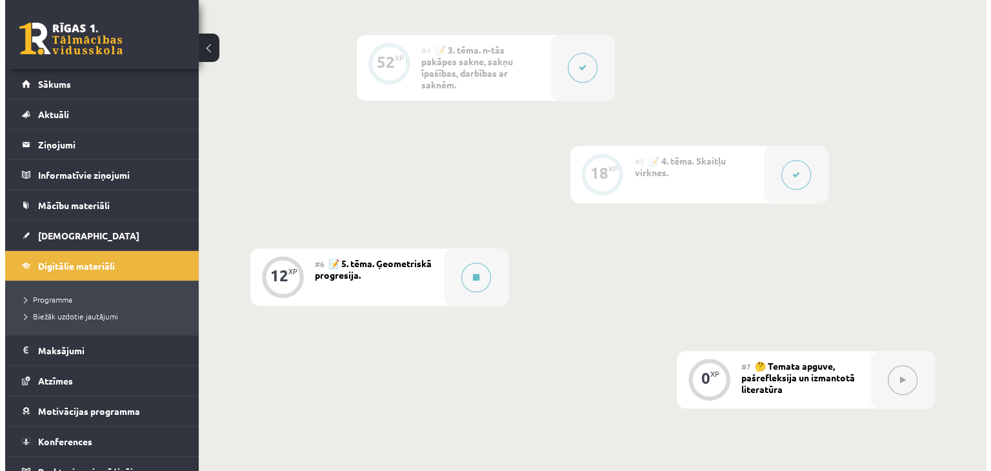
scroll to position [724, 0]
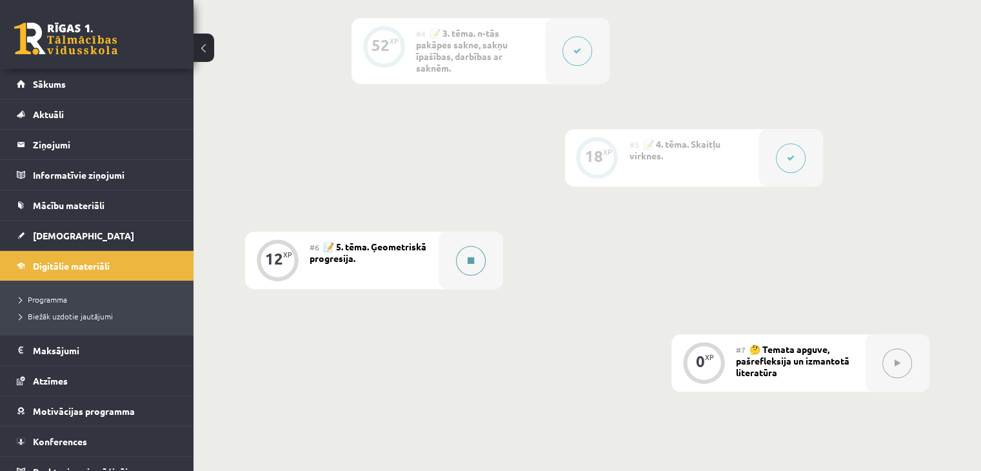
click at [446, 253] on div at bounding box center [471, 260] width 65 height 57
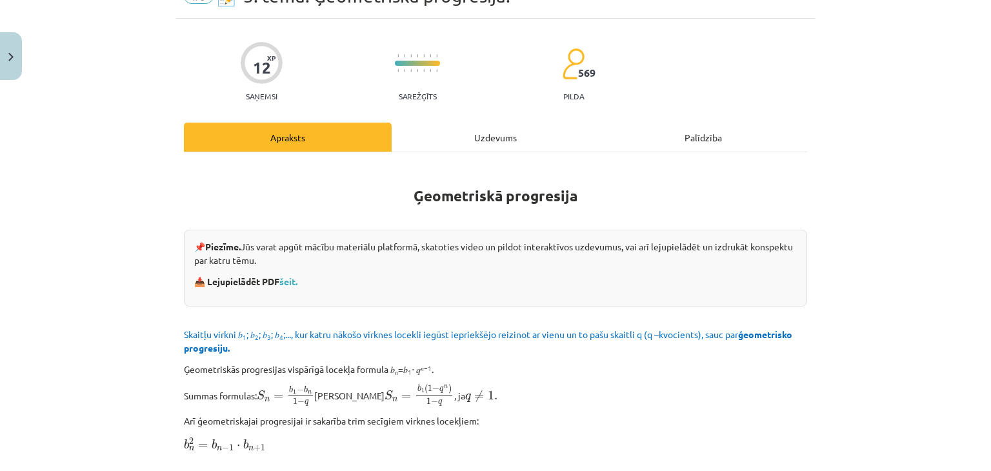
click at [479, 135] on div "Uzdevums" at bounding box center [496, 137] width 208 height 29
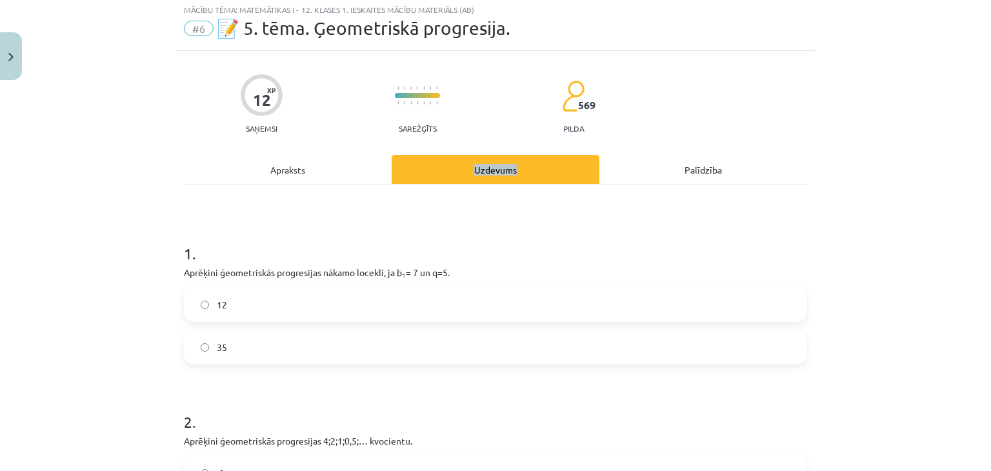
scroll to position [32, 0]
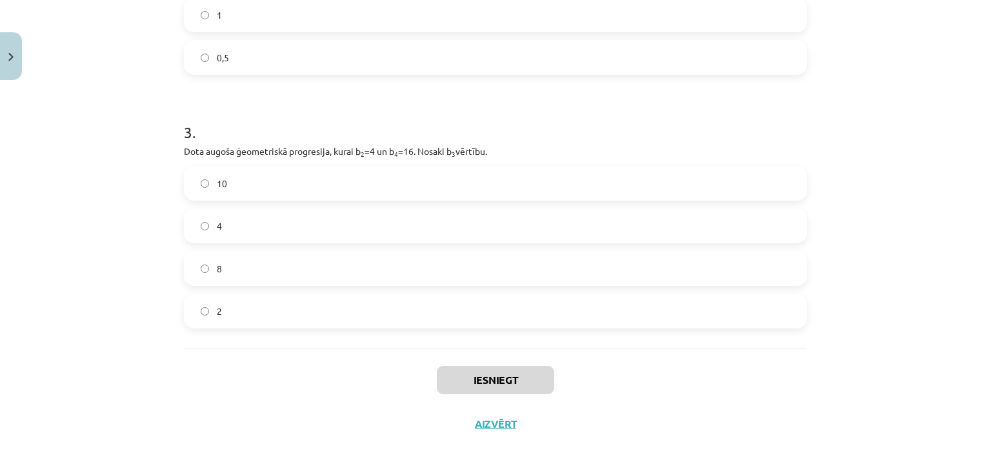
scroll to position [585, 0]
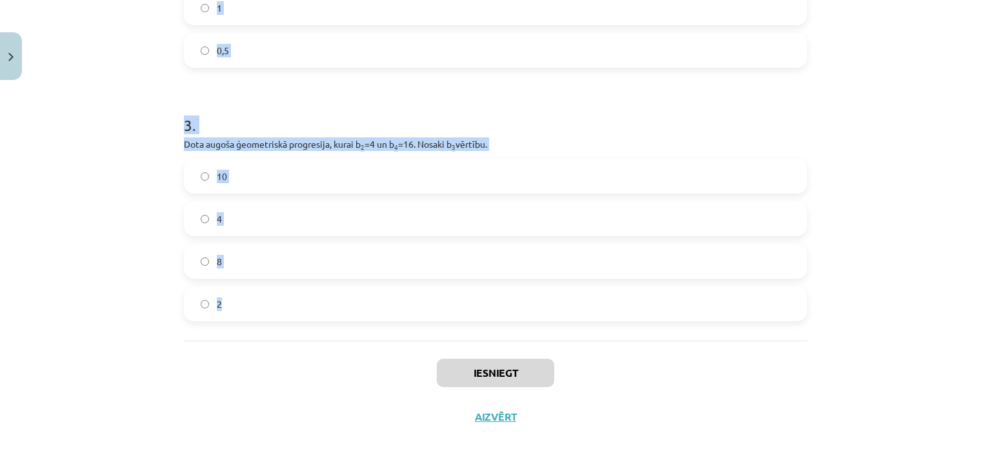
drag, startPoint x: 175, startPoint y: 235, endPoint x: 232, endPoint y: 311, distance: 94.6
copy form "1 . Aprēķini ģeometriskās progresijas nākamo locekli, ja b 1 = 7 un q=5. 12 35 …"
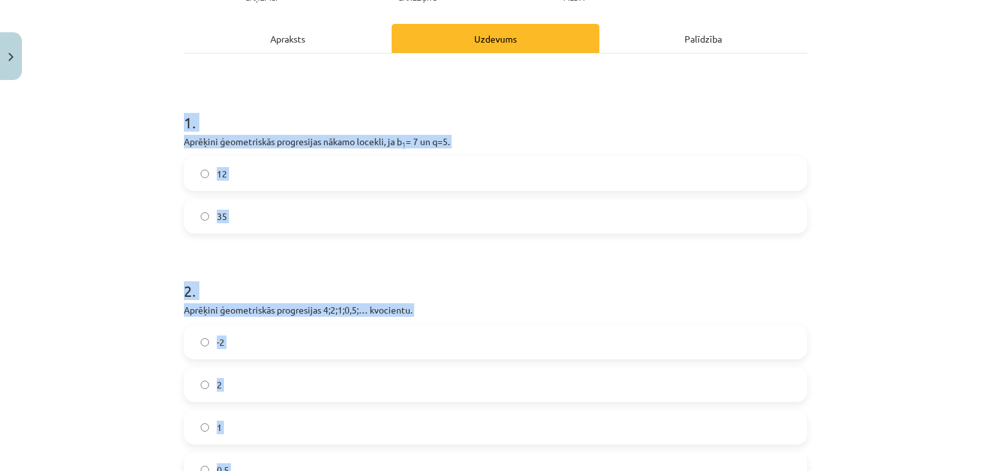
scroll to position [165, 0]
click at [276, 192] on div "12 35" at bounding box center [495, 195] width 623 height 77
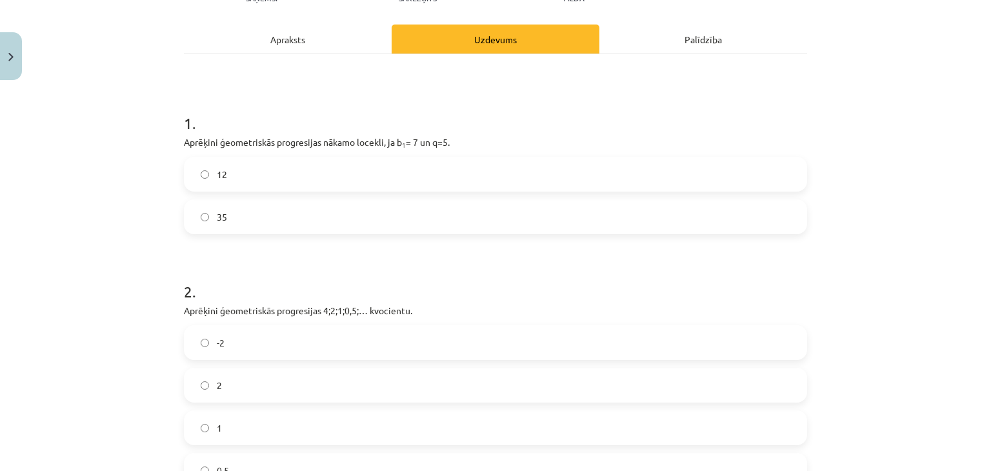
click at [270, 206] on label "35" at bounding box center [495, 217] width 620 height 32
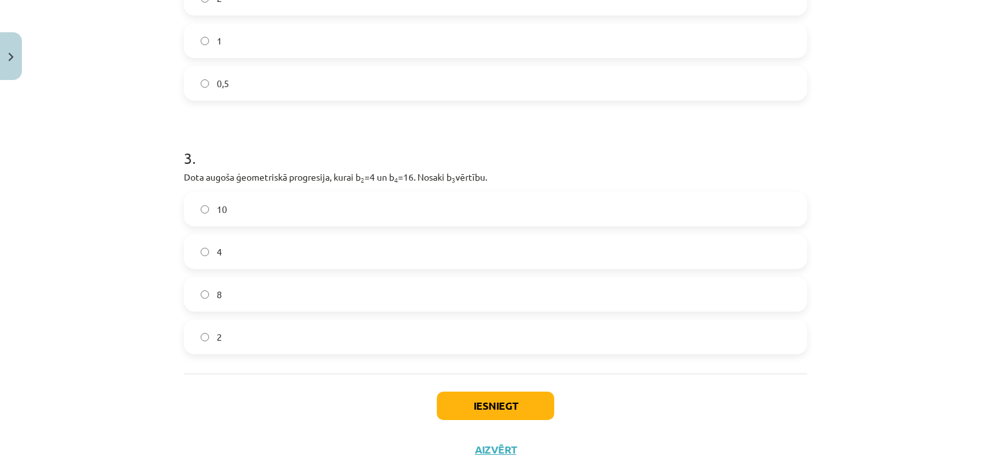
scroll to position [555, 0]
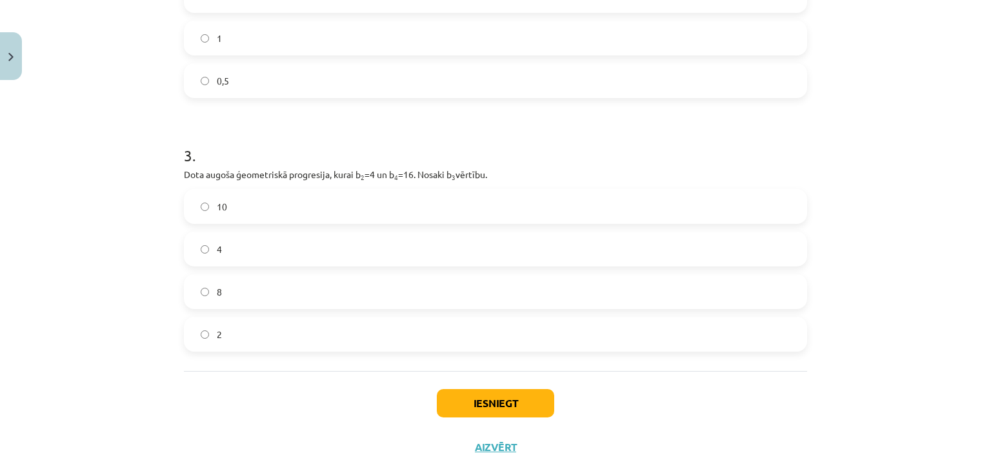
click at [279, 93] on label "0,5" at bounding box center [495, 81] width 620 height 32
click at [268, 281] on label "8" at bounding box center [495, 291] width 620 height 32
click at [454, 389] on button "Iesniegt" at bounding box center [495, 403] width 117 height 28
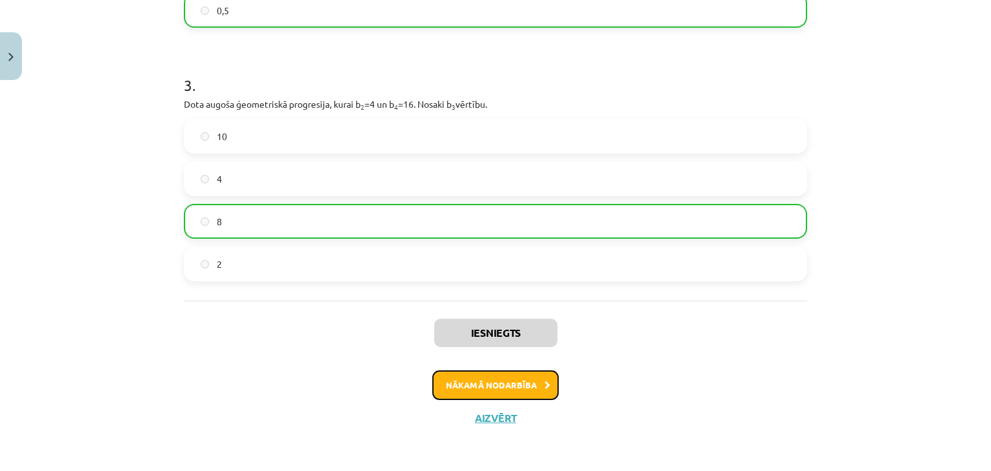
click at [491, 382] on button "Nākamā nodarbība" at bounding box center [495, 385] width 126 height 30
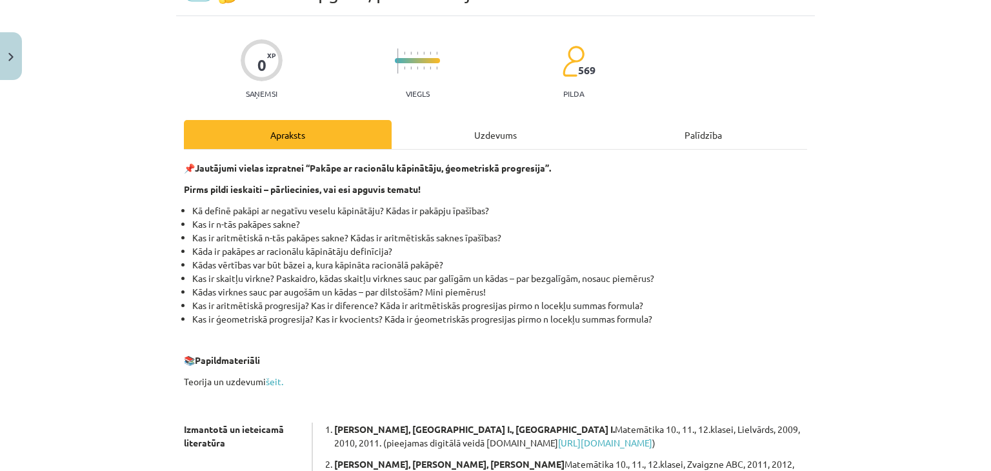
scroll to position [32, 0]
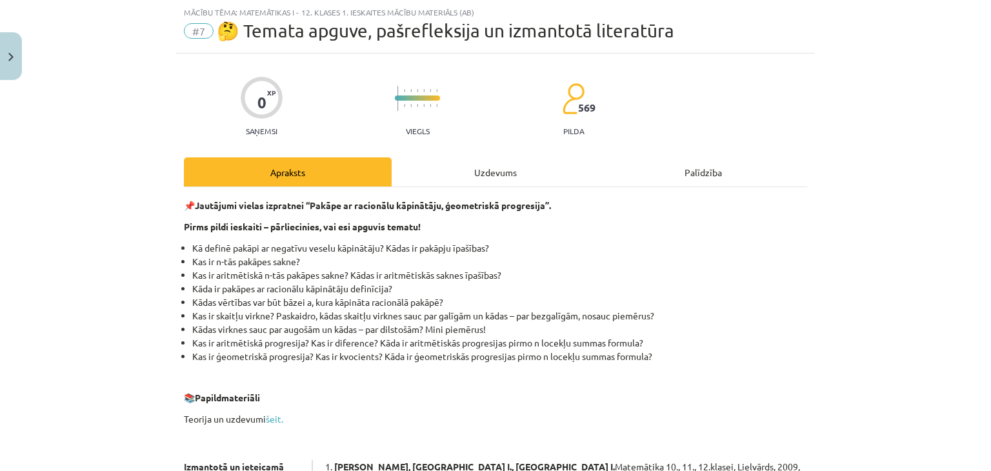
click at [469, 153] on div "0 XP Saņemsi Viegls 569 pilda Apraksts Uzdevums Palīdzība 📌 Jautājumi vielas iz…" at bounding box center [495, 423] width 639 height 739
click at [468, 155] on div "0 XP Saņemsi Viegls 569 pilda Apraksts Uzdevums Palīdzība 📌 Jautājumi vielas iz…" at bounding box center [495, 423] width 639 height 739
click at [468, 168] on div "Uzdevums" at bounding box center [496, 171] width 208 height 29
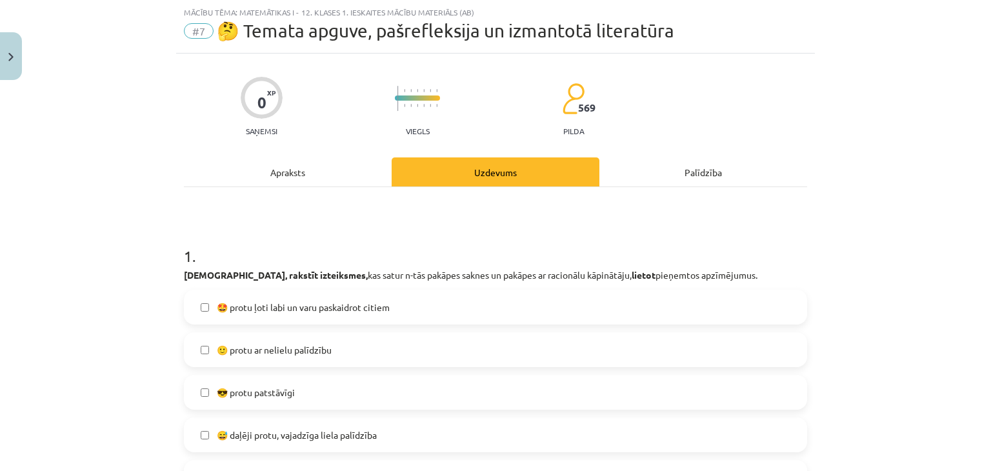
click at [350, 177] on div "Apraksts" at bounding box center [288, 171] width 208 height 29
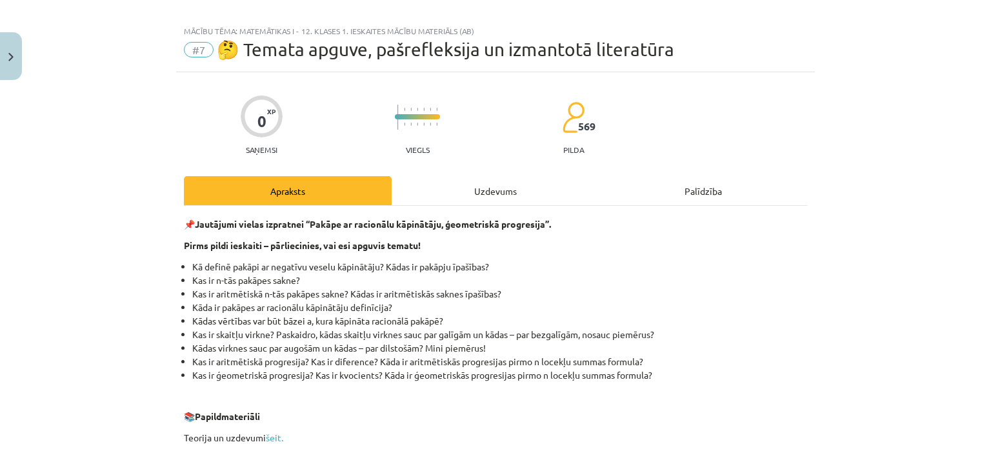
scroll to position [0, 0]
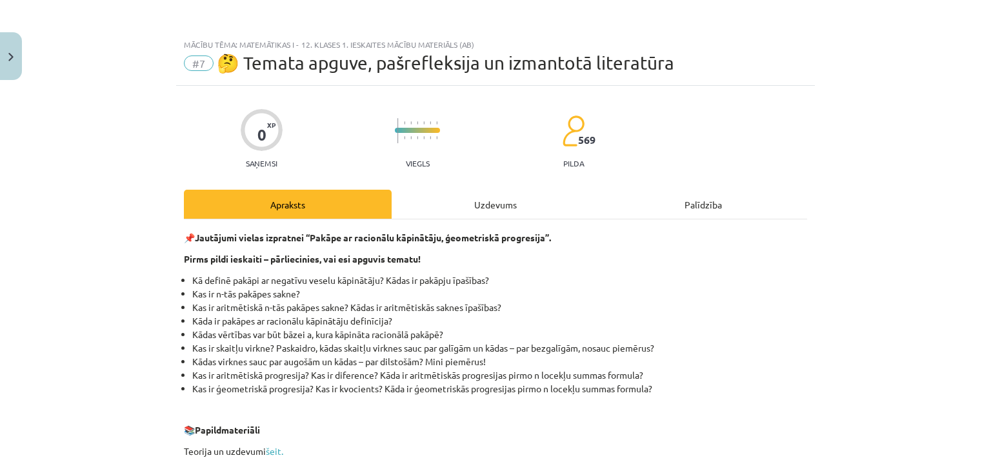
click at [468, 184] on div "0 XP Saņemsi Viegls 569 pilda Apraksts Uzdevums Palīdzība 📌 Jautājumi vielas iz…" at bounding box center [495, 455] width 639 height 739
click at [462, 197] on div "Uzdevums" at bounding box center [496, 204] width 208 height 29
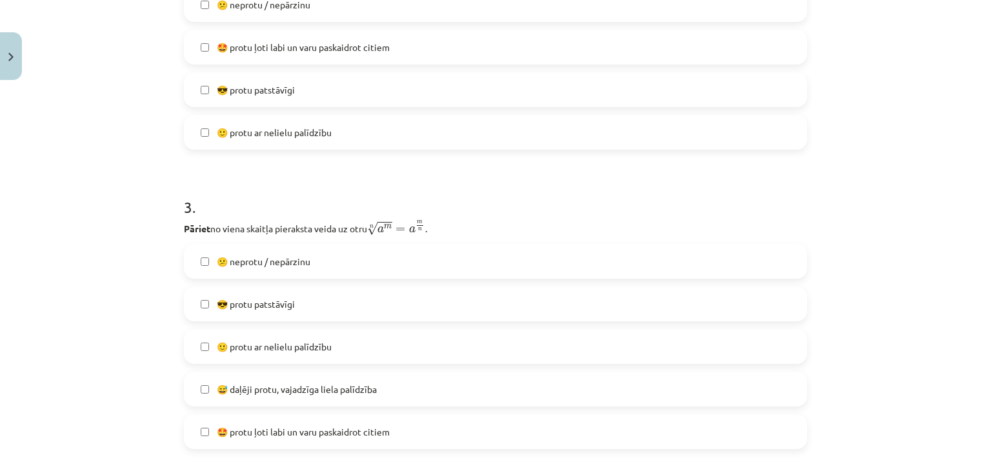
scroll to position [679, 0]
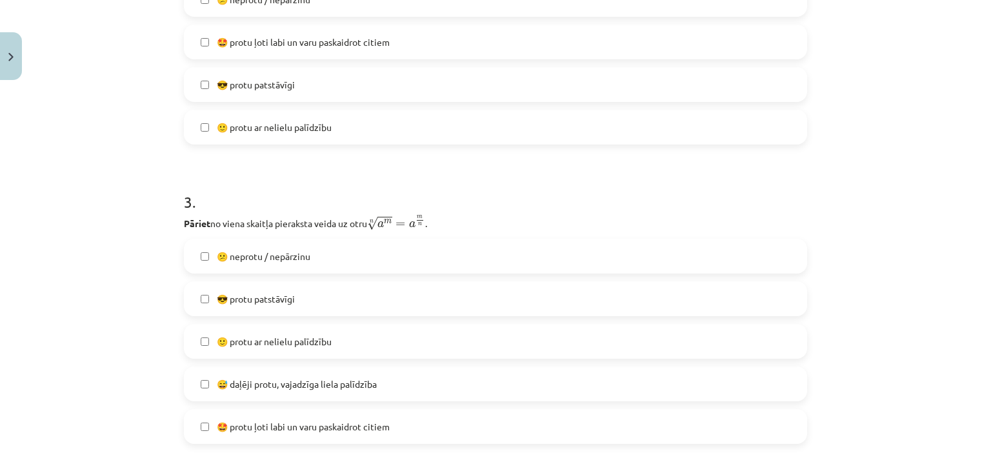
click at [270, 295] on span "😎 protu patstāvīgi" at bounding box center [256, 299] width 78 height 14
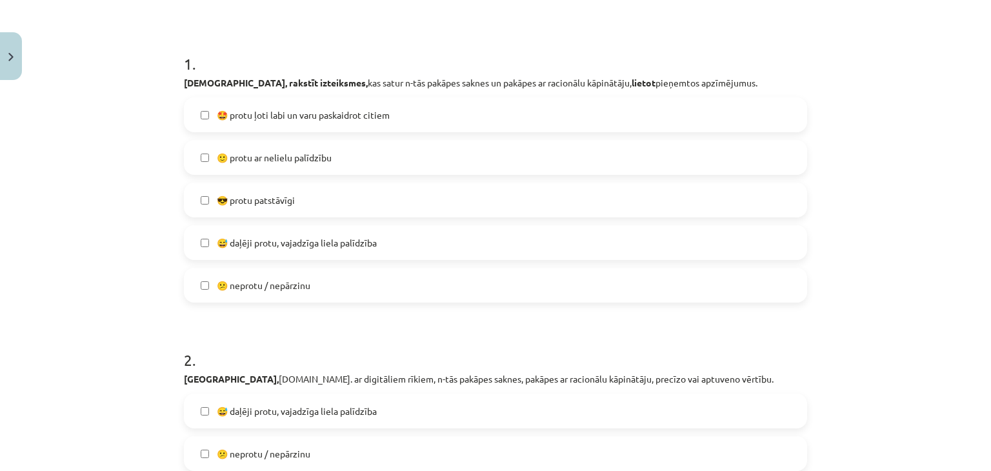
scroll to position [224, 0]
click at [319, 164] on label "🙂 protu ar nelielu palīdzību" at bounding box center [495, 157] width 620 height 32
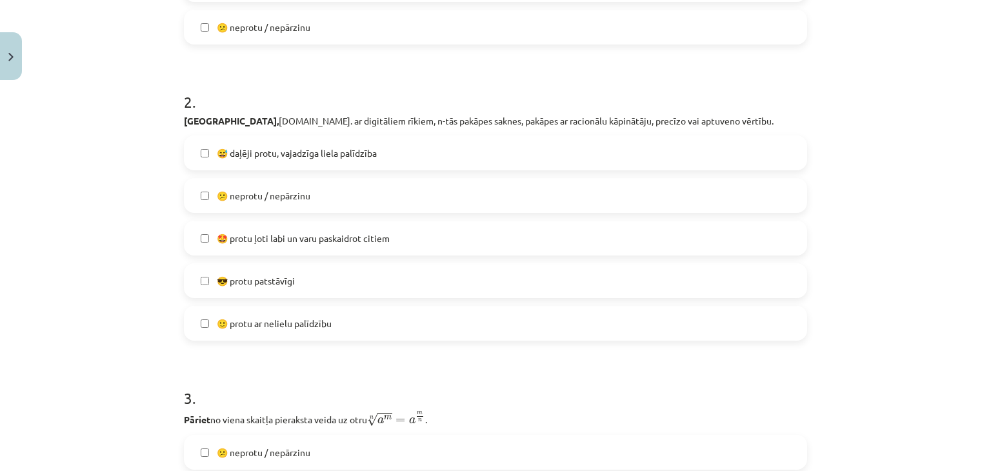
scroll to position [482, 0]
click at [310, 154] on span "😅 daļēji protu, vajadzīga liela palīdzība" at bounding box center [297, 153] width 160 height 14
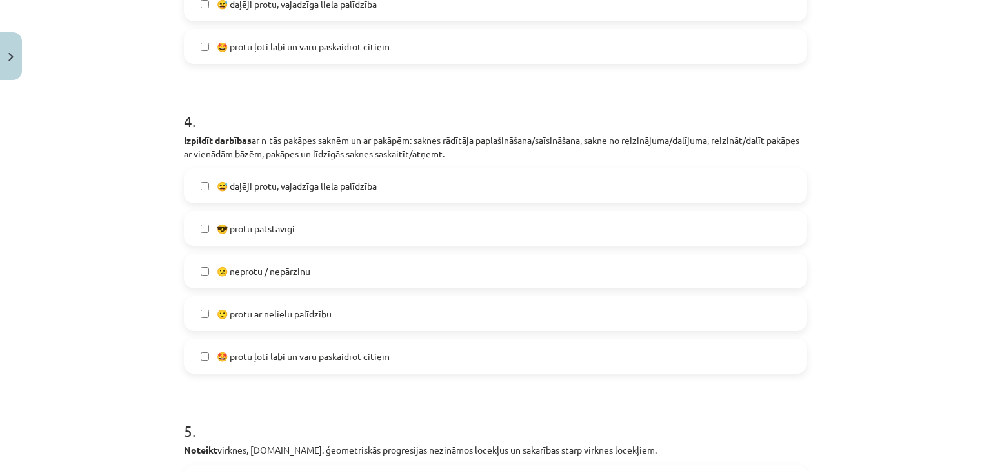
scroll to position [1066, 0]
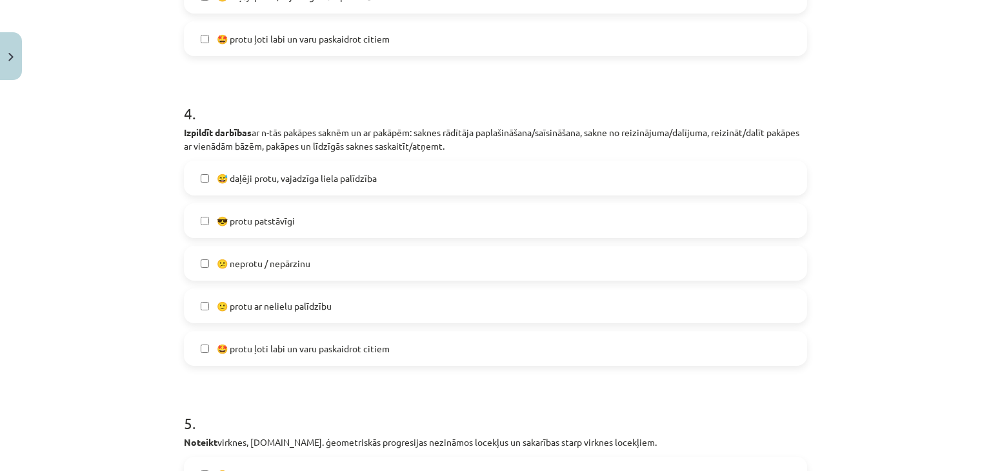
click at [301, 295] on label "🙂 protu ar nelielu palīdzību" at bounding box center [495, 306] width 620 height 32
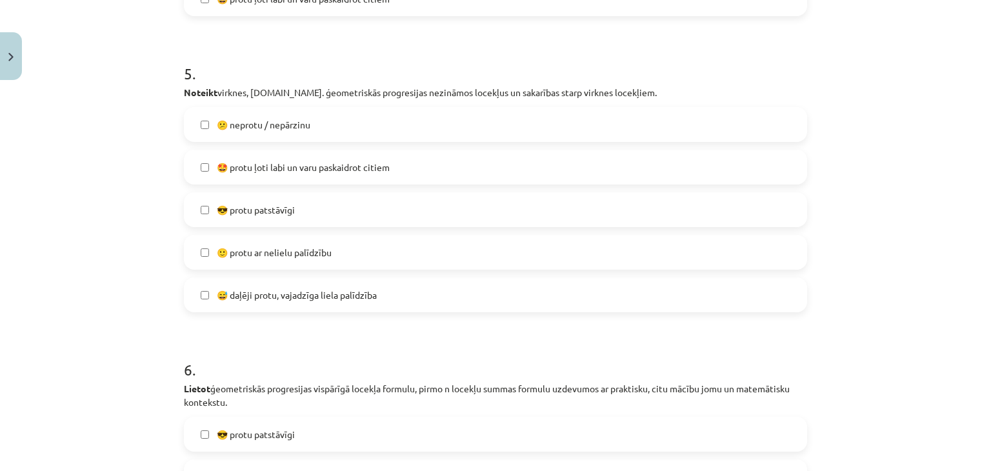
scroll to position [1417, 0]
click at [266, 249] on span "🙂 protu ar nelielu palīdzību" at bounding box center [274, 251] width 115 height 14
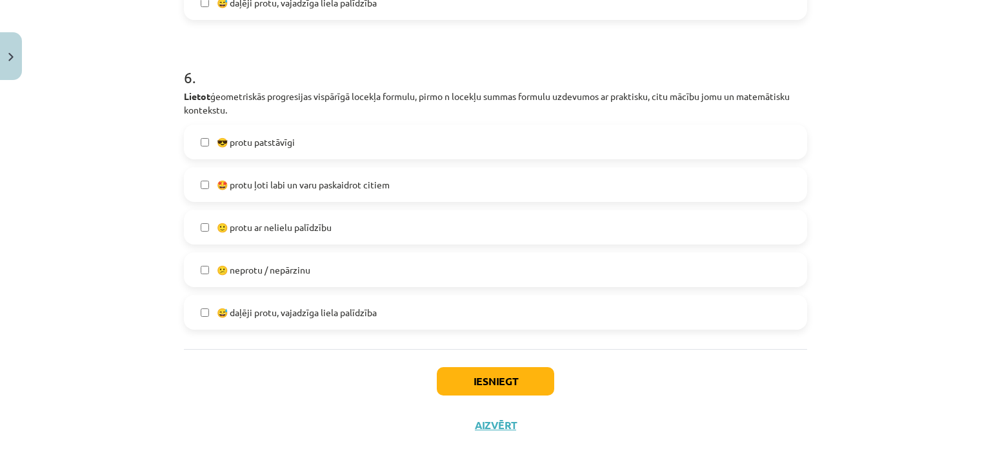
scroll to position [1716, 0]
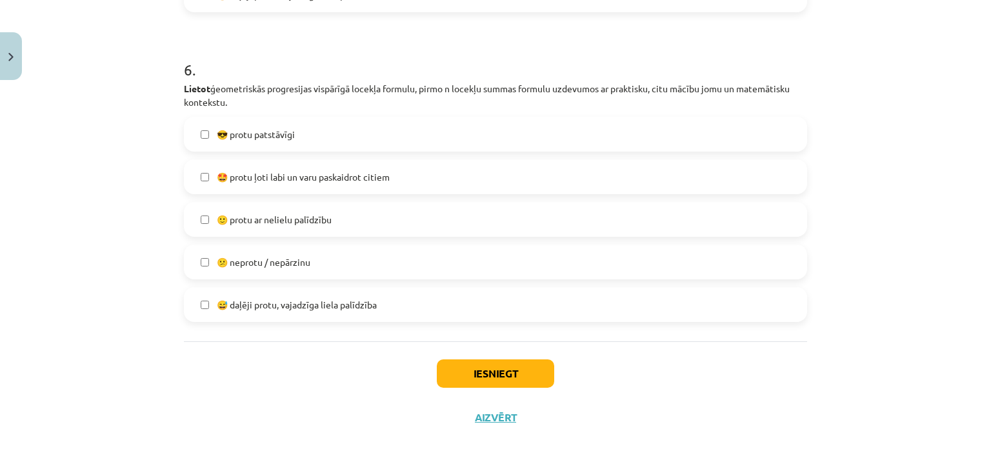
click at [283, 224] on span "🙂 protu ar nelielu palīdzību" at bounding box center [274, 220] width 115 height 14
click at [477, 381] on button "Iesniegt" at bounding box center [495, 373] width 117 height 28
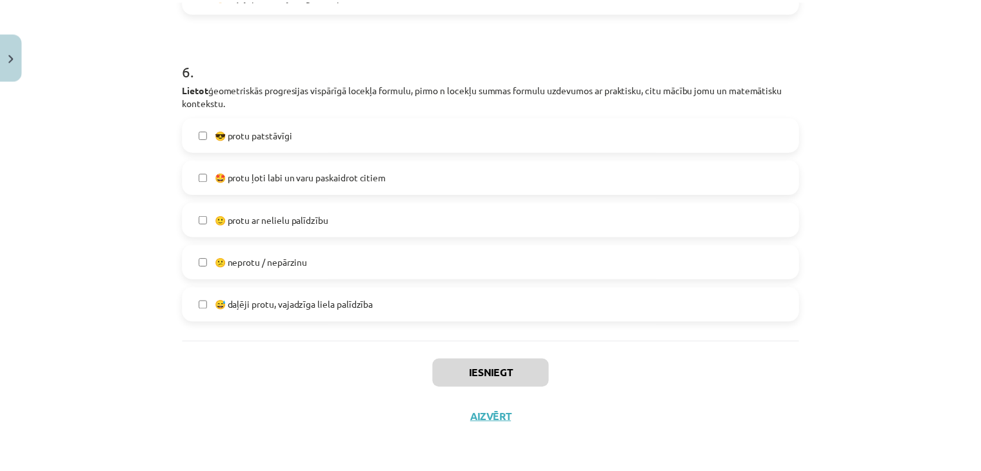
scroll to position [722, 0]
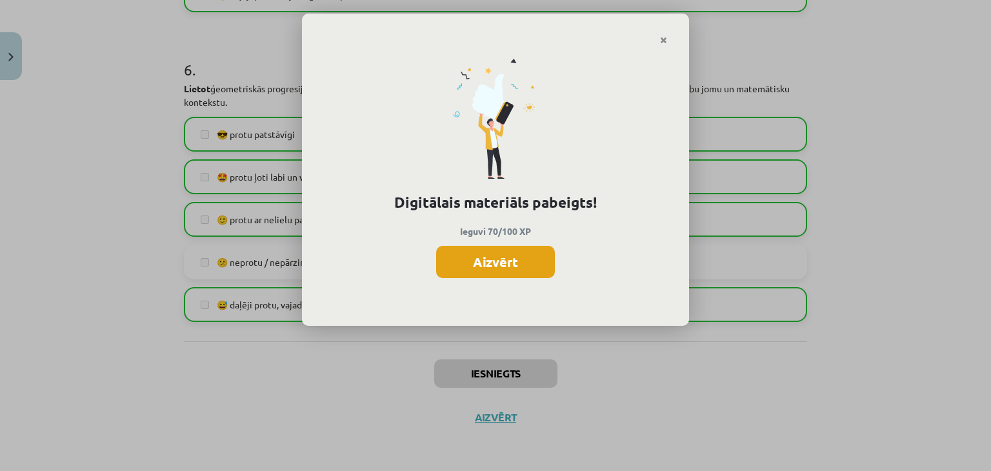
click at [519, 246] on button "Aizvērt" at bounding box center [495, 262] width 119 height 32
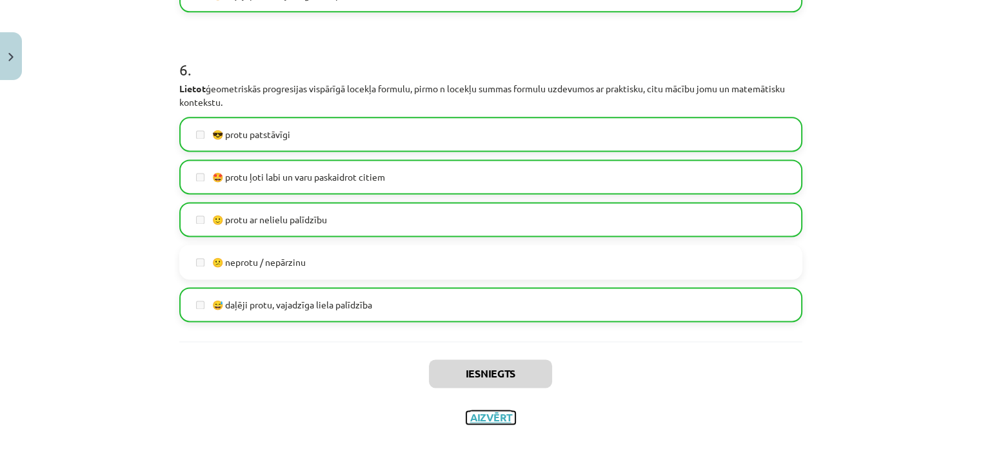
click at [485, 418] on button "Aizvērt" at bounding box center [490, 417] width 49 height 13
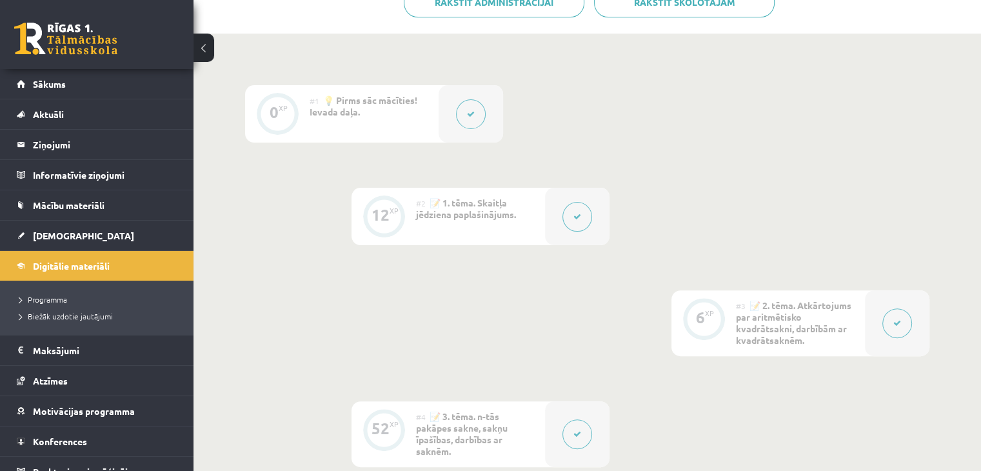
scroll to position [355, 0]
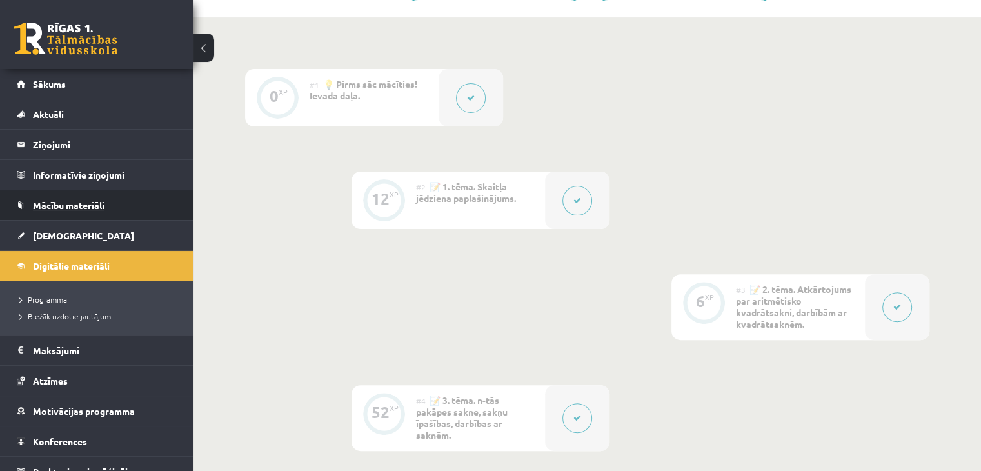
click at [91, 215] on link "Mācību materiāli" at bounding box center [97, 205] width 161 height 30
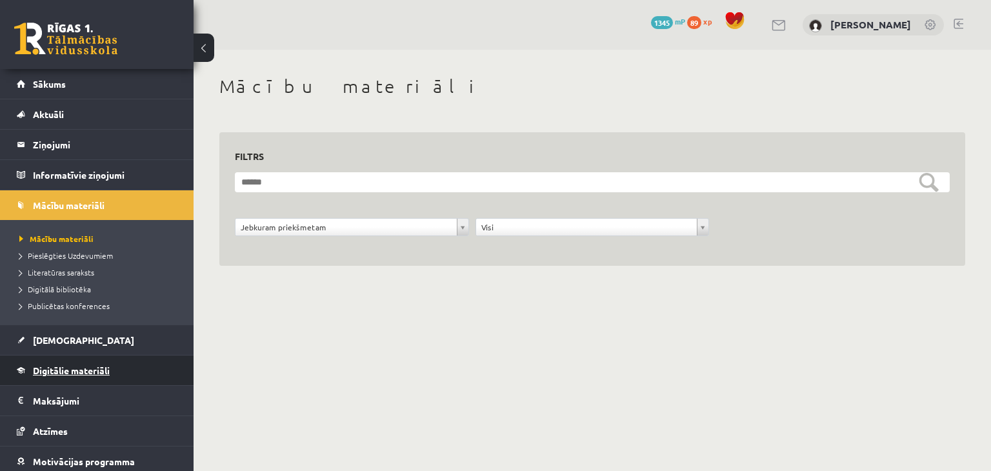
click at [121, 366] on link "Digitālie materiāli" at bounding box center [97, 370] width 161 height 30
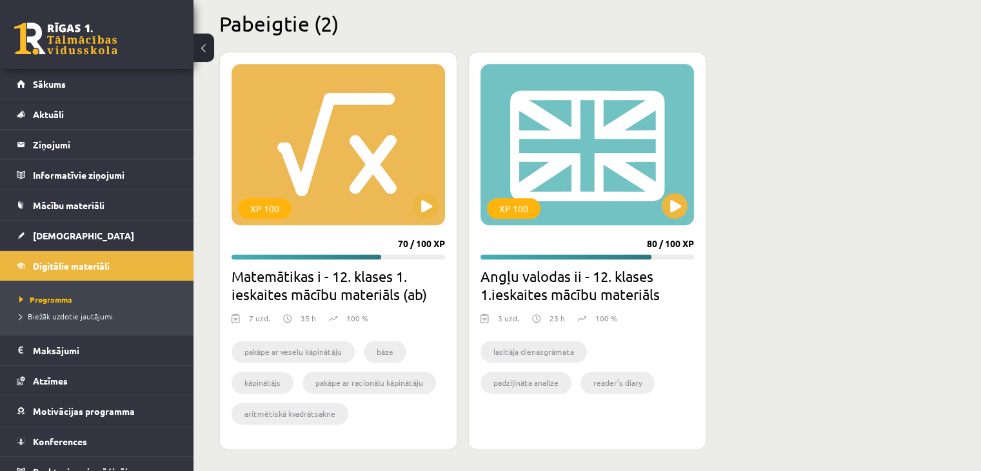
scroll to position [1608, 0]
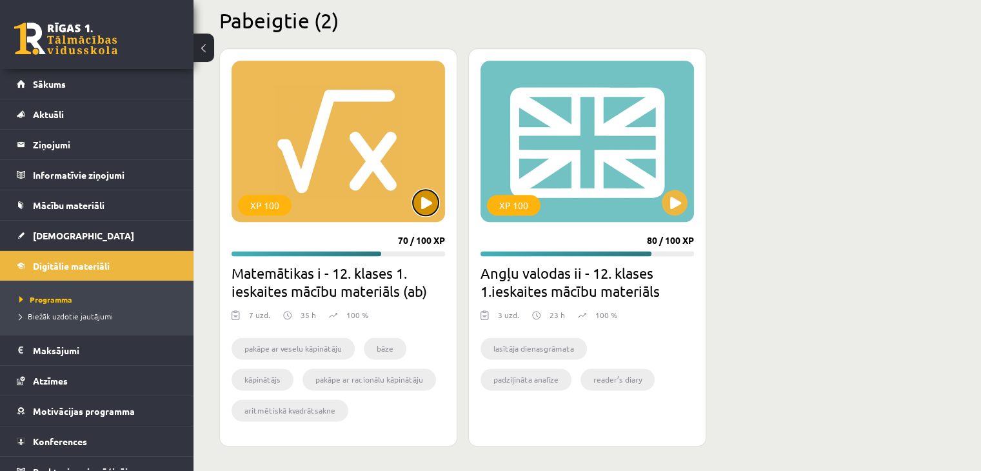
click at [425, 197] on button at bounding box center [426, 203] width 26 height 26
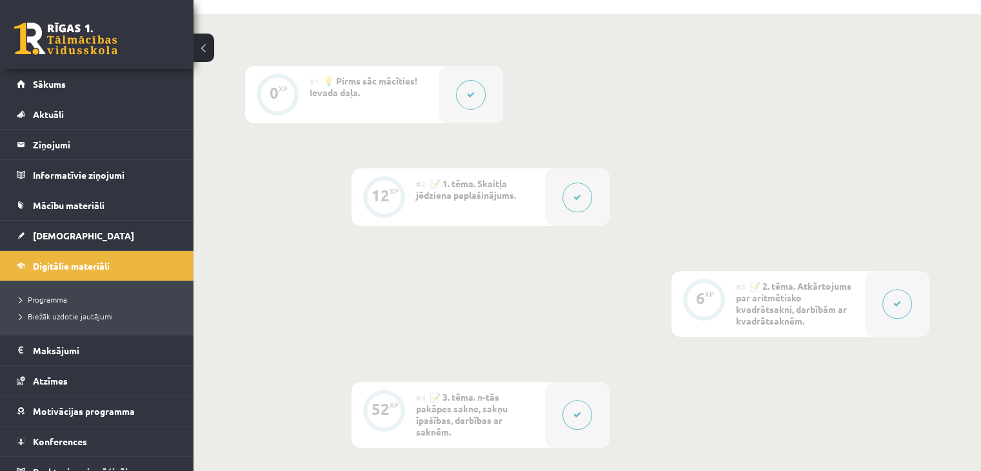
scroll to position [359, 0]
click at [877, 297] on div at bounding box center [897, 303] width 65 height 66
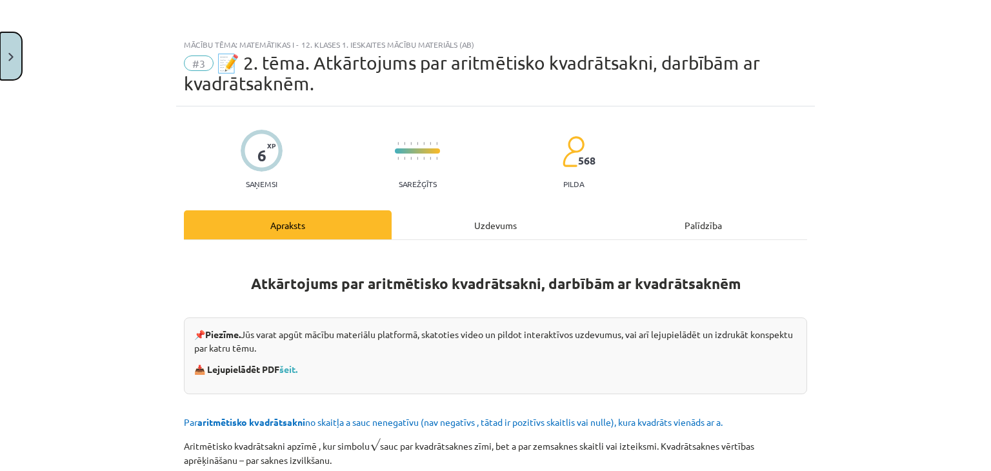
click at [7, 49] on button "Close" at bounding box center [11, 56] width 22 height 48
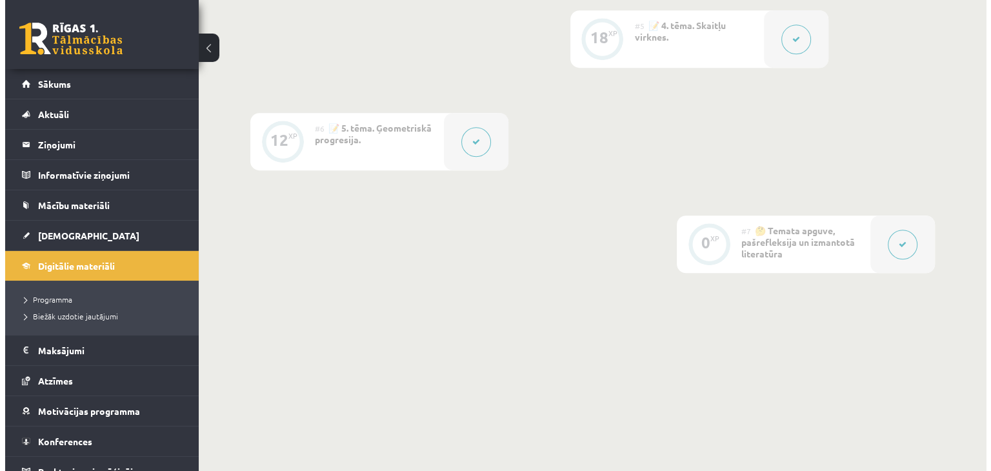
scroll to position [869, 0]
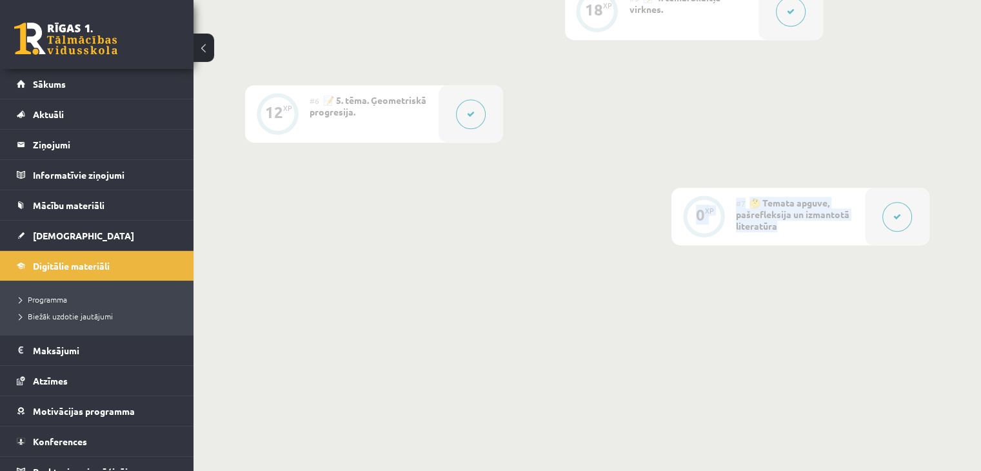
drag, startPoint x: 860, startPoint y: 230, endPoint x: 477, endPoint y: 114, distance: 401.0
click at [477, 114] on button at bounding box center [471, 114] width 30 height 30
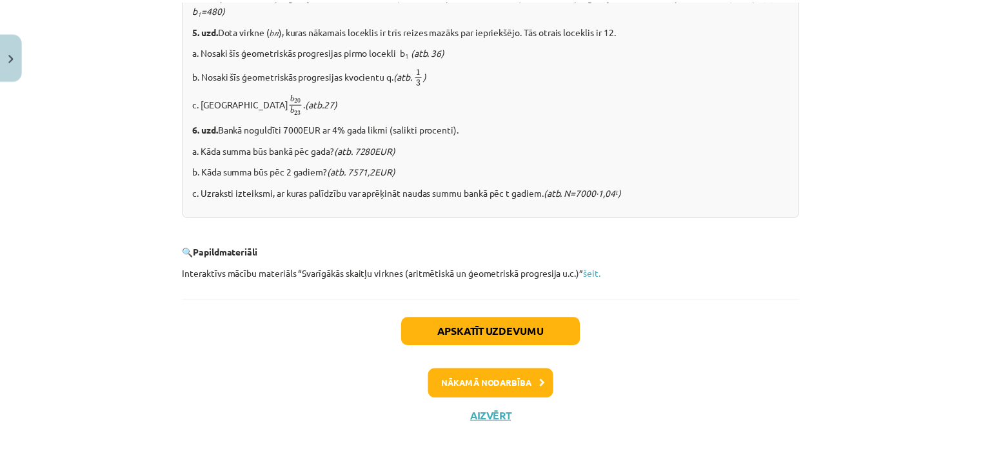
scroll to position [1637, 0]
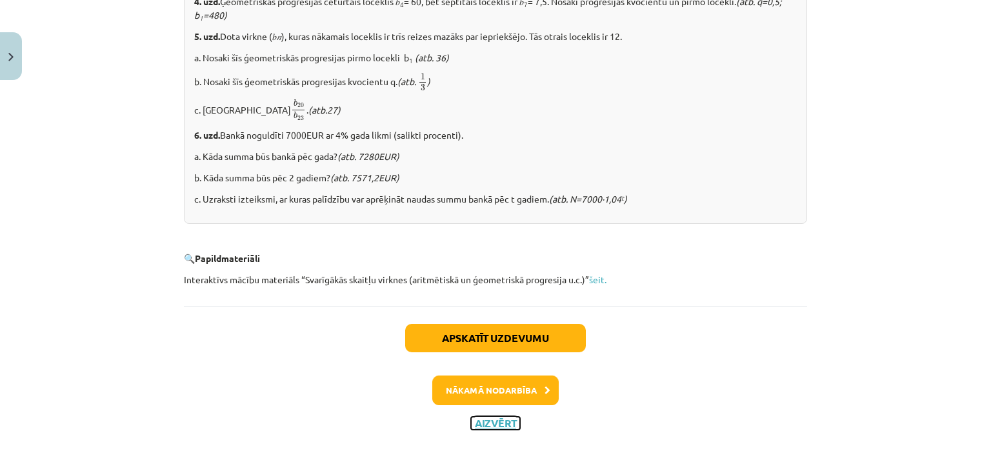
click at [501, 430] on button "Aizvērt" at bounding box center [495, 423] width 49 height 13
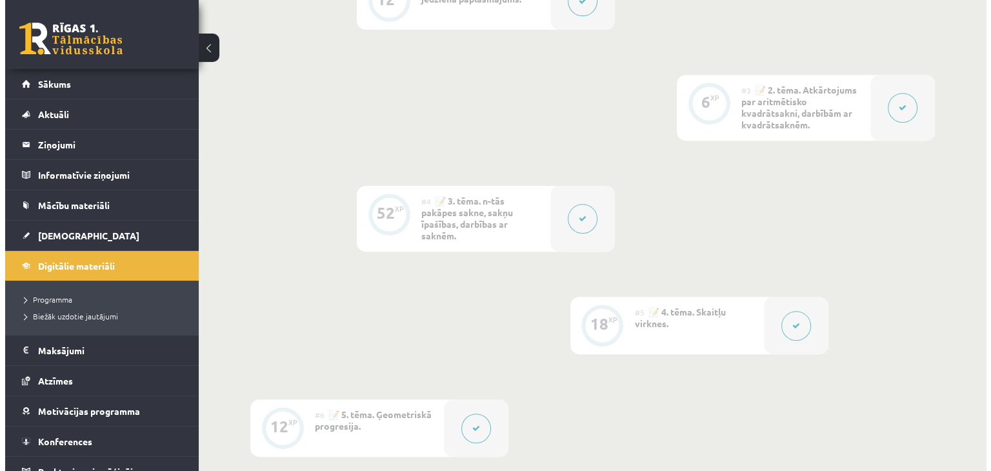
scroll to position [544, 0]
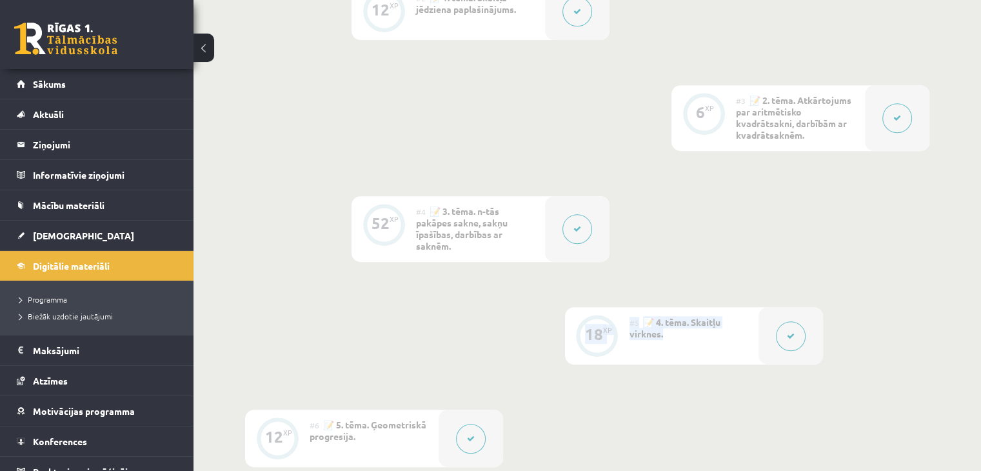
click at [777, 337] on div "0 XP #1 💡 Pirms sāc mācīties! Ievada daļa. 12 XP #2 📝 1. tēma. Skaitļa jēdziena…" at bounding box center [587, 225] width 684 height 690
click at [777, 337] on button at bounding box center [791, 336] width 30 height 30
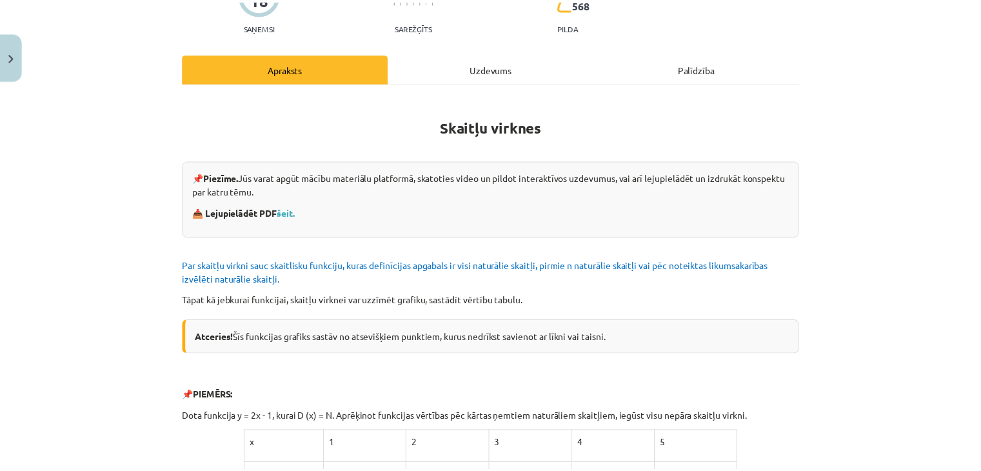
scroll to position [0, 0]
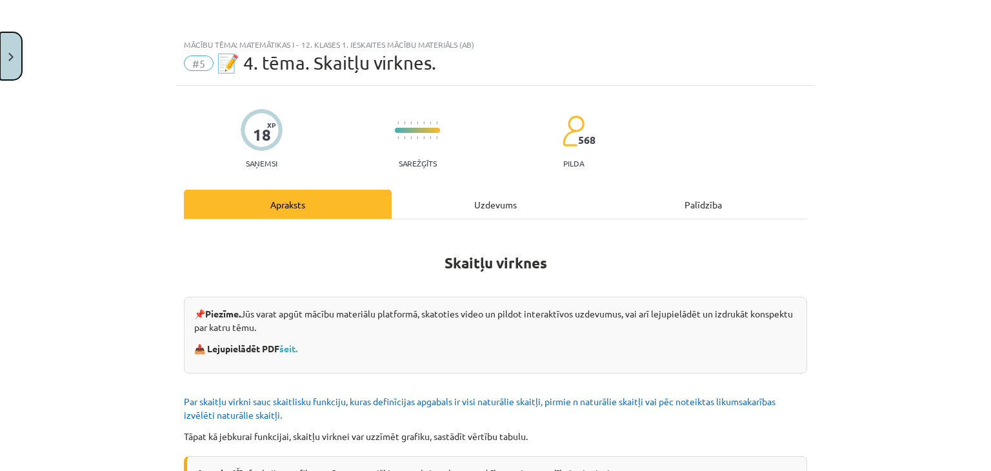
click at [21, 45] on button "Close" at bounding box center [11, 56] width 22 height 48
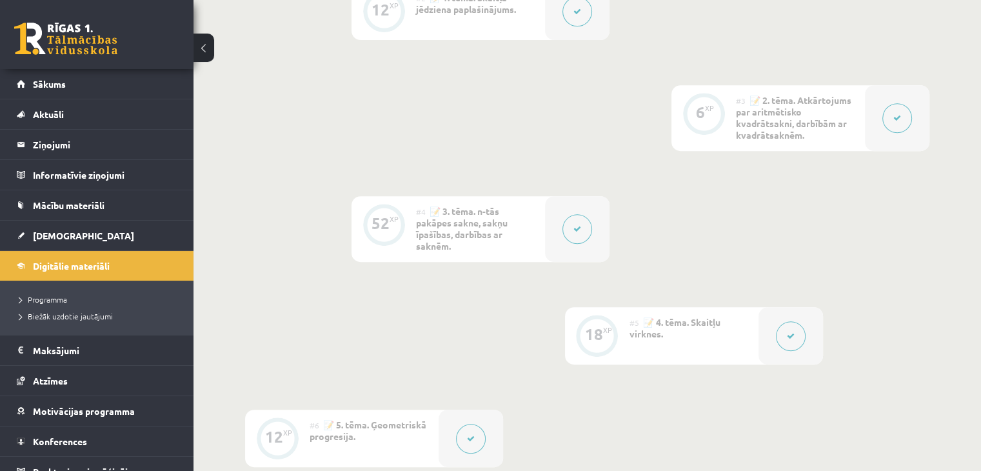
click at [657, 195] on div "0 XP #1 💡 Pirms sāc mācīties! Ievada daļa. 12 XP #2 📝 1. tēma. Skaitļa jēdziena…" at bounding box center [587, 225] width 684 height 690
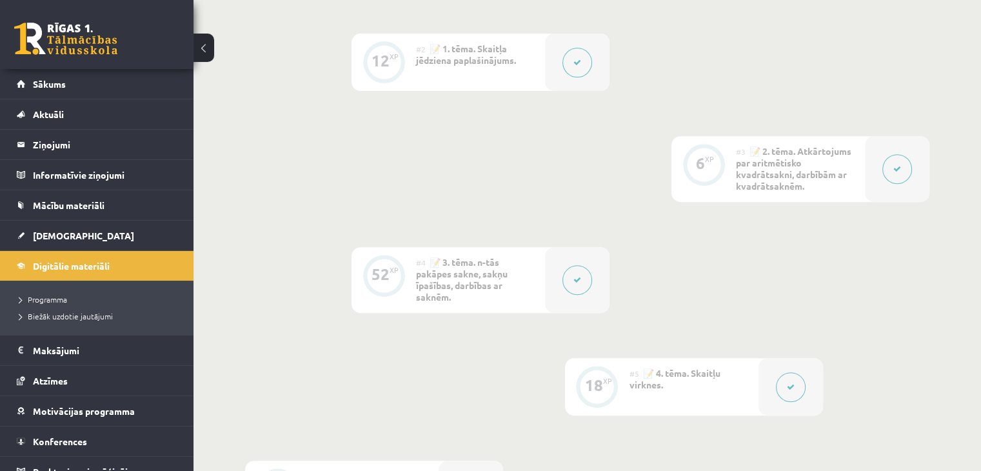
click at [132, 55] on div "0 Dāvanas 1345 mP 150 xp" at bounding box center [97, 34] width 194 height 69
click at [103, 41] on link at bounding box center [65, 39] width 103 height 32
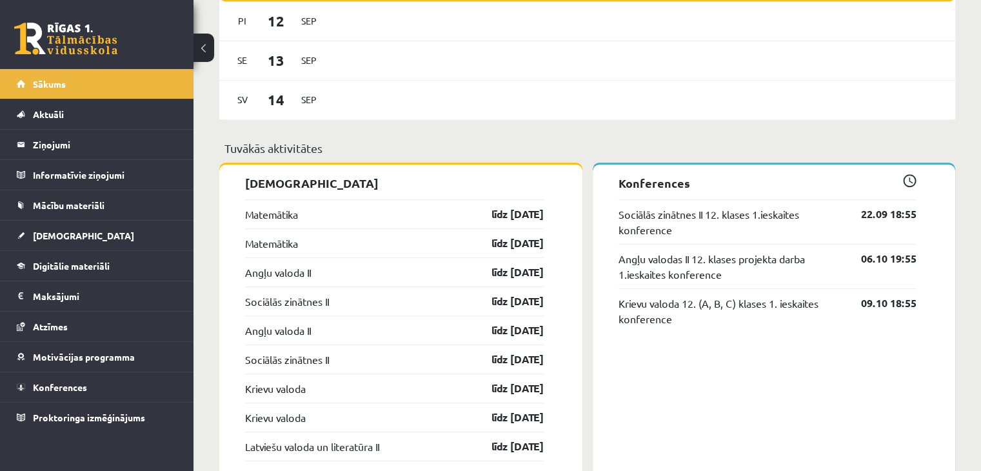
scroll to position [911, 0]
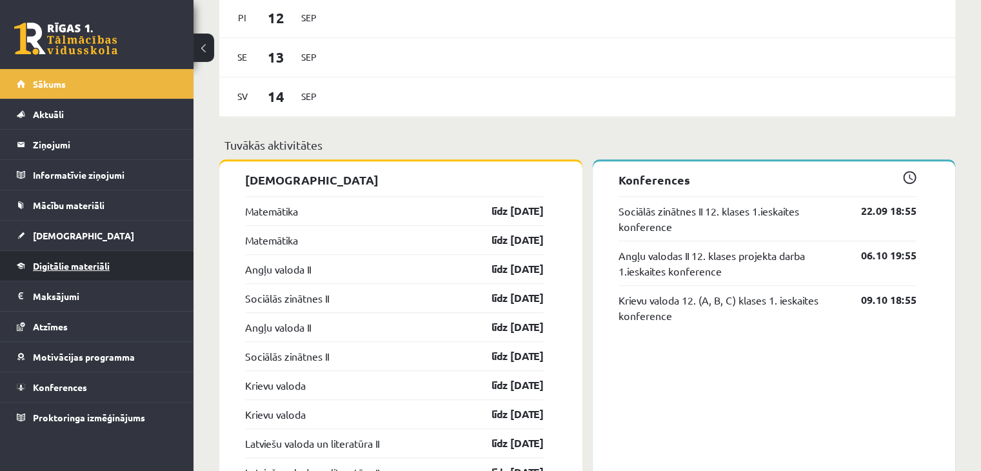
click at [48, 258] on link "Digitālie materiāli" at bounding box center [97, 266] width 161 height 30
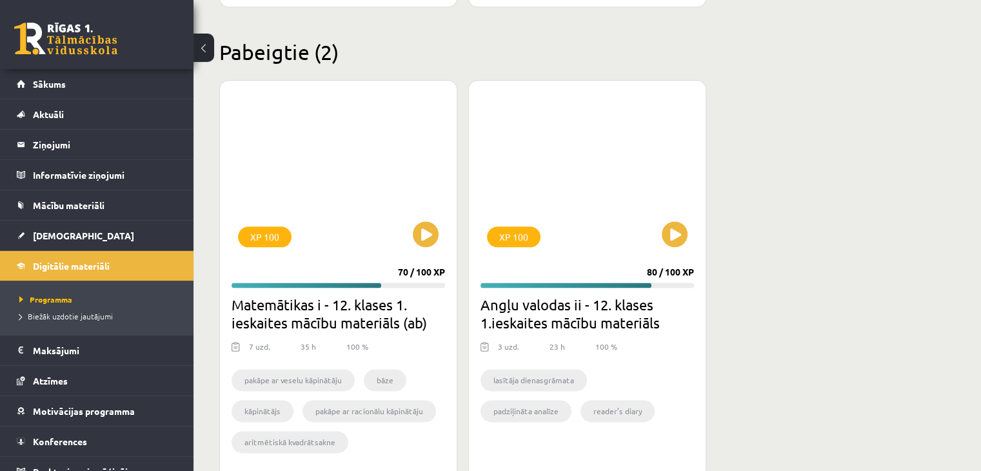
scroll to position [1608, 0]
